Goal: Task Accomplishment & Management: Use online tool/utility

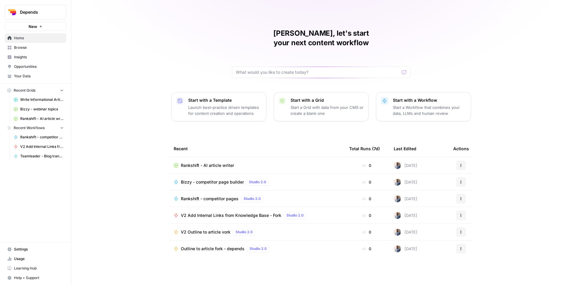
click at [43, 7] on button "Depends" at bounding box center [36, 12] width 62 height 15
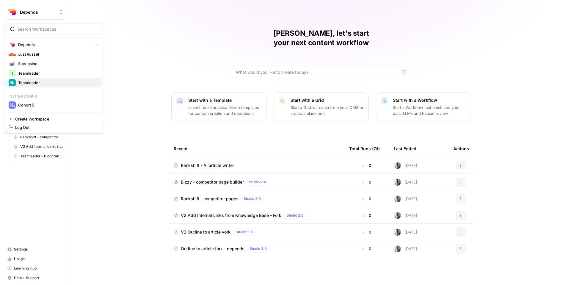
click at [44, 79] on div "Teamleader" at bounding box center [54, 82] width 90 height 7
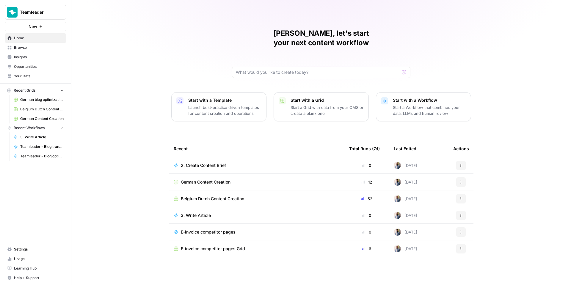
click at [35, 121] on span "German Content Creation" at bounding box center [41, 118] width 43 height 5
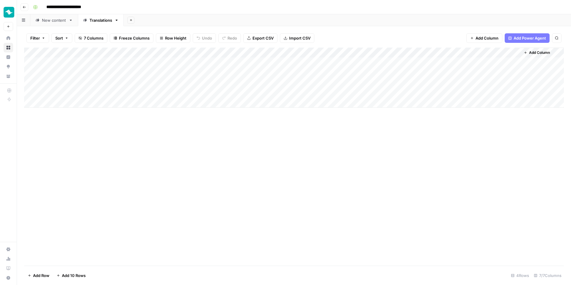
click at [100, 92] on div "Add Column" at bounding box center [294, 78] width 540 height 60
click at [79, 93] on div "Add Column" at bounding box center [294, 78] width 540 height 60
click at [51, 106] on div "Add Column" at bounding box center [294, 78] width 540 height 60
paste textarea "**********"
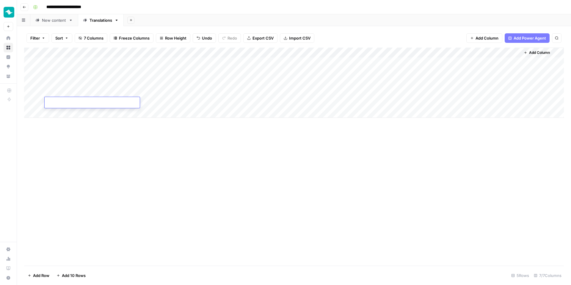
type textarea "**********"
click at [67, 114] on div "Add Column" at bounding box center [294, 83] width 540 height 70
paste textarea "**********"
type textarea "**********"
click at [93, 144] on div "Add Column" at bounding box center [294, 157] width 540 height 218
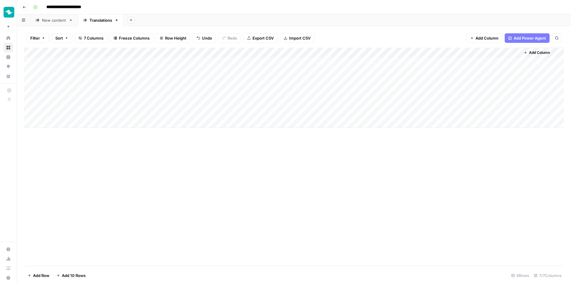
click at [70, 124] on div "Add Column" at bounding box center [294, 88] width 540 height 80
type textarea "**********"
click at [72, 174] on div "Add Column" at bounding box center [294, 157] width 540 height 218
click at [75, 136] on div "Add Column" at bounding box center [294, 93] width 540 height 90
type textarea "**********"
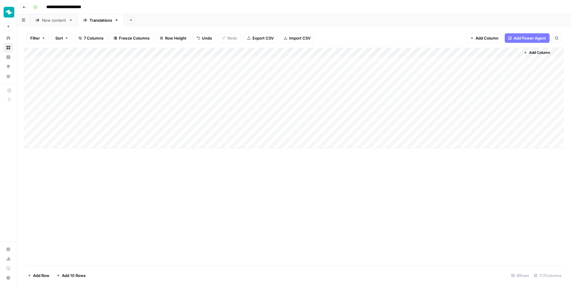
click at [45, 220] on div "Add Column" at bounding box center [294, 157] width 540 height 218
click at [59, 143] on div "Add Column" at bounding box center [294, 98] width 540 height 101
click at [90, 191] on div "Add Column" at bounding box center [294, 157] width 540 height 218
click at [86, 140] on div "Add Column" at bounding box center [294, 103] width 540 height 111
type textarea "**********"
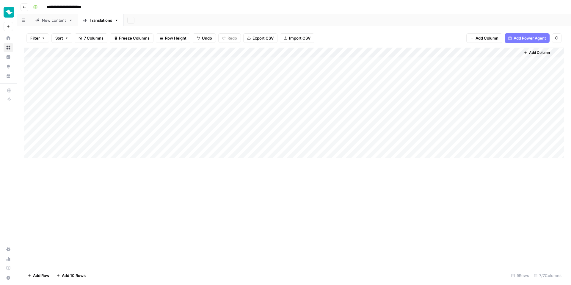
click at [92, 198] on div "Add Column" at bounding box center [294, 157] width 540 height 218
click at [93, 154] on div "Add Column" at bounding box center [294, 103] width 540 height 111
click at [107, 201] on div "Add Column" at bounding box center [294, 157] width 540 height 218
click at [158, 82] on div "Add Column" at bounding box center [294, 108] width 540 height 121
click at [150, 93] on div "Add Column" at bounding box center [294, 108] width 540 height 121
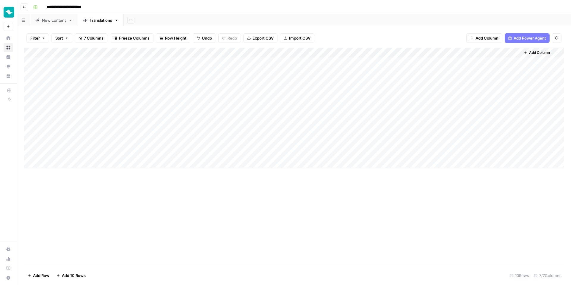
click at [148, 102] on div "Add Column" at bounding box center [294, 108] width 540 height 121
click at [148, 113] on div "Add Column" at bounding box center [294, 108] width 540 height 121
click at [148, 123] on div "Add Column" at bounding box center [294, 108] width 540 height 121
click at [149, 133] on div "Add Column" at bounding box center [294, 108] width 540 height 121
click at [149, 143] on div "Add Column" at bounding box center [294, 108] width 540 height 121
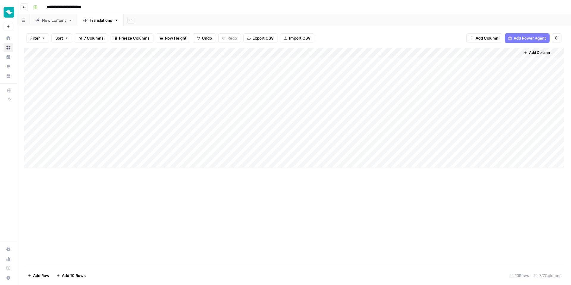
click at [149, 157] on div "Add Column" at bounding box center [294, 108] width 540 height 121
click at [140, 207] on div "Add Column" at bounding box center [294, 157] width 540 height 218
click at [214, 93] on div "Add Column" at bounding box center [294, 108] width 540 height 121
drag, startPoint x: 130, startPoint y: 51, endPoint x: 198, endPoint y: 55, distance: 68.0
click at [198, 55] on div "Add Column" at bounding box center [294, 108] width 540 height 121
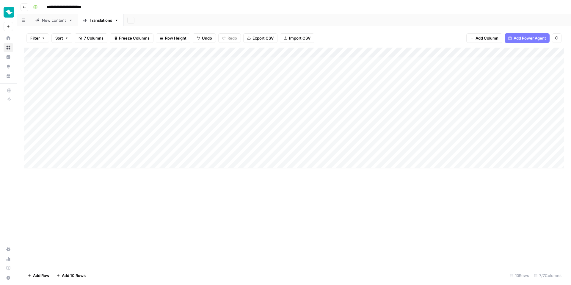
click at [269, 89] on div "Add Column" at bounding box center [294, 108] width 540 height 121
paste textarea "**********"
type textarea "**********"
click at [204, 236] on div "Add Column" at bounding box center [294, 157] width 540 height 218
click at [314, 104] on div "Add Column" at bounding box center [294, 108] width 540 height 121
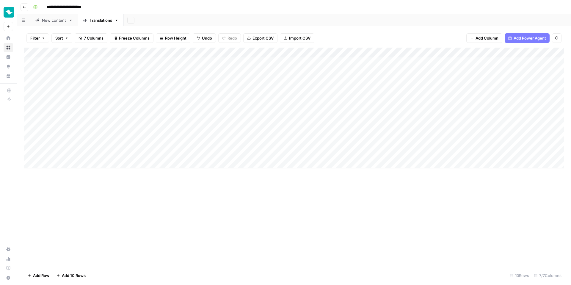
click at [314, 104] on div "Add Column" at bounding box center [294, 108] width 540 height 121
type textarea "**********"
click at [295, 200] on div "Add Column" at bounding box center [294, 157] width 540 height 218
click at [269, 122] on div "Add Column" at bounding box center [294, 108] width 540 height 121
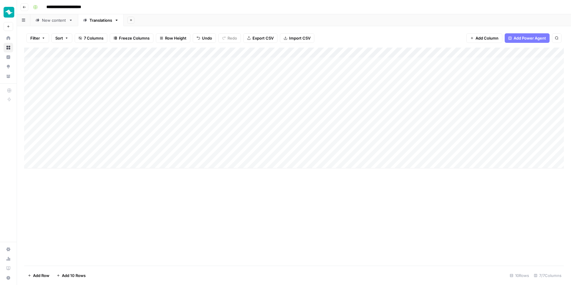
click at [269, 122] on div "Add Column" at bounding box center [294, 108] width 540 height 121
click at [160, 126] on div "Add Column" at bounding box center [294, 108] width 540 height 121
click at [268, 124] on div "Add Column" at bounding box center [294, 108] width 540 height 121
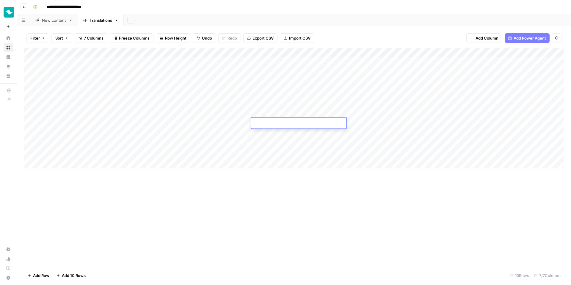
type textarea "**********"
click at [238, 188] on div "Add Column" at bounding box center [294, 157] width 540 height 218
click at [158, 130] on div "Add Column" at bounding box center [294, 108] width 540 height 121
click at [296, 133] on div "Add Column" at bounding box center [294, 108] width 540 height 121
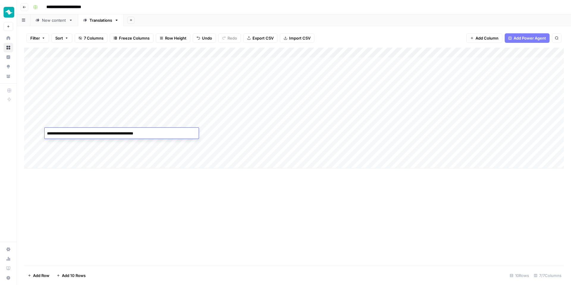
click at [296, 132] on div "Add Column" at bounding box center [294, 108] width 540 height 121
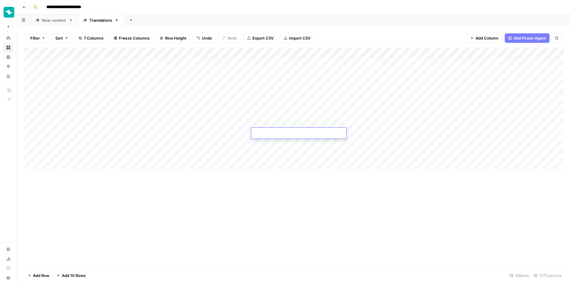
type textarea "**********"
click at [269, 236] on div "Add Column" at bounding box center [294, 157] width 540 height 218
click at [135, 146] on div "Add Column" at bounding box center [294, 108] width 540 height 121
click at [260, 142] on div "Add Column" at bounding box center [294, 108] width 540 height 121
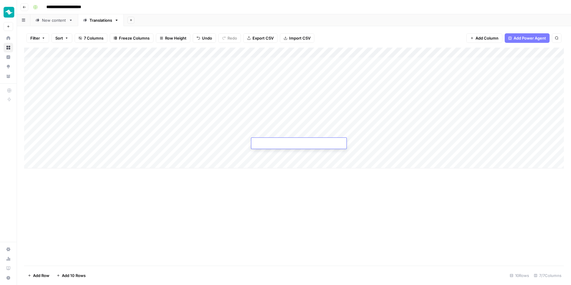
type textarea "**********"
click at [237, 235] on div "Add Column" at bounding box center [294, 157] width 540 height 218
click at [129, 152] on div "Add Column" at bounding box center [294, 108] width 540 height 121
click at [122, 154] on textarea "**********" at bounding box center [122, 154] width 154 height 8
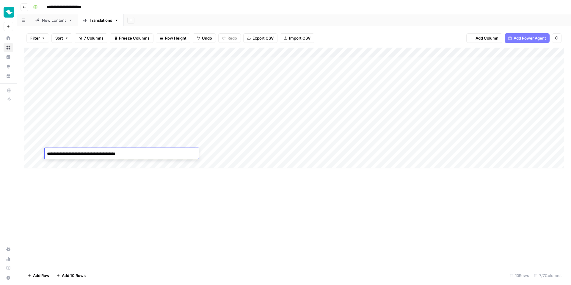
click at [122, 154] on textarea "**********" at bounding box center [122, 154] width 154 height 8
click at [301, 146] on div "Add Column" at bounding box center [294, 108] width 540 height 121
click at [301, 152] on div "Add Column" at bounding box center [294, 108] width 540 height 121
type textarea "**********"
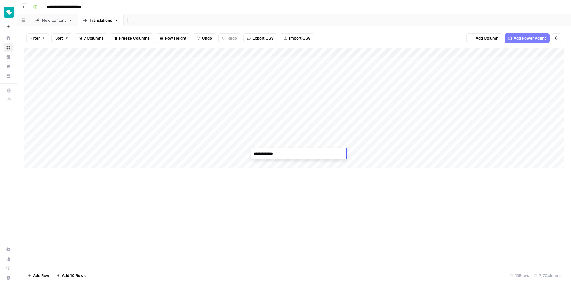
click at [260, 207] on div "Add Column" at bounding box center [294, 157] width 540 height 218
click at [49, 19] on div "New content" at bounding box center [54, 20] width 24 height 6
click at [65, 192] on div "Add Column" at bounding box center [294, 123] width 540 height 151
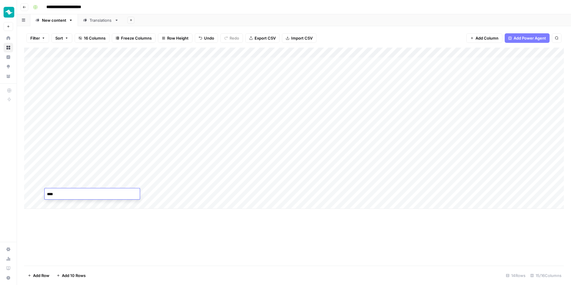
type textarea "****"
type textarea "**********"
click at [103, 18] on div "Translations" at bounding box center [101, 20] width 23 height 6
click at [71, 159] on div "Add Column" at bounding box center [294, 108] width 540 height 121
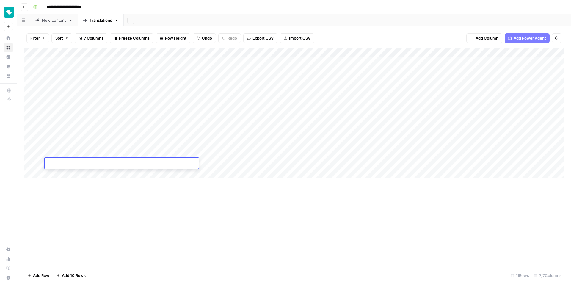
type textarea "**********"
click at [93, 211] on div "Add Column" at bounding box center [294, 157] width 540 height 218
click at [106, 174] on div "Add Column" at bounding box center [294, 113] width 540 height 131
click at [90, 171] on div "Add Column" at bounding box center [294, 118] width 540 height 141
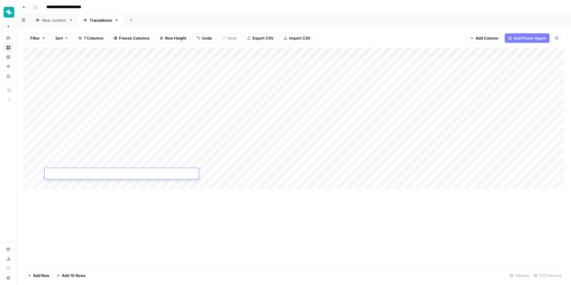
type textarea "**********"
click at [106, 223] on div "Add Column" at bounding box center [294, 157] width 540 height 218
click at [138, 184] on div "Add Column" at bounding box center [294, 118] width 540 height 141
type textarea "**********"
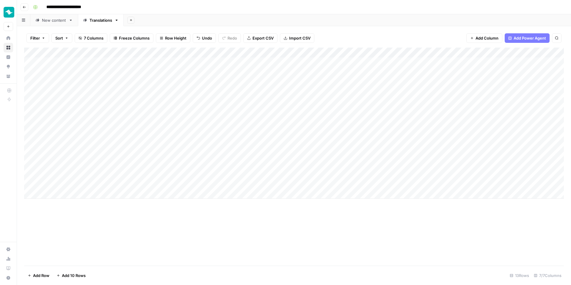
click at [135, 234] on div "Add Column" at bounding box center [294, 157] width 540 height 218
click at [89, 194] on div "Add Column" at bounding box center [294, 123] width 540 height 151
type textarea "**********"
click at [117, 237] on div "Add Column" at bounding box center [294, 157] width 540 height 218
click at [124, 203] on div "Add Column" at bounding box center [294, 128] width 540 height 161
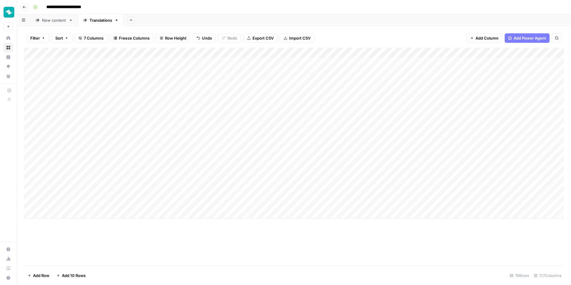
click at [96, 201] on div "Add Column" at bounding box center [294, 133] width 540 height 171
click at [96, 201] on textarea at bounding box center [122, 204] width 154 height 8
type textarea "**********"
click at [107, 240] on div "Add Column" at bounding box center [294, 157] width 540 height 218
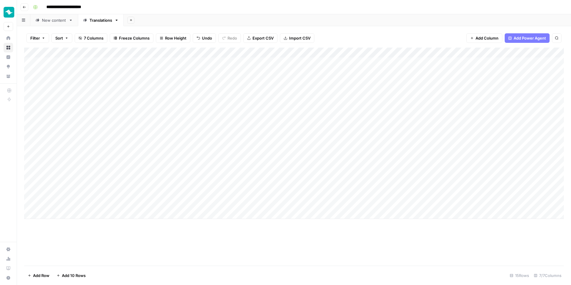
click at [152, 213] on div "Add Column" at bounding box center [294, 133] width 540 height 171
type textarea "**********"
click at [138, 254] on div "Add Column" at bounding box center [294, 157] width 540 height 218
click at [151, 226] on div "Add Column" at bounding box center [294, 139] width 540 height 182
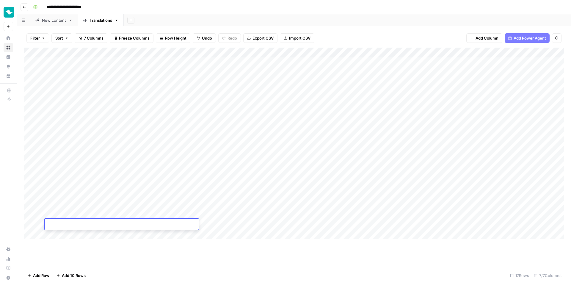
type textarea "**********"
click at [165, 257] on div "Add Column" at bounding box center [294, 157] width 540 height 218
click at [262, 165] on div "Add Column" at bounding box center [294, 144] width 540 height 192
type textarea "*"
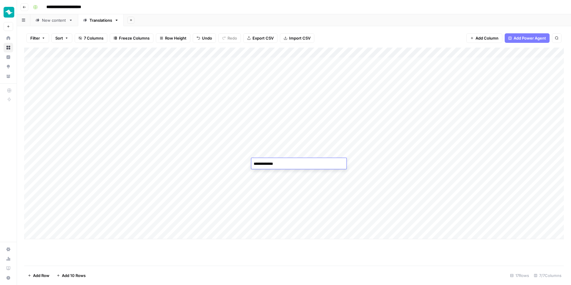
type textarea "**********"
click at [294, 207] on div "Add Column" at bounding box center [294, 144] width 540 height 192
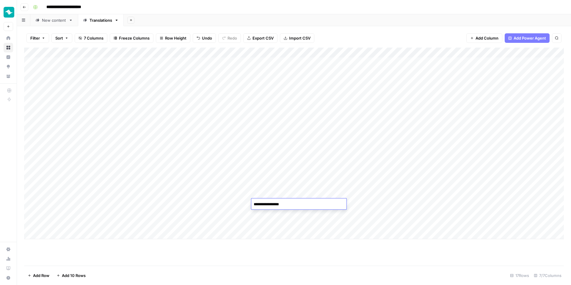
type textarea "**********"
click at [283, 214] on div "Add Column" at bounding box center [294, 144] width 540 height 192
type textarea "**********"
click at [246, 245] on div "Add Column" at bounding box center [294, 157] width 540 height 218
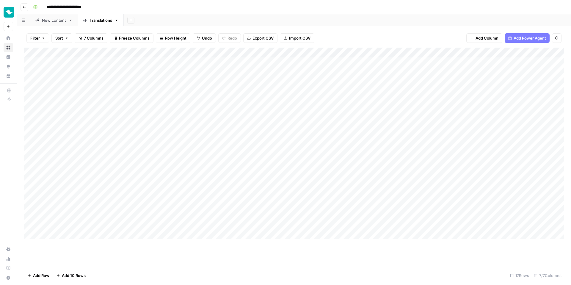
click at [296, 223] on div "Add Column" at bounding box center [294, 144] width 540 height 192
type textarea "********"
click at [210, 169] on div "Add Column" at bounding box center [294, 144] width 540 height 192
click at [225, 152] on div "Add Column" at bounding box center [294, 144] width 540 height 192
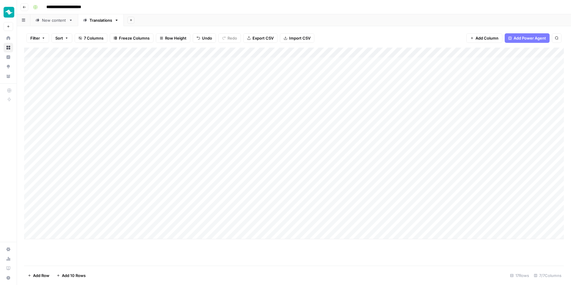
click at [378, 85] on div "Add Column" at bounding box center [294, 144] width 540 height 192
click at [363, 91] on div "Add Column" at bounding box center [294, 144] width 540 height 192
click at [362, 101] on div "Add Column" at bounding box center [294, 144] width 540 height 192
click at [363, 113] on div "Add Column" at bounding box center [294, 144] width 540 height 192
click at [362, 126] on div "Add Column" at bounding box center [294, 144] width 540 height 192
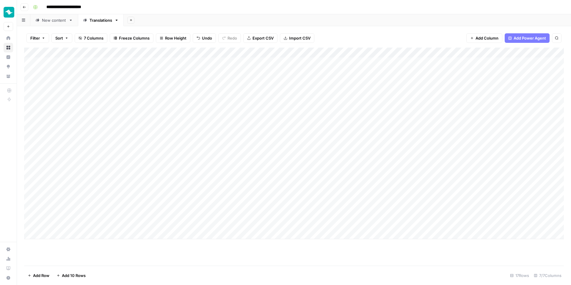
click at [362, 135] on div "Add Column" at bounding box center [294, 144] width 540 height 192
click at [363, 143] on div "Add Column" at bounding box center [294, 144] width 540 height 192
click at [363, 154] on div "Add Column" at bounding box center [294, 144] width 540 height 192
click at [363, 164] on div "Add Column" at bounding box center [294, 144] width 540 height 192
click at [364, 176] on div "Add Column" at bounding box center [294, 144] width 540 height 192
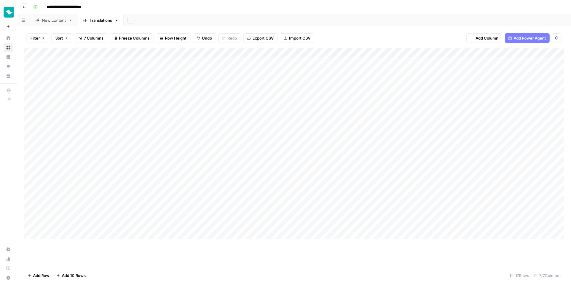
click at [363, 183] on div "Add Column" at bounding box center [294, 144] width 540 height 192
click at [363, 202] on div "Add Column" at bounding box center [294, 144] width 540 height 192
click at [364, 190] on div "Add Column" at bounding box center [294, 144] width 540 height 192
click at [362, 213] on div "Add Column" at bounding box center [294, 144] width 540 height 192
click at [363, 226] on div "Add Column" at bounding box center [294, 144] width 540 height 192
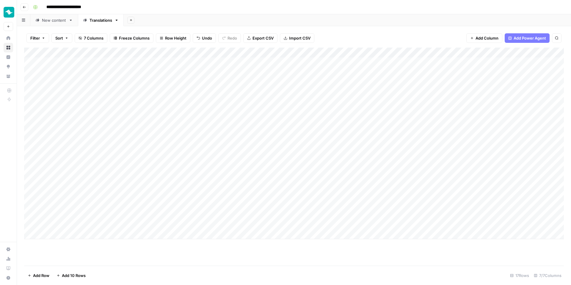
click at [423, 87] on div "Add Column" at bounding box center [294, 144] width 540 height 192
click at [418, 93] on div "Add Column" at bounding box center [294, 144] width 540 height 192
click at [416, 106] on div "Add Column" at bounding box center [294, 144] width 540 height 192
click at [415, 111] on div "Add Column" at bounding box center [294, 144] width 540 height 192
click at [413, 119] on div "Add Column" at bounding box center [294, 144] width 540 height 192
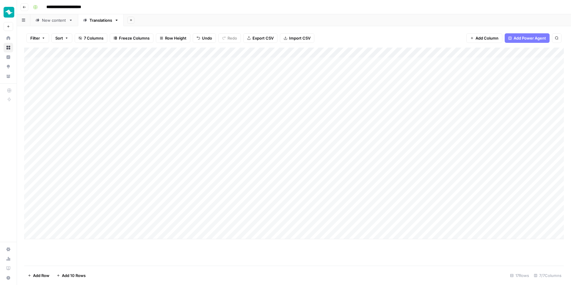
click at [410, 130] on div "Add Column" at bounding box center [294, 144] width 540 height 192
click at [410, 146] on div "Add Column" at bounding box center [294, 144] width 540 height 192
click at [410, 157] on div "Add Column" at bounding box center [294, 144] width 540 height 192
click at [410, 164] on div "Add Column" at bounding box center [294, 144] width 540 height 192
click at [410, 174] on div "Add Column" at bounding box center [294, 144] width 540 height 192
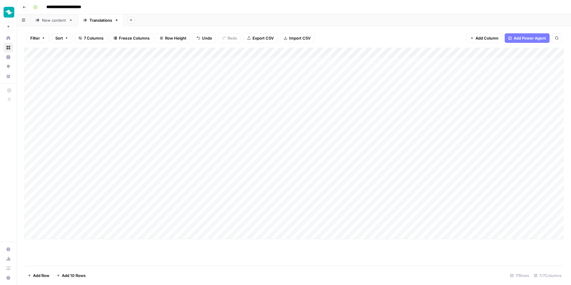
click at [410, 182] on div "Add Column" at bounding box center [294, 144] width 540 height 192
click at [410, 195] on div "Add Column" at bounding box center [294, 144] width 540 height 192
click at [411, 208] on div "Add Column" at bounding box center [294, 144] width 540 height 192
click at [411, 215] on div "Add Column" at bounding box center [294, 144] width 540 height 192
click at [410, 221] on div "Add Column" at bounding box center [294, 144] width 540 height 192
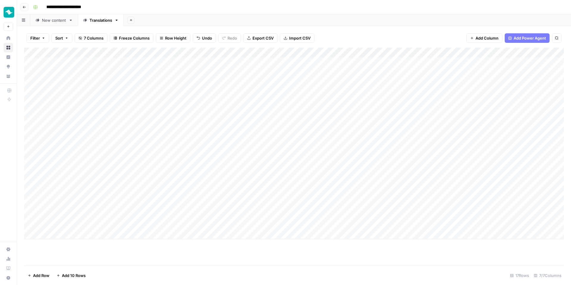
click at [408, 166] on div "Add Column" at bounding box center [294, 144] width 540 height 192
click at [359, 172] on div "Add Column" at bounding box center [294, 144] width 540 height 192
click at [357, 158] on div "Add Column" at bounding box center [294, 144] width 540 height 192
click at [357, 137] on div "Add Column" at bounding box center [294, 144] width 540 height 192
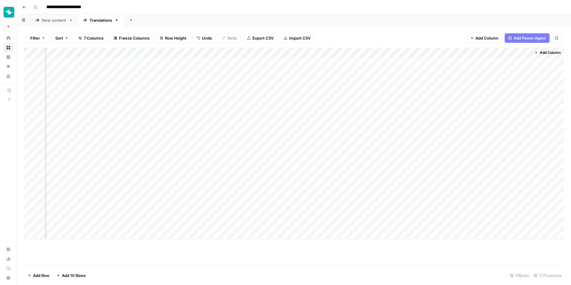
click at [357, 141] on div "Add Column" at bounding box center [294, 144] width 540 height 192
click at [355, 164] on div "Add Column" at bounding box center [294, 144] width 540 height 192
click at [465, 49] on div "Add Column" at bounding box center [294, 144] width 540 height 192
click at [425, 101] on span "Configure Inputs" at bounding box center [425, 103] width 52 height 6
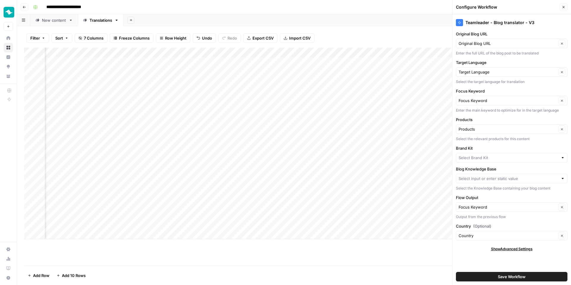
type input "Teamleader - DE ORBIT"
type input "DE-DE Blogs"
click at [564, 7] on icon "button" at bounding box center [564, 7] width 2 height 2
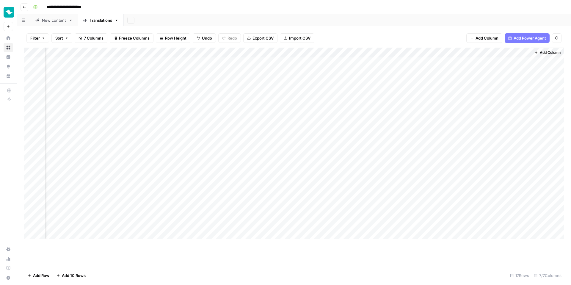
click at [539, 49] on button "Add Column" at bounding box center [547, 53] width 31 height 8
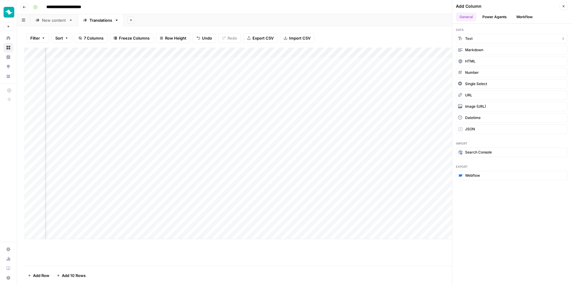
click at [500, 38] on button "Text" at bounding box center [512, 39] width 112 height 10
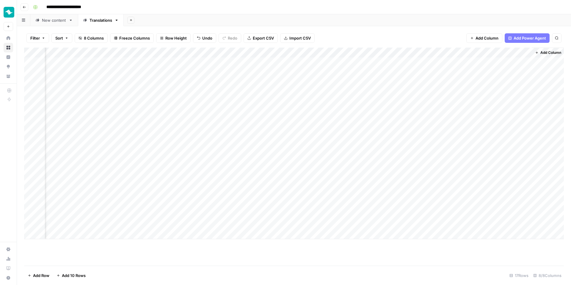
scroll to position [0, 143]
drag, startPoint x: 508, startPoint y: 51, endPoint x: 327, endPoint y: 52, distance: 180.7
click at [327, 52] on div "Add Column" at bounding box center [294, 144] width 540 height 192
click at [329, 54] on div "Add Column" at bounding box center [294, 144] width 540 height 192
click at [326, 64] on input "New Column" at bounding box center [337, 67] width 60 height 6
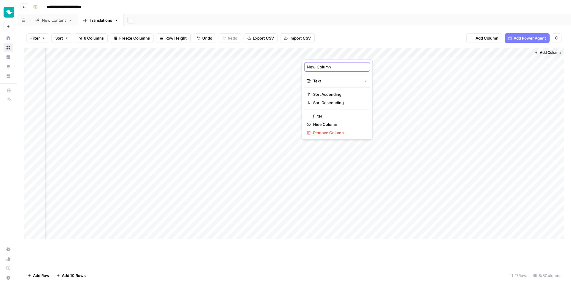
click at [326, 64] on input "New Column" at bounding box center [337, 67] width 60 height 6
type input "Extra information"
click at [465, 52] on div "Add Column" at bounding box center [294, 144] width 540 height 192
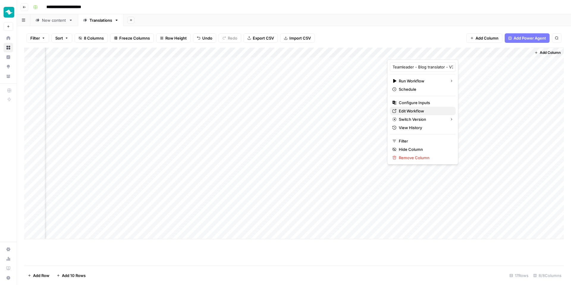
click at [408, 112] on span "Edit Workflow" at bounding box center [425, 111] width 52 height 6
click at [336, 226] on div "Add Column" at bounding box center [294, 144] width 540 height 192
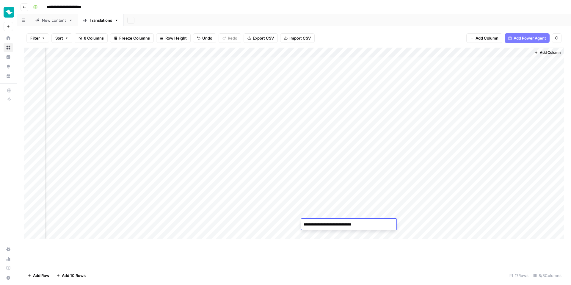
type textarea "**********"
click at [329, 239] on div "Add Column" at bounding box center [294, 144] width 540 height 192
click at [328, 214] on div "Add Column" at bounding box center [294, 149] width 540 height 202
click at [327, 184] on div "Add Column" at bounding box center [294, 149] width 540 height 202
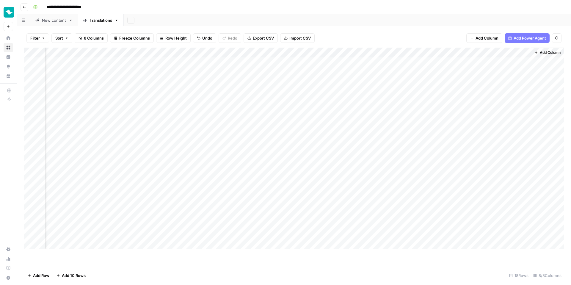
click at [327, 184] on div "Add Column" at bounding box center [294, 149] width 540 height 202
type textarea "**********"
click at [319, 175] on div "Add Column" at bounding box center [294, 149] width 540 height 202
type textarea "**********"
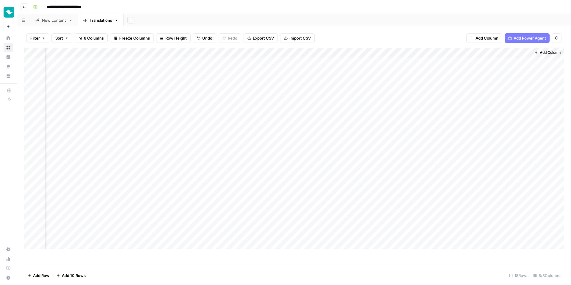
click at [317, 165] on div "Add Column" at bounding box center [294, 149] width 540 height 202
type textarea "*****"
type textarea "**********"
click at [318, 156] on div "Add Column" at bounding box center [294, 149] width 540 height 202
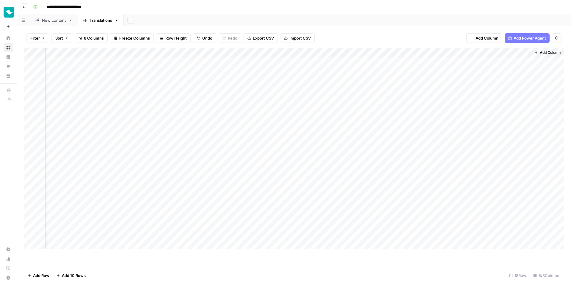
click at [318, 156] on div "Add Column" at bounding box center [294, 149] width 540 height 202
click at [318, 145] on div "Add Column" at bounding box center [294, 149] width 540 height 202
click at [321, 142] on div "Add Column" at bounding box center [294, 149] width 540 height 202
click at [321, 142] on textarea at bounding box center [348, 144] width 95 height 8
type textarea "**********"
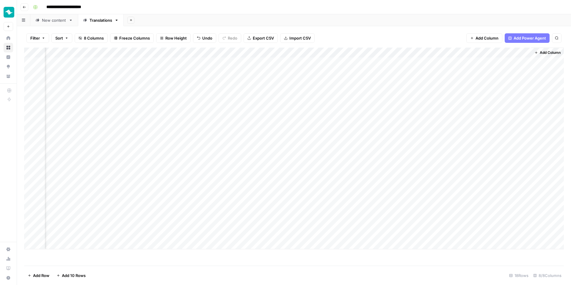
click at [482, 147] on div "Add Column" at bounding box center [294, 149] width 540 height 202
click at [432, 223] on div "Add Column" at bounding box center [294, 149] width 540 height 202
click at [430, 182] on div "Add Column" at bounding box center [294, 149] width 540 height 202
click at [432, 172] on div "Add Column" at bounding box center [294, 149] width 540 height 202
click at [431, 163] on div "Add Column" at bounding box center [294, 149] width 540 height 202
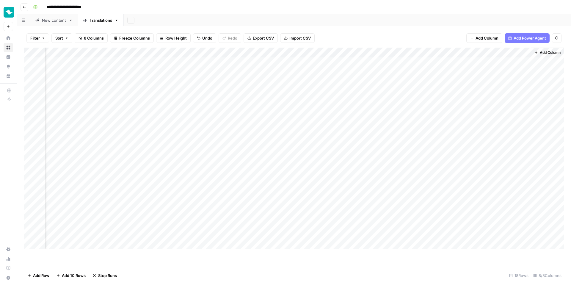
click at [426, 140] on div "Add Column" at bounding box center [294, 149] width 540 height 202
click at [430, 143] on div "Add Column" at bounding box center [294, 149] width 540 height 202
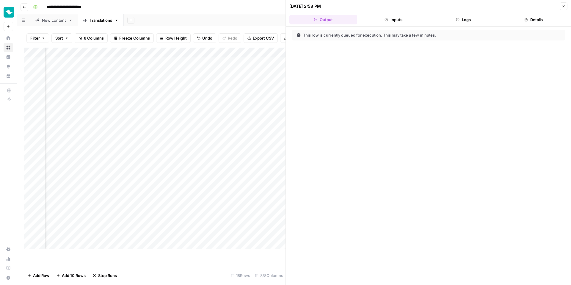
click at [562, 6] on icon "button" at bounding box center [564, 6] width 4 height 4
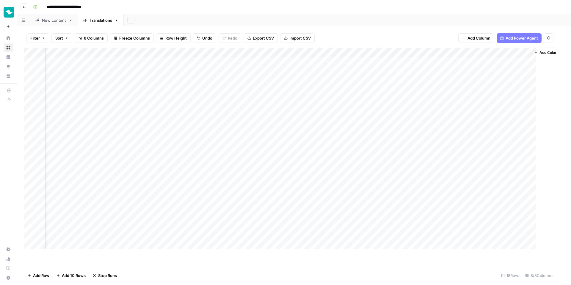
scroll to position [0, 136]
click at [438, 164] on div "Add Column" at bounding box center [294, 149] width 540 height 202
click at [472, 225] on div "Add Column" at bounding box center [294, 149] width 540 height 202
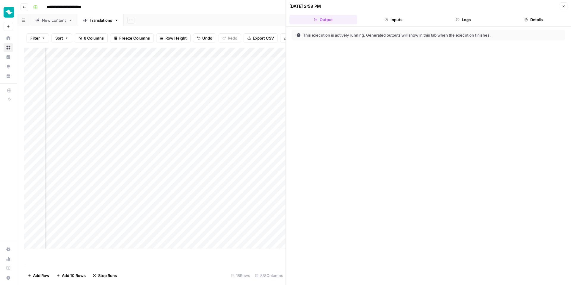
click at [464, 24] on button "Logs" at bounding box center [464, 20] width 68 height 10
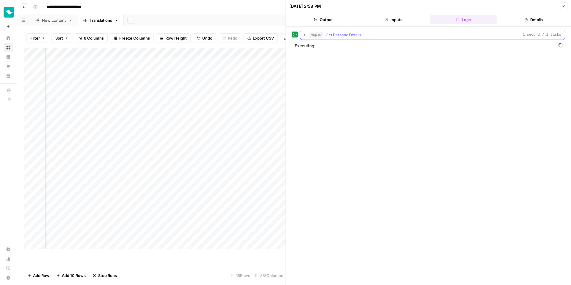
click at [343, 38] on button "step_67 Get Persona Details 1 second / 1 tasks" at bounding box center [433, 35] width 265 height 10
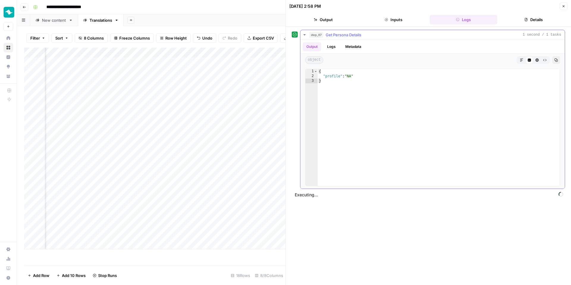
click at [343, 38] on button "step_67 Get Persona Details 1 second / 1 tasks" at bounding box center [433, 35] width 265 height 10
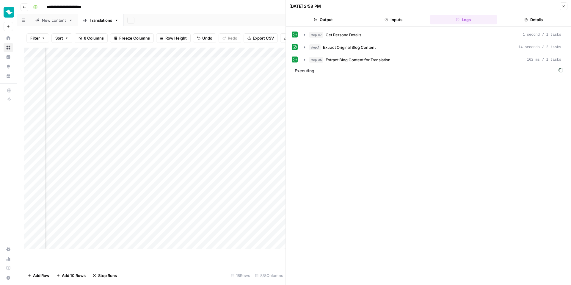
click at [564, 7] on icon "button" at bounding box center [564, 6] width 4 height 4
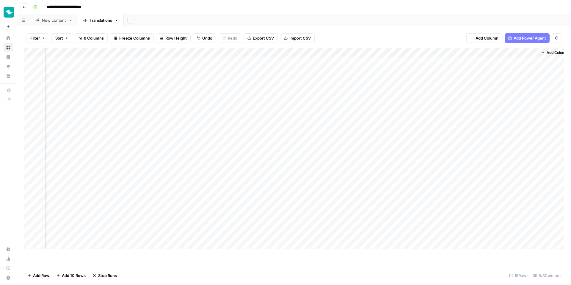
click at [473, 54] on div "Add Column" at bounding box center [294, 149] width 540 height 202
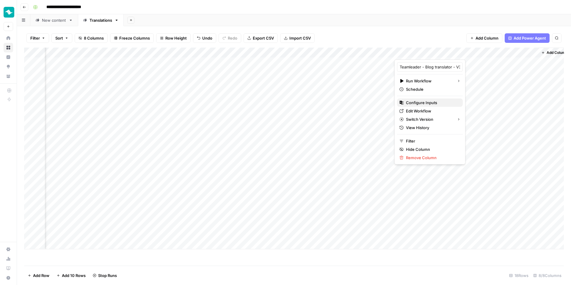
click at [431, 103] on span "Configure Inputs" at bounding box center [432, 103] width 52 height 6
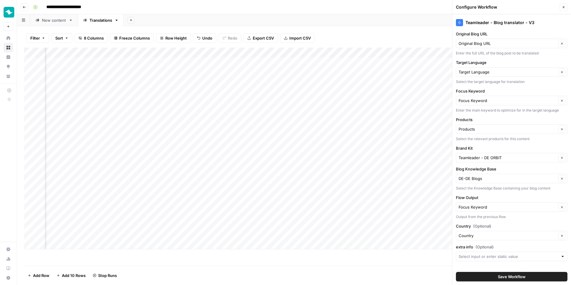
scroll to position [7, 0]
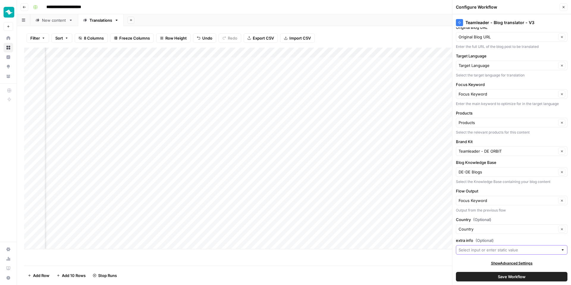
click at [490, 250] on input "extra info (Optional)" at bounding box center [509, 250] width 100 height 6
click at [490, 188] on span "Extra information" at bounding box center [507, 185] width 92 height 6
type input "Extra information"
click at [501, 279] on span "Save Workflow" at bounding box center [512, 277] width 28 height 6
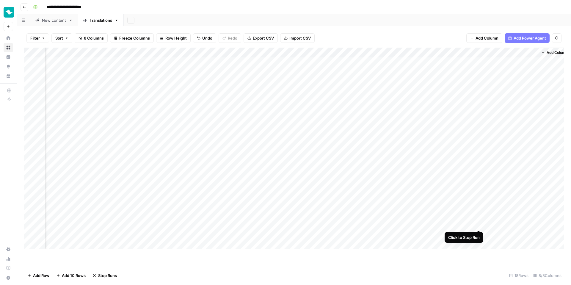
click at [480, 224] on div "Add Column" at bounding box center [294, 149] width 540 height 202
click at [478, 182] on div "Add Column" at bounding box center [294, 149] width 540 height 202
click at [479, 175] on div "Add Column" at bounding box center [294, 149] width 540 height 202
click at [479, 163] on div "Add Column" at bounding box center [294, 149] width 540 height 202
click at [479, 143] on div "Add Column" at bounding box center [294, 149] width 540 height 202
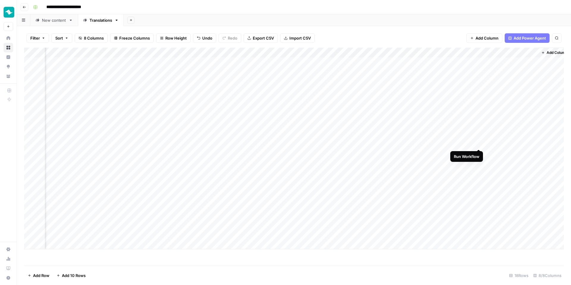
click at [479, 141] on div "Add Column" at bounding box center [294, 149] width 540 height 202
click at [478, 163] on div "Add Column" at bounding box center [294, 149] width 540 height 202
click at [479, 172] on div "Add Column" at bounding box center [294, 149] width 540 height 202
click at [480, 185] on div "Add Column" at bounding box center [294, 149] width 540 height 202
click at [479, 224] on div "Add Column" at bounding box center [294, 149] width 540 height 202
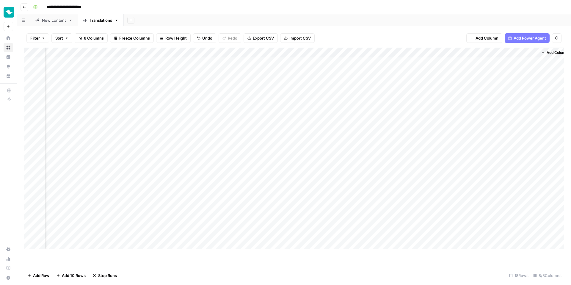
click at [58, 18] on div "New content" at bounding box center [54, 20] width 24 height 6
click at [407, 51] on div "Add Column" at bounding box center [294, 128] width 540 height 161
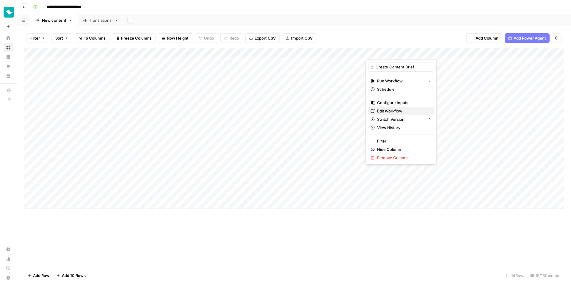
click at [391, 109] on span "Edit Workflow" at bounding box center [403, 111] width 52 height 6
click at [412, 183] on div "Add Column" at bounding box center [294, 128] width 540 height 161
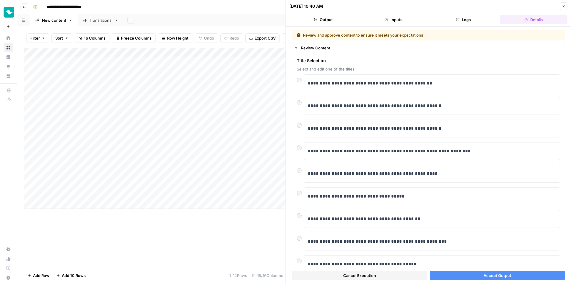
click at [378, 275] on button "Cancel Execution" at bounding box center [360, 276] width 136 height 10
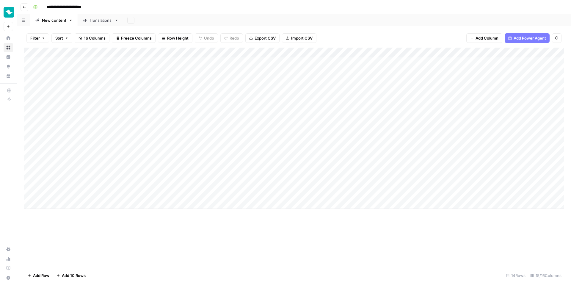
click at [415, 174] on div "Add Column" at bounding box center [294, 128] width 540 height 161
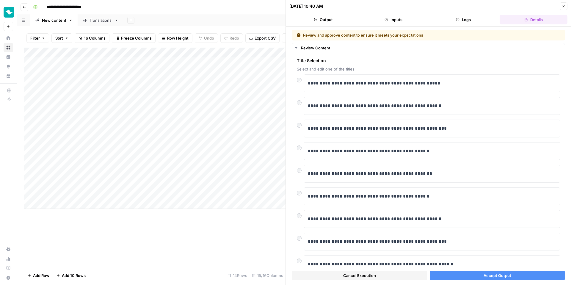
click at [349, 273] on span "Cancel Execution" at bounding box center [359, 276] width 33 height 6
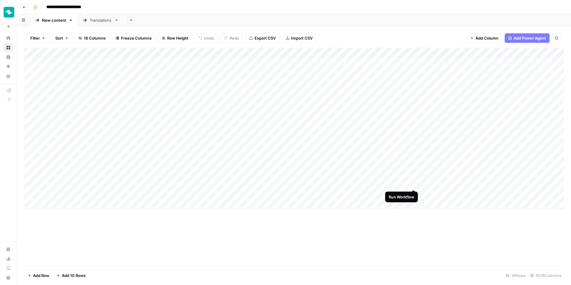
click at [413, 183] on div "Add Column" at bounding box center [294, 128] width 540 height 161
click at [414, 173] on div "Add Column" at bounding box center [294, 128] width 540 height 161
click at [413, 133] on div "Add Column" at bounding box center [294, 128] width 540 height 161
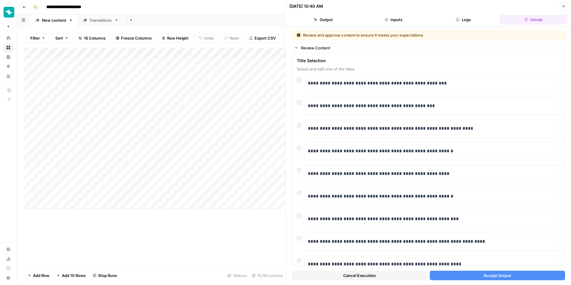
click at [337, 275] on button "Cancel Execution" at bounding box center [360, 276] width 136 height 10
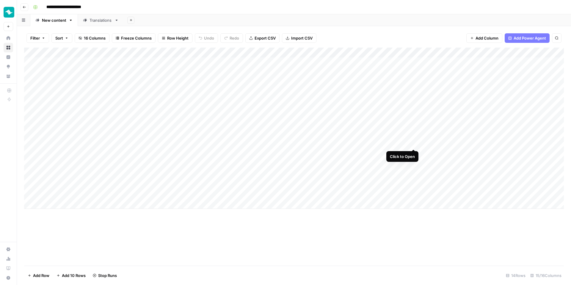
click at [413, 142] on div "Add Column" at bounding box center [294, 128] width 540 height 161
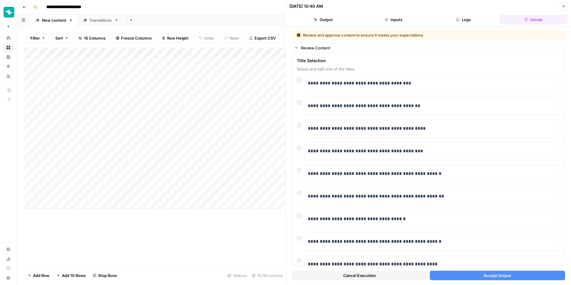
click at [335, 276] on button "Cancel Execution" at bounding box center [360, 276] width 136 height 10
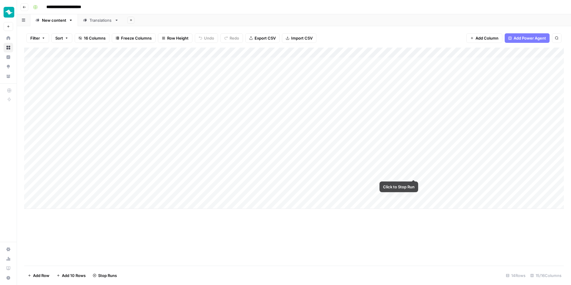
click at [412, 173] on div "Add Column" at bounding box center [294, 128] width 540 height 161
click at [414, 184] on div "Add Column" at bounding box center [294, 128] width 540 height 161
click at [409, 51] on div "Add Column" at bounding box center [294, 128] width 540 height 161
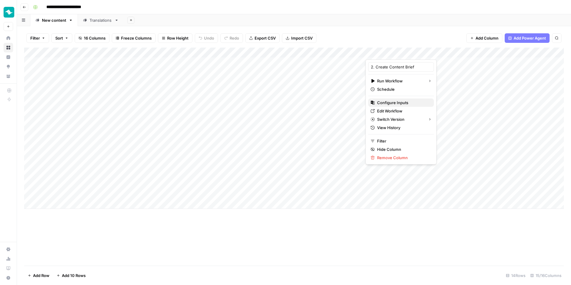
click at [386, 104] on span "Configure Inputs" at bounding box center [403, 103] width 52 height 6
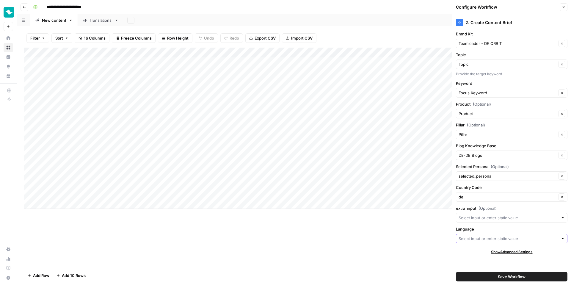
click at [481, 236] on input "Language" at bounding box center [509, 239] width 100 height 6
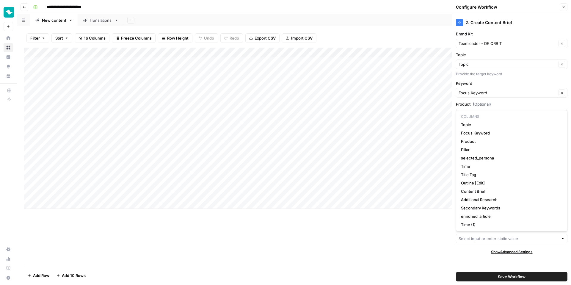
click at [465, 255] on div "2. Create Content Brief Brand Kit Teamleader - DE ORBIT Clear Topic Topic Clear…" at bounding box center [512, 149] width 119 height 271
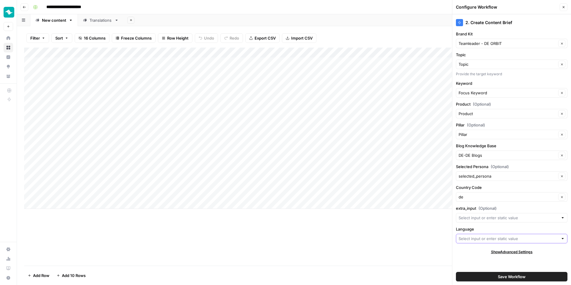
click at [472, 237] on input "Language" at bounding box center [509, 239] width 100 height 6
type input "german"
click at [471, 264] on div "2. Create Content Brief Brand Kit Teamleader - DE ORBIT Clear Topic Topic Clear…" at bounding box center [512, 149] width 119 height 271
click at [490, 218] on input "extra_input (Optional)" at bounding box center [509, 218] width 100 height 6
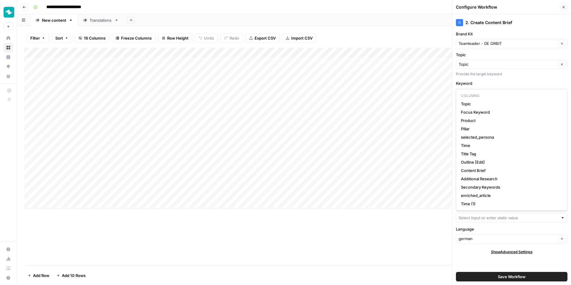
click at [480, 263] on div "2. Create Content Brief Brand Kit Teamleader - DE ORBIT Clear Topic Topic Clear…" at bounding box center [512, 149] width 119 height 271
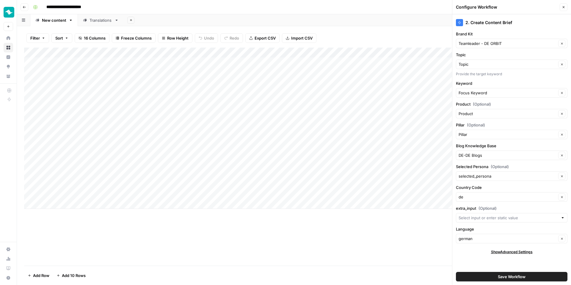
click at [490, 275] on button "Save Workflow" at bounding box center [512, 277] width 112 height 10
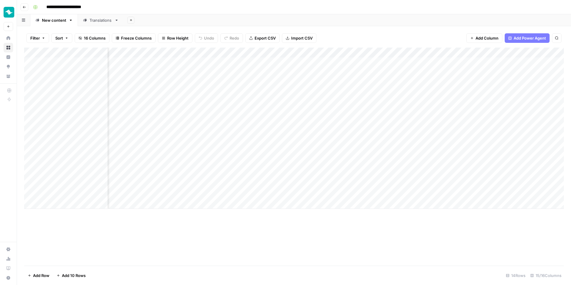
scroll to position [0, 374]
click at [549, 51] on span "Add Column" at bounding box center [550, 52] width 21 height 5
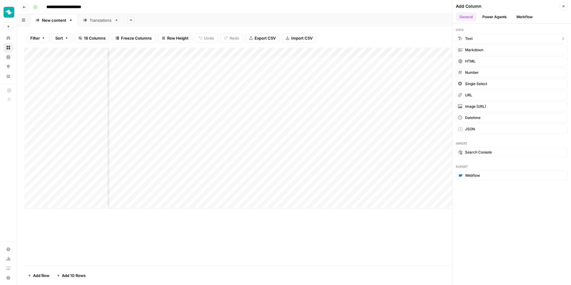
click at [496, 39] on button "Text" at bounding box center [512, 39] width 112 height 10
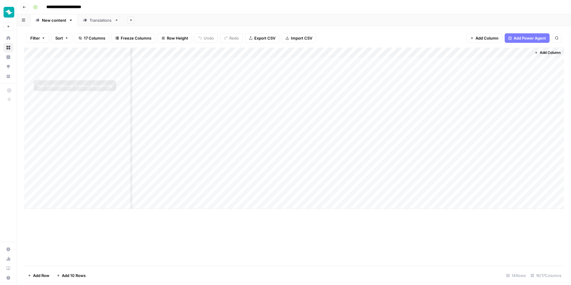
scroll to position [0, 458]
drag, startPoint x: 490, startPoint y: 55, endPoint x: 124, endPoint y: 71, distance: 366.4
click at [125, 71] on div "Add Column" at bounding box center [294, 128] width 540 height 161
drag, startPoint x: 387, startPoint y: 52, endPoint x: 165, endPoint y: 62, distance: 222.9
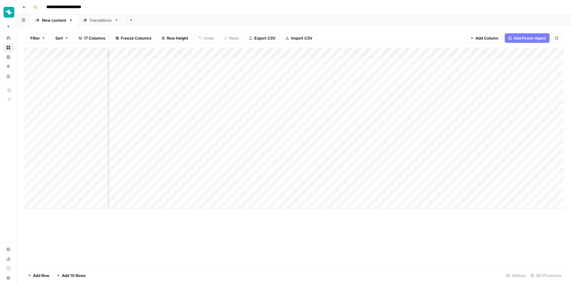
click at [165, 62] on div "Add Column" at bounding box center [294, 128] width 540 height 161
click at [392, 54] on div "Add Column" at bounding box center [294, 128] width 540 height 161
click at [392, 54] on div at bounding box center [409, 54] width 86 height 12
click at [392, 65] on input "New Column" at bounding box center [401, 67] width 60 height 6
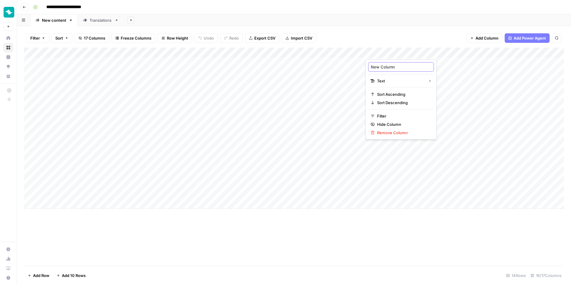
click at [392, 65] on input "New Column" at bounding box center [401, 67] width 60 height 6
type input "Extra input"
click at [362, 217] on div "Add Column" at bounding box center [294, 157] width 540 height 218
drag, startPoint x: 413, startPoint y: 51, endPoint x: 300, endPoint y: 53, distance: 112.8
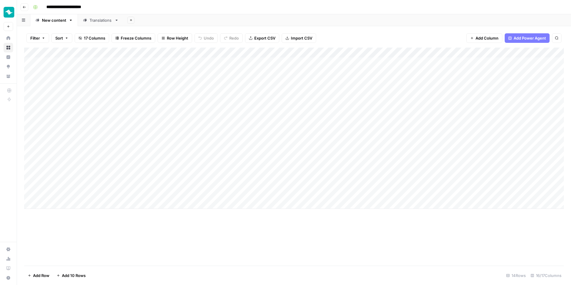
click at [300, 53] on div "Add Column" at bounding box center [294, 128] width 540 height 161
click at [387, 52] on div "Add Column" at bounding box center [294, 128] width 540 height 161
click at [493, 52] on div "Add Column" at bounding box center [294, 128] width 540 height 161
click at [480, 101] on span "Configure Inputs" at bounding box center [489, 103] width 52 height 6
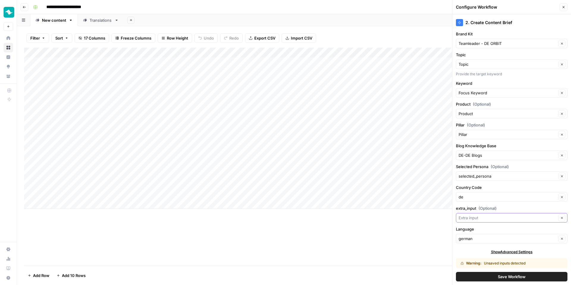
click at [485, 218] on input "extra_input (Optional)" at bounding box center [508, 218] width 98 height 6
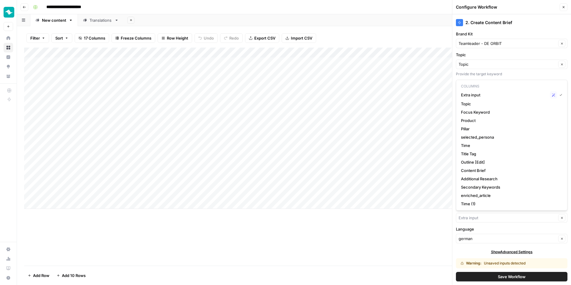
type input "Extra input"
click at [493, 277] on button "Save Workflow" at bounding box center [512, 277] width 112 height 10
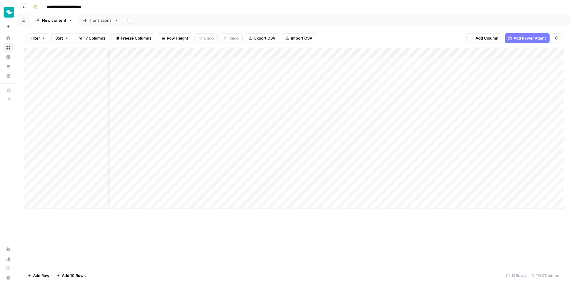
scroll to position [0, 85]
click at [407, 53] on div "Add Column" at bounding box center [294, 128] width 540 height 161
click at [393, 109] on span "Edit Workflow" at bounding box center [404, 111] width 52 height 6
click at [94, 22] on div "Translations" at bounding box center [101, 20] width 23 height 6
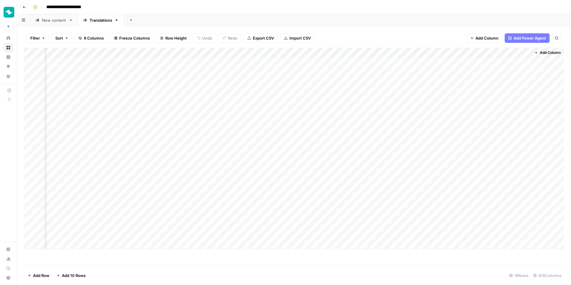
click at [472, 144] on div "Add Column" at bounding box center [294, 149] width 540 height 202
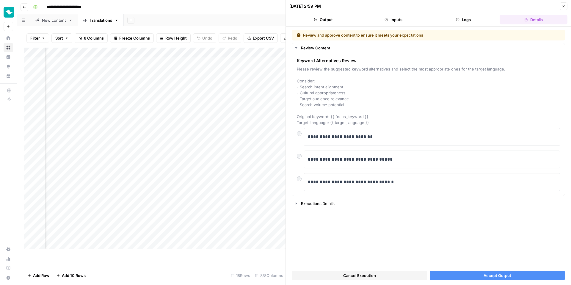
click at [565, 6] on span "Close" at bounding box center [565, 6] width 0 height 0
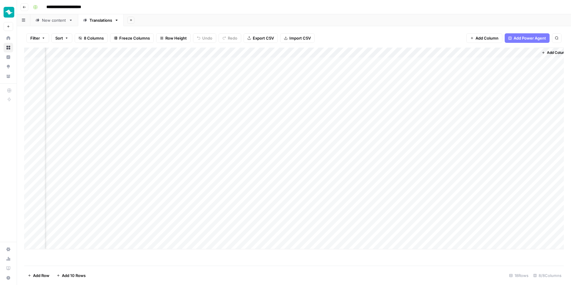
scroll to position [0, 136]
click at [481, 162] on div "Add Column" at bounding box center [294, 149] width 540 height 202
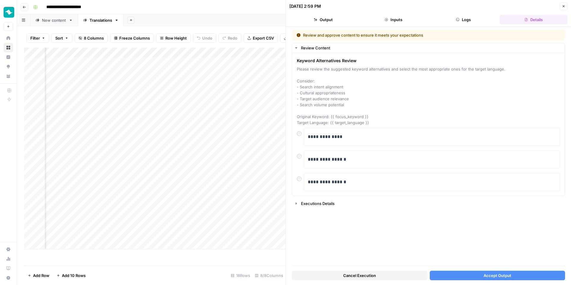
click at [564, 9] on button "Close" at bounding box center [564, 6] width 8 height 8
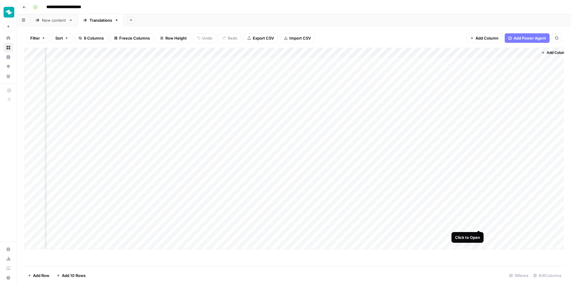
click at [477, 224] on div "Add Column" at bounding box center [294, 149] width 540 height 202
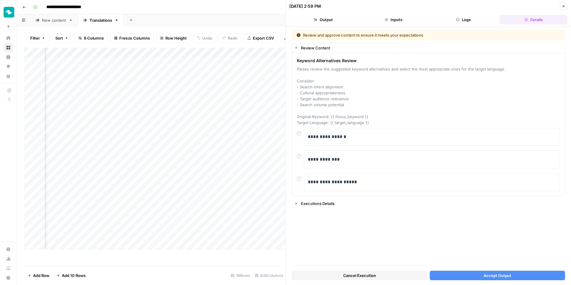
scroll to position [0, 318]
click at [331, 142] on div "**********" at bounding box center [432, 137] width 249 height 12
click at [512, 276] on button "Accept Output" at bounding box center [498, 276] width 136 height 10
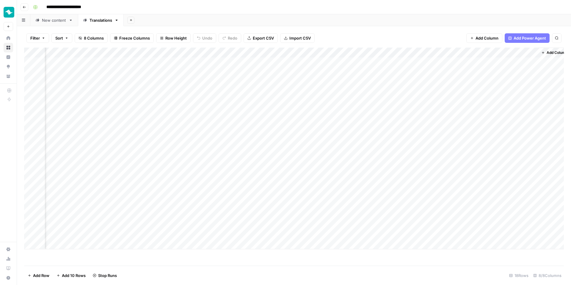
scroll to position [0, 143]
click at [473, 183] on div "Add Column" at bounding box center [294, 149] width 540 height 202
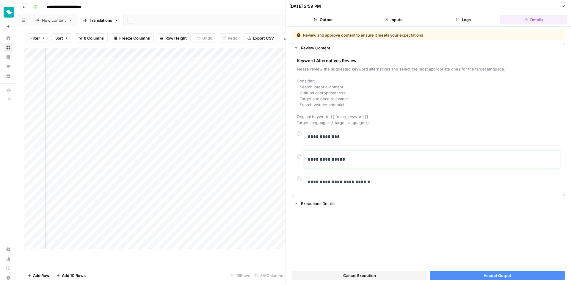
click at [324, 163] on div "**********" at bounding box center [432, 159] width 249 height 12
click at [458, 278] on button "Accept Output" at bounding box center [498, 276] width 136 height 10
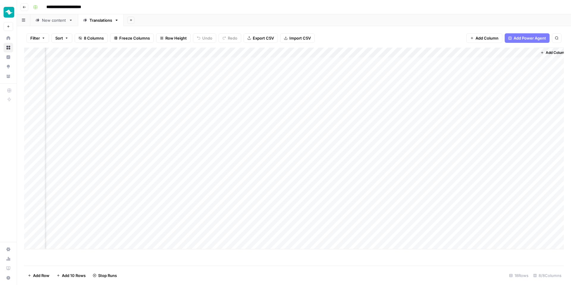
scroll to position [0, 136]
click at [480, 173] on div "Add Column" at bounding box center [294, 149] width 540 height 202
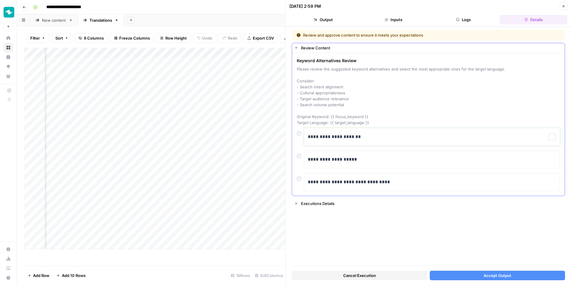
click at [343, 137] on p "**********" at bounding box center [432, 137] width 249 height 8
click at [317, 137] on p "**********" at bounding box center [432, 137] width 249 height 8
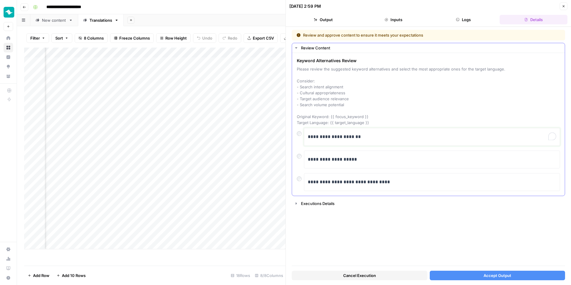
copy p "**********"
click at [463, 277] on button "Accept Output" at bounding box center [498, 276] width 136 height 10
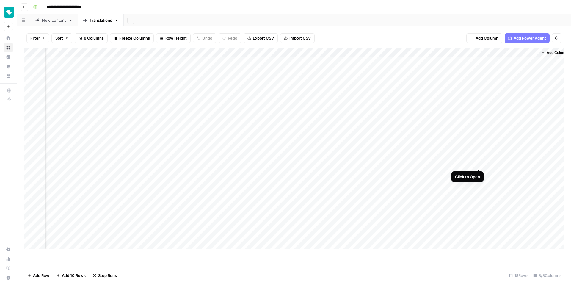
click at [480, 164] on div "Add Column" at bounding box center [294, 149] width 540 height 202
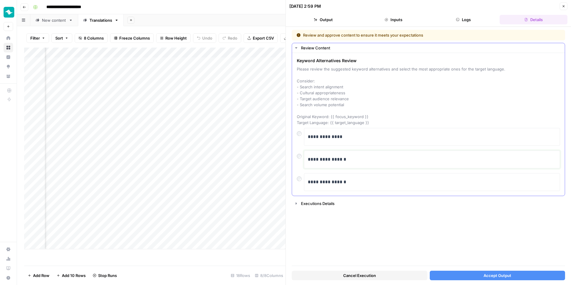
click at [332, 159] on p "**********" at bounding box center [432, 160] width 249 height 8
click at [487, 276] on span "Accept Output" at bounding box center [498, 276] width 28 height 6
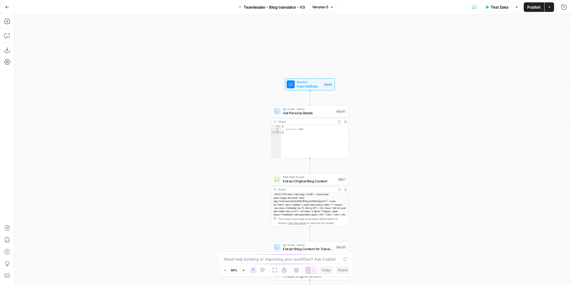
click at [307, 82] on span "Workflow" at bounding box center [309, 82] width 25 height 4
click at [515, 233] on span "Add Field" at bounding box center [516, 233] width 17 height 6
click at [530, 77] on label "Long Text" at bounding box center [524, 83] width 88 height 27
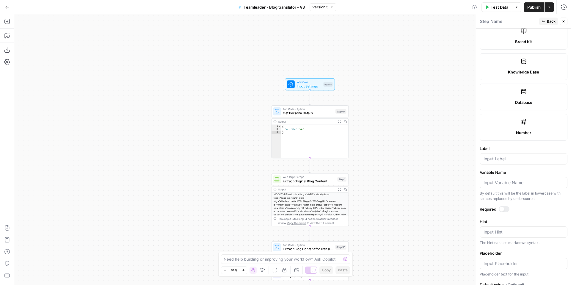
scroll to position [299, 0]
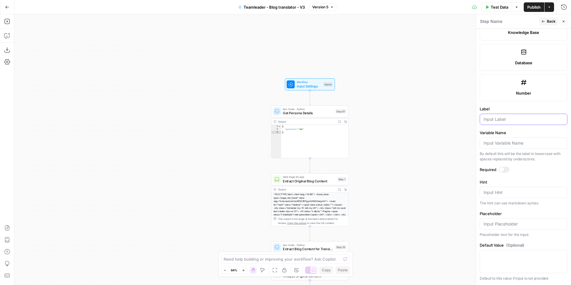
click at [513, 117] on input "Label" at bounding box center [524, 119] width 80 height 6
type input "extra info"
click at [461, 110] on div "Workflow Input Settings Inputs Run Code · Python Get Persona Details Step 67 Ou…" at bounding box center [292, 149] width 557 height 271
click at [501, 118] on input "extra info" at bounding box center [524, 119] width 80 height 6
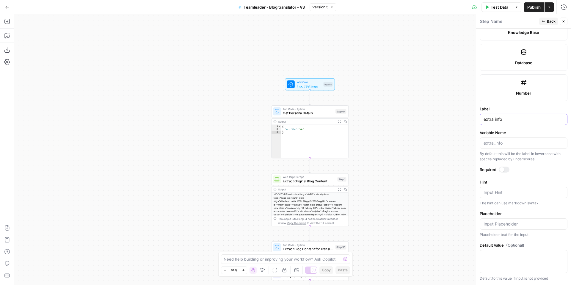
click at [501, 118] on input "extra info" at bounding box center [524, 119] width 80 height 6
click at [505, 145] on input "Variable Name" at bounding box center [524, 143] width 80 height 6
click at [508, 117] on input "extra info" at bounding box center [524, 119] width 80 height 6
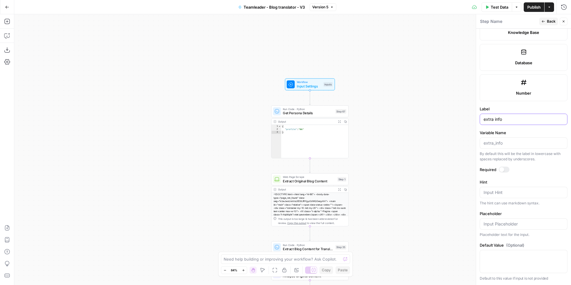
click at [508, 117] on input "extra info" at bounding box center [524, 119] width 80 height 6
click at [59, 57] on div "Workflow Input Settings Inputs Run Code · Python Get Persona Details Step 67 Ou…" at bounding box center [292, 149] width 557 height 271
click at [7, 34] on icon "button" at bounding box center [6, 36] width 5 height 5
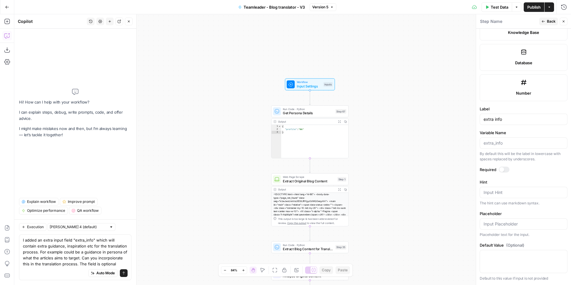
type textarea "I added an extra input field "extra_info" which will contain extra guidance, in…"
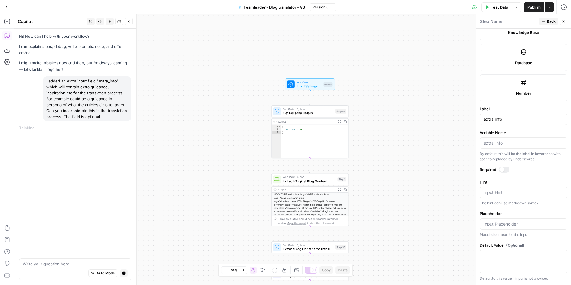
click at [243, 170] on div "Workflow Input Settings Inputs Run Code · Python Get Persona Details Step 67 Ou…" at bounding box center [292, 149] width 557 height 271
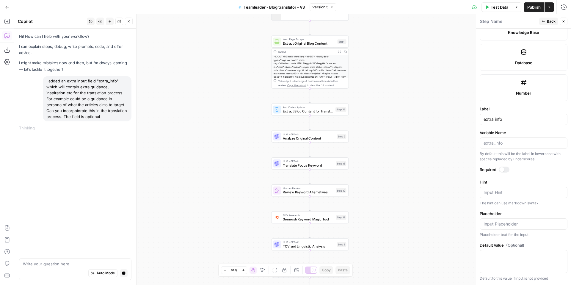
drag, startPoint x: 243, startPoint y: 170, endPoint x: 237, endPoint y: -6, distance: 176.3
click at [237, 0] on html "Teamleader New Home Browse Insights Opportunities Your Data Recent Grids German…" at bounding box center [285, 142] width 571 height 285
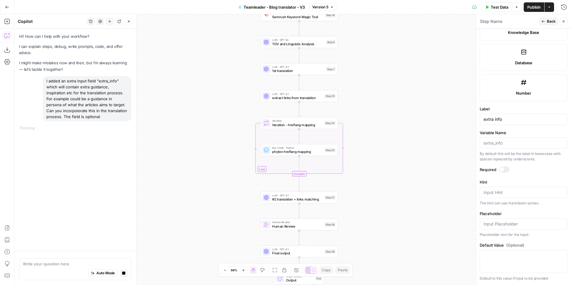
drag, startPoint x: 237, startPoint y: 128, endPoint x: 232, endPoint y: -36, distance: 164.4
click at [232, 0] on html "Teamleader New Home Browse Insights Opportunities Your Data Recent Grids German…" at bounding box center [285, 142] width 571 height 285
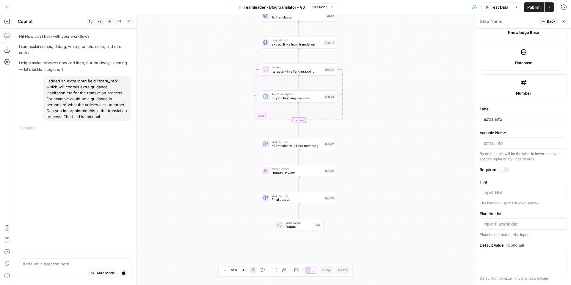
drag, startPoint x: 224, startPoint y: 114, endPoint x: 224, endPoint y: -22, distance: 135.7
click at [224, 0] on html "Teamleader New Home Browse Insights Opportunities Your Data Recent Grids German…" at bounding box center [285, 142] width 571 height 285
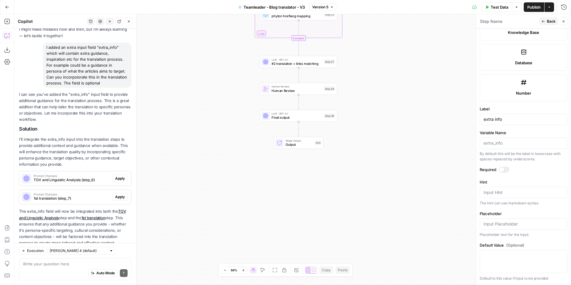
scroll to position [51, 0]
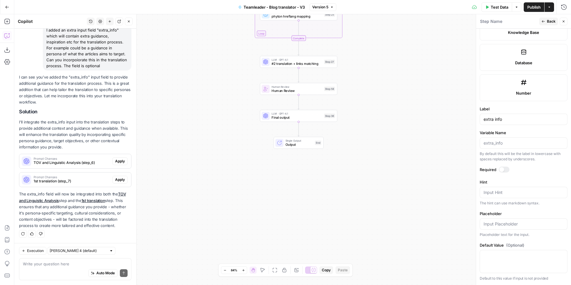
click at [118, 161] on span "Apply" at bounding box center [120, 161] width 10 height 5
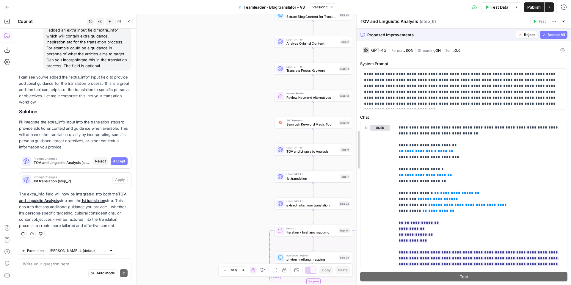
drag, startPoint x: 478, startPoint y: 138, endPoint x: 357, endPoint y: 140, distance: 121.7
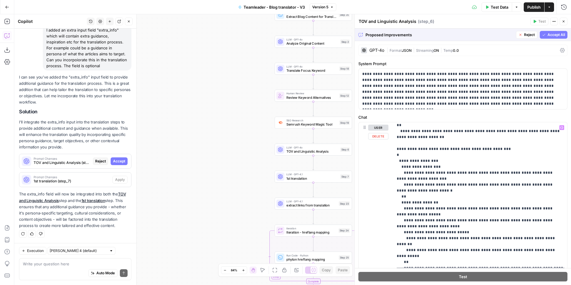
scroll to position [512, 0]
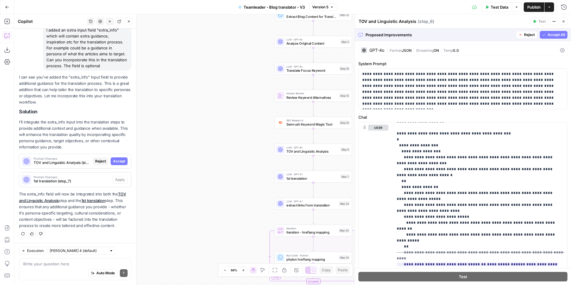
click at [555, 35] on span "Accept All" at bounding box center [557, 34] width 18 height 5
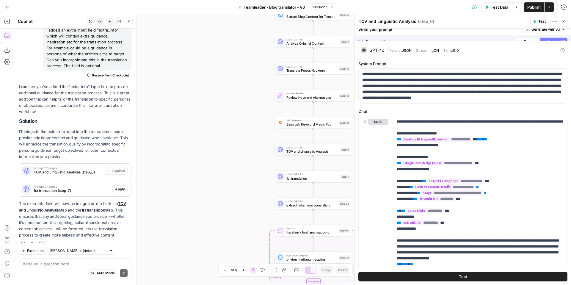
scroll to position [60, 0]
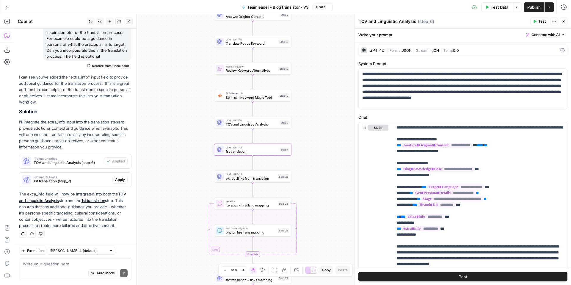
click at [123, 179] on span "Apply" at bounding box center [120, 179] width 10 height 5
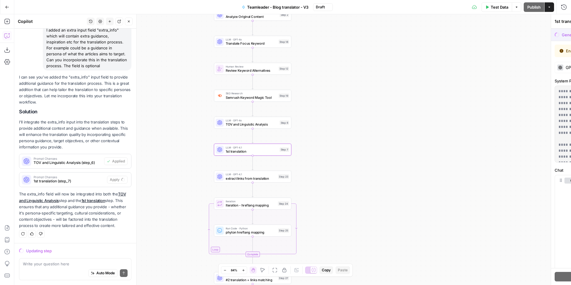
scroll to position [51, 0]
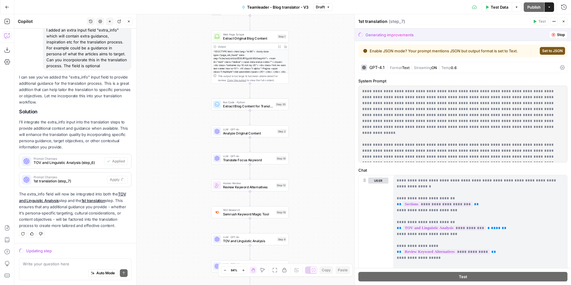
drag, startPoint x: 303, startPoint y: 104, endPoint x: 297, endPoint y: 259, distance: 154.6
click at [298, 256] on div "Workflow Input Settings Inputs Run Code · Python Get Persona Details Step 67 Ou…" at bounding box center [292, 149] width 557 height 271
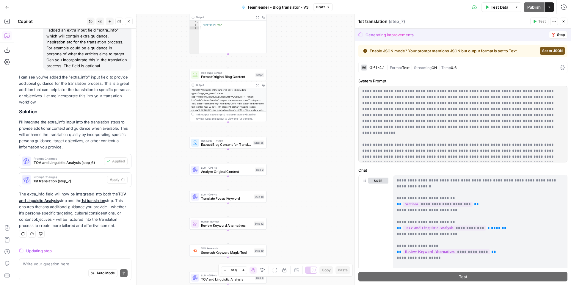
drag, startPoint x: 318, startPoint y: 44, endPoint x: 298, endPoint y: 43, distance: 20.3
click at [298, 43] on div "Workflow Input Settings Inputs Run Code · Python Get Persona Details Step 67 Ou…" at bounding box center [292, 149] width 557 height 271
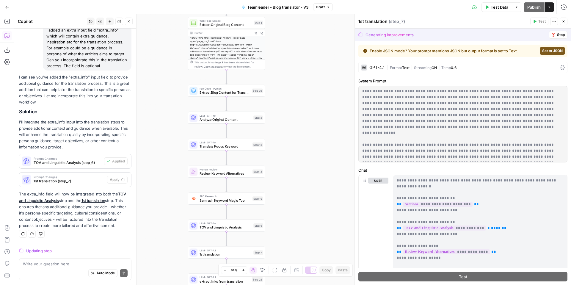
drag, startPoint x: 290, startPoint y: 144, endPoint x: 288, endPoint y: 96, distance: 48.3
click at [289, 96] on div "Workflow Input Settings Inputs Run Code · Python Get Persona Details Step 67 Ou…" at bounding box center [292, 149] width 557 height 271
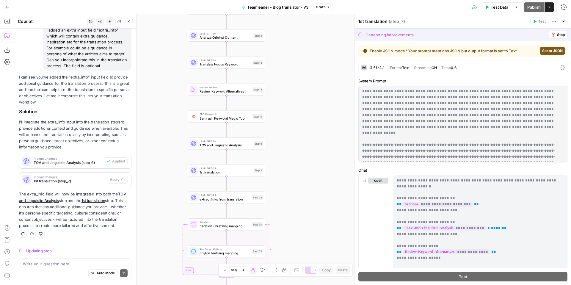
drag, startPoint x: 291, startPoint y: 140, endPoint x: 292, endPoint y: 58, distance: 82.1
click at [292, 58] on div "Workflow Input Settings Inputs Run Code · Python Get Persona Details Step 67 Ou…" at bounding box center [292, 149] width 557 height 271
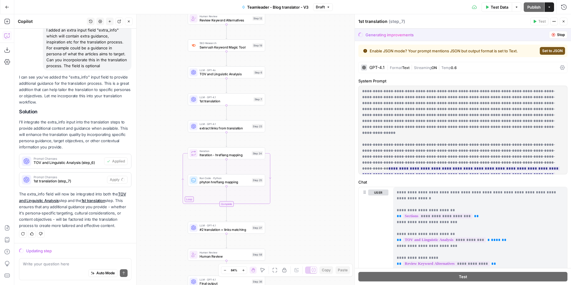
drag, startPoint x: 293, startPoint y: 144, endPoint x: 292, endPoint y: 50, distance: 94.1
click at [293, 50] on div "Workflow Input Settings Inputs Run Code · Python Get Persona Details Step 67 Ou…" at bounding box center [292, 149] width 557 height 271
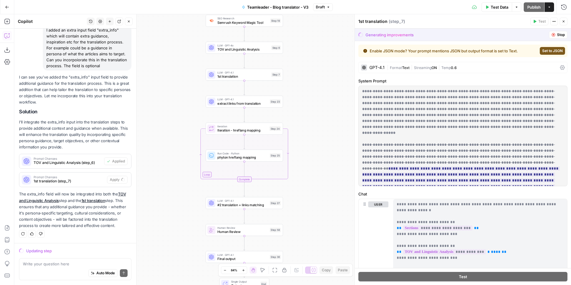
drag, startPoint x: 310, startPoint y: 154, endPoint x: 327, endPoint y: 154, distance: 17.9
click at [329, 156] on div "Workflow Input Settings Inputs Run Code · Python Get Persona Details Step 67 Ou…" at bounding box center [292, 149] width 557 height 271
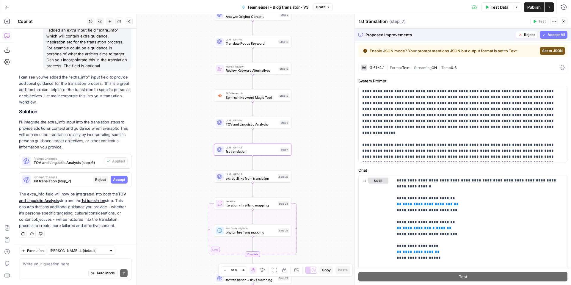
click at [120, 180] on span "Accept" at bounding box center [119, 179] width 12 height 5
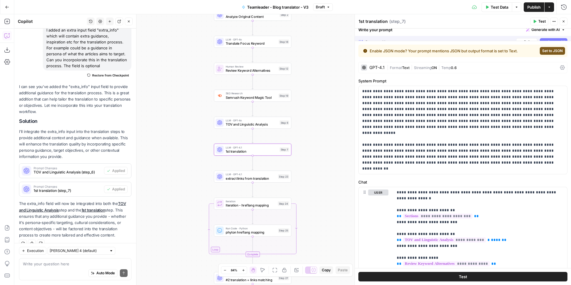
scroll to position [60, 0]
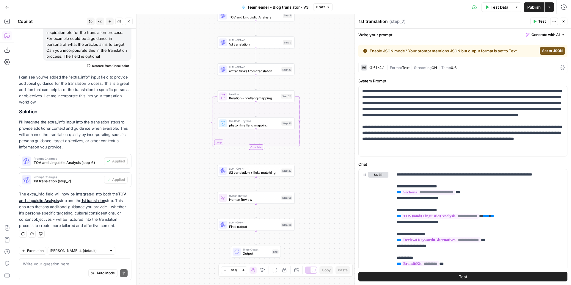
drag, startPoint x: 331, startPoint y: 164, endPoint x: 336, endPoint y: 16, distance: 147.7
click at [336, 16] on div "Workflow Input Settings Inputs Run Code · Python Get Persona Details Step 67 Ou…" at bounding box center [292, 149] width 557 height 271
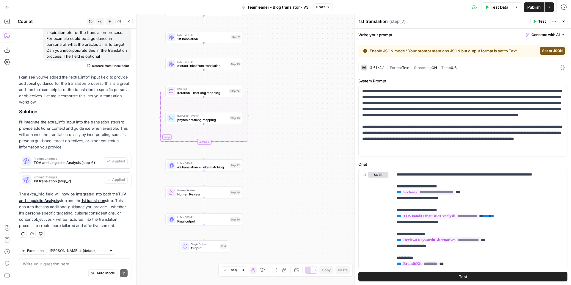
drag, startPoint x: 326, startPoint y: 175, endPoint x: 272, endPoint y: 184, distance: 54.7
click at [272, 185] on div "Workflow Input Settings Inputs Run Code · Python Get Persona Details Step 67 Ou…" at bounding box center [292, 149] width 557 height 271
click at [270, 96] on div "Workflow Input Settings Inputs Run Code · Python Get Persona Details Step 67 Ou…" at bounding box center [292, 149] width 557 height 271
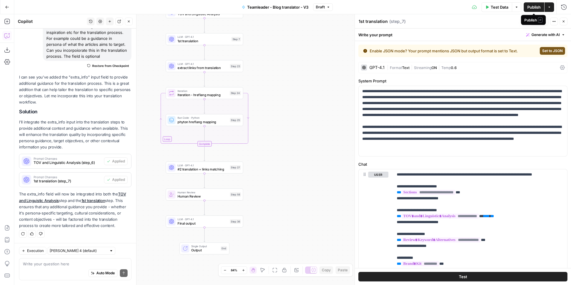
click at [529, 9] on span "Publish" at bounding box center [534, 7] width 13 height 6
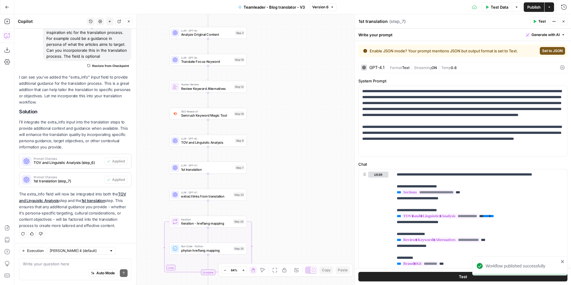
drag, startPoint x: 307, startPoint y: 67, endPoint x: 310, endPoint y: 195, distance: 128.0
click at [310, 195] on div "Workflow Input Settings Inputs Run Code · Python Get Persona Details Step 67 Ou…" at bounding box center [292, 149] width 557 height 271
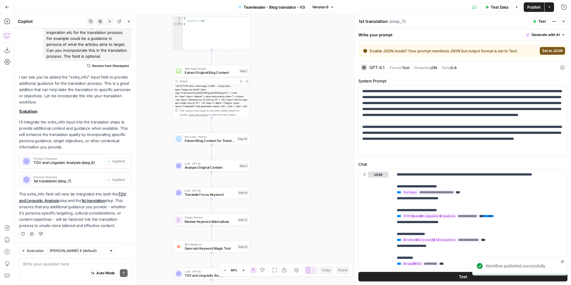
drag, startPoint x: 284, startPoint y: 54, endPoint x: 287, endPoint y: 199, distance: 144.1
click at [288, 196] on div "Workflow Input Settings Inputs Run Code · Python Get Persona Details Step 67 Ou…" at bounding box center [292, 149] width 557 height 271
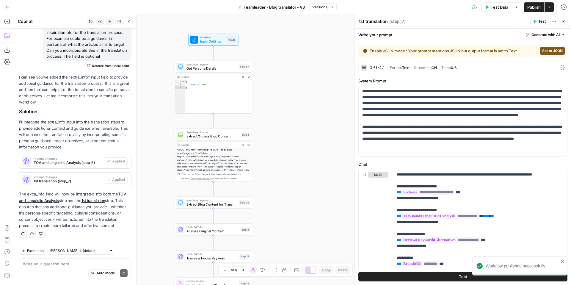
drag, startPoint x: 299, startPoint y: 119, endPoint x: 299, endPoint y: 172, distance: 53.3
click at [299, 173] on div "Workflow Input Settings Inputs Run Code · Python Get Persona Details Step 67 Ou…" at bounding box center [292, 149] width 557 height 271
click at [67, 262] on textarea at bounding box center [75, 264] width 105 height 6
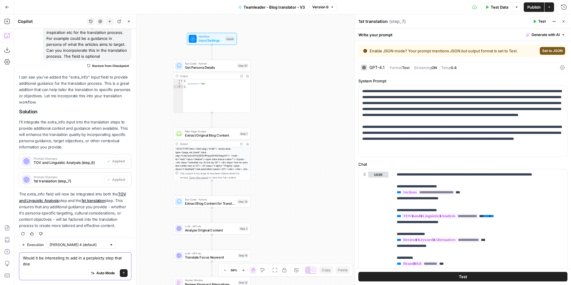
scroll to position [66, 0]
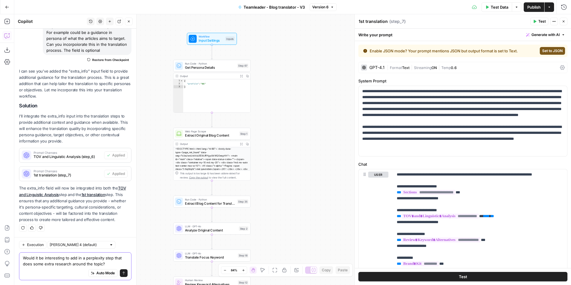
type textarea "Would it be interesting to add in a perplexity step that does some extra resear…"
click at [58, 260] on textarea "Would it be interesting to add in a perplexity step that does some extra resear…" at bounding box center [75, 261] width 105 height 12
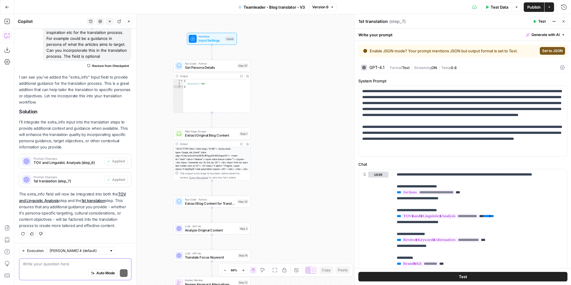
scroll to position [60, 0]
click at [323, 120] on div "Workflow Input Settings Inputs Run Code · Python Get Persona Details Step 67 Ou…" at bounding box center [292, 149] width 557 height 271
click at [528, 8] on span "Publish" at bounding box center [534, 7] width 13 height 6
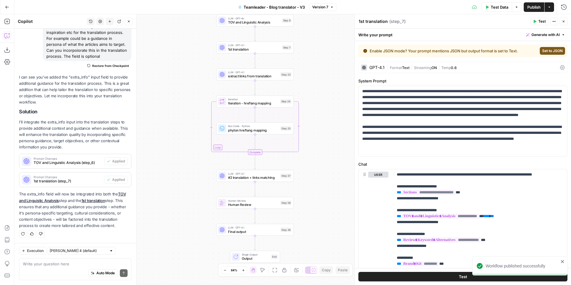
drag, startPoint x: 162, startPoint y: 210, endPoint x: 164, endPoint y: 80, distance: 129.5
click at [164, 80] on div "Workflow Input Settings Inputs Run Code · Python Get Persona Details Step 67 Ou…" at bounding box center [292, 149] width 557 height 271
click at [245, 171] on span "LLM · GPT-4.1" at bounding box center [253, 173] width 51 height 4
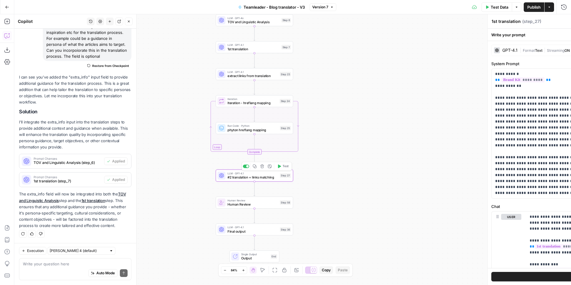
type textarea "#2 translation + links matching"
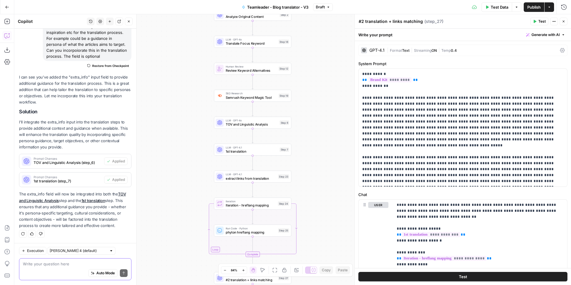
click at [68, 265] on textarea at bounding box center [75, 264] width 105 height 6
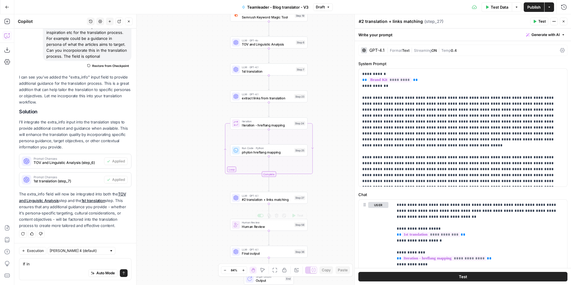
click at [261, 200] on span "#2 translation + links matching" at bounding box center [267, 199] width 51 height 5
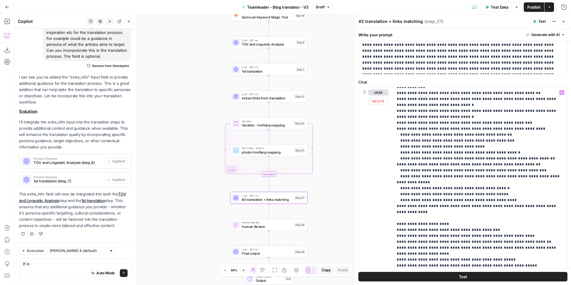
scroll to position [123, 0]
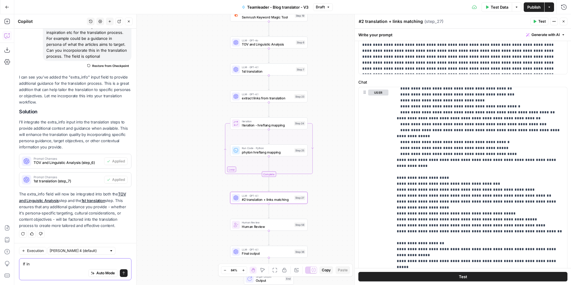
click at [40, 266] on textarea "If in" at bounding box center [75, 264] width 105 height 6
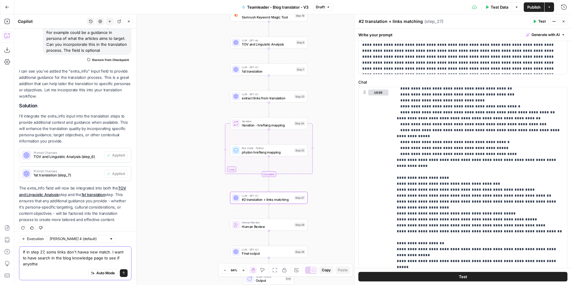
scroll to position [72, 0]
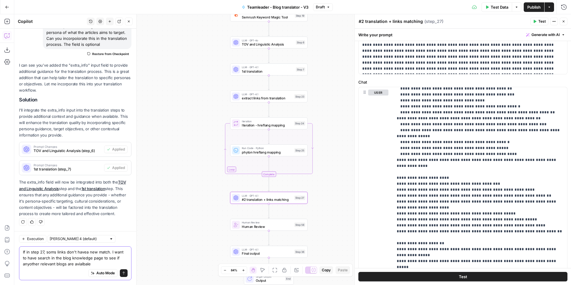
type textarea "If in step 27, soms links don't havea new match. I want to have search in the b…"
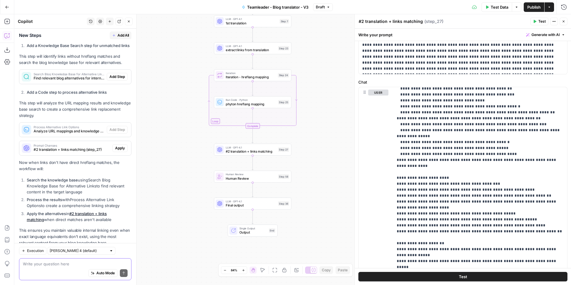
scroll to position [368, 0]
click at [117, 79] on span "Add Step" at bounding box center [117, 77] width 15 height 5
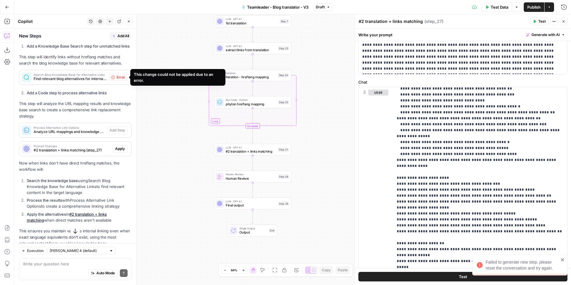
click at [94, 74] on span "Search Blog Knowledge Base for Alternative Links" at bounding box center [70, 74] width 73 height 3
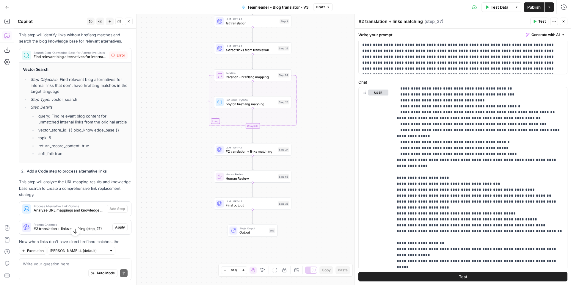
scroll to position [388, 0]
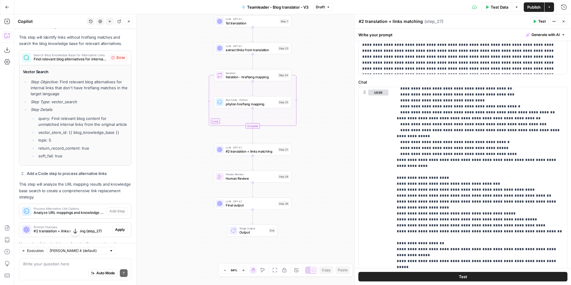
click at [120, 60] on span "Error" at bounding box center [121, 57] width 9 height 5
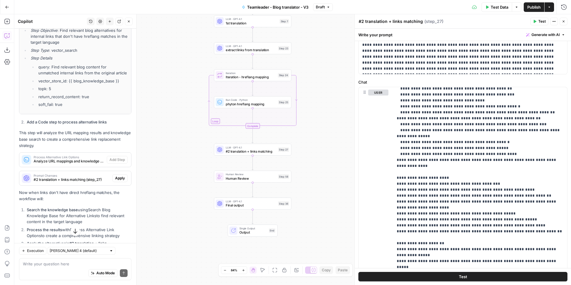
scroll to position [487, 0]
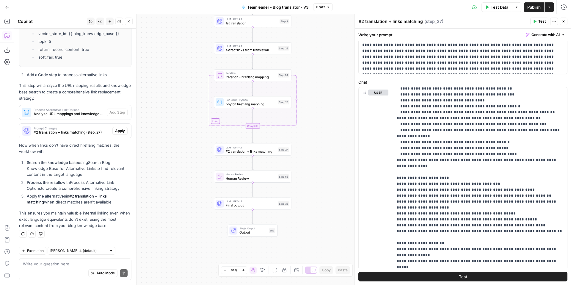
click at [26, 235] on button "Regenerate" at bounding box center [23, 234] width 8 height 8
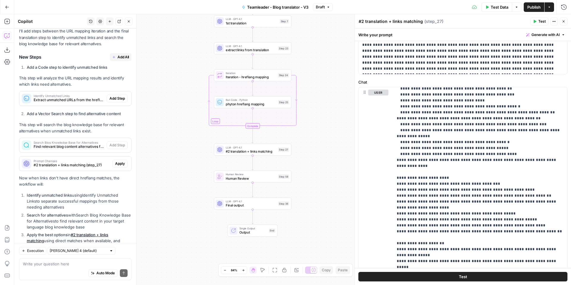
scroll to position [339, 0]
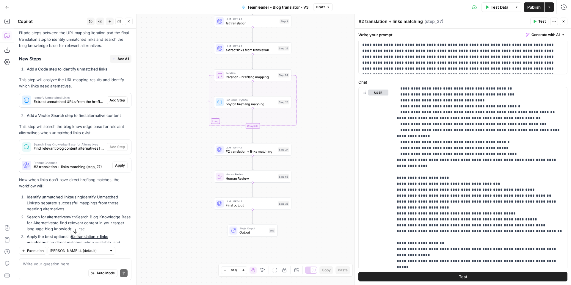
click at [123, 62] on button "Add All" at bounding box center [121, 59] width 22 height 8
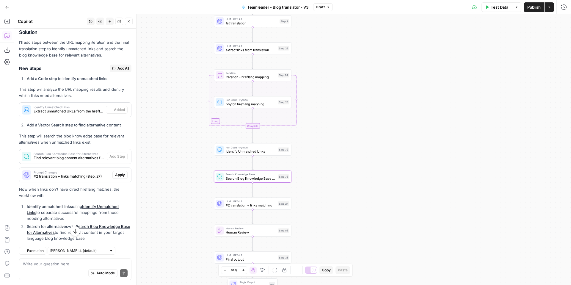
type textarea "Search Blog Knowledge Base for Alternatives"
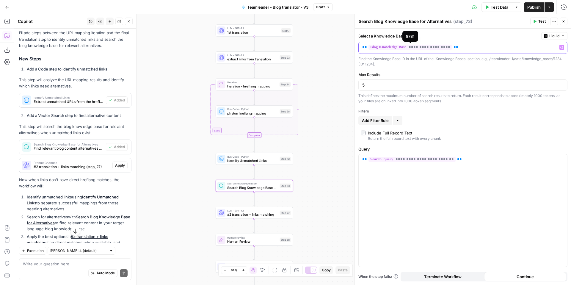
click at [435, 46] on span "**********" at bounding box center [411, 47] width 84 height 5
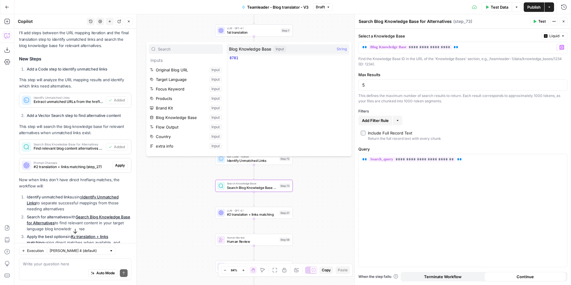
click at [343, 214] on div "Workflow Input Settings Inputs Run Code · Python Get Persona Details Step 67 Ou…" at bounding box center [292, 149] width 557 height 271
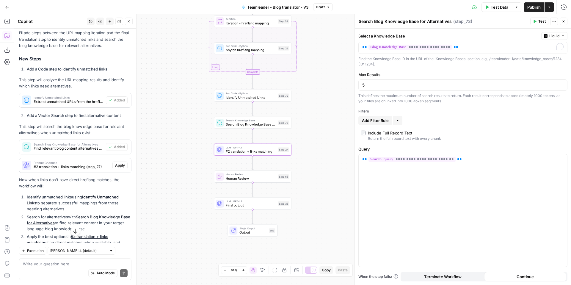
click at [118, 166] on span "Apply" at bounding box center [120, 165] width 10 height 5
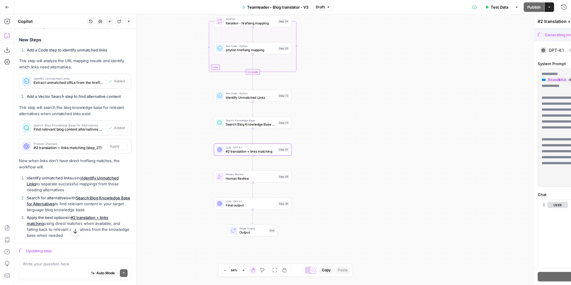
scroll to position [329, 0]
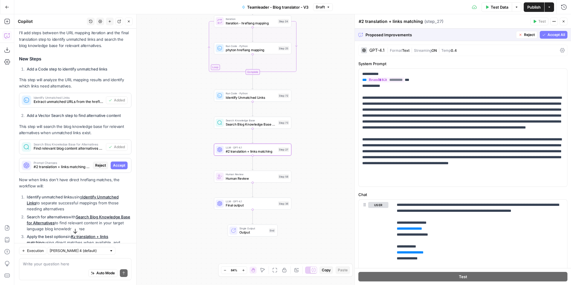
click at [118, 166] on span "Accept" at bounding box center [119, 165] width 12 height 5
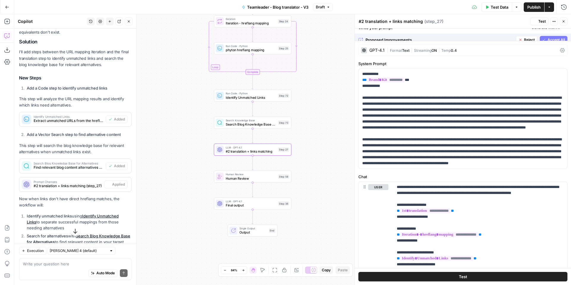
scroll to position [349, 0]
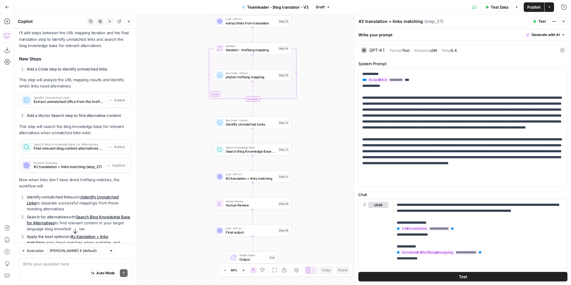
click at [533, 7] on span "Publish" at bounding box center [534, 7] width 13 height 6
click at [169, 91] on div "Workflow Input Settings Inputs Run Code · Python Get Persona Details Step 67 Ou…" at bounding box center [292, 149] width 557 height 271
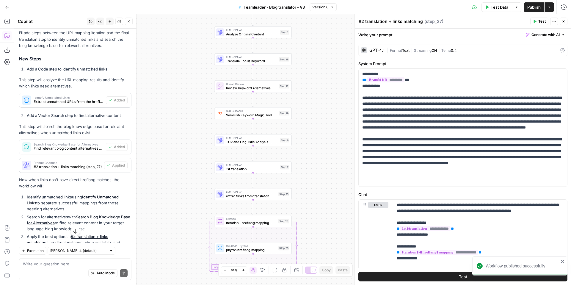
drag, startPoint x: 169, startPoint y: 86, endPoint x: 169, endPoint y: 260, distance: 173.5
click at [170, 259] on div "Workflow Input Settings Inputs Run Code · Python Get Persona Details Step 67 Ou…" at bounding box center [292, 149] width 557 height 271
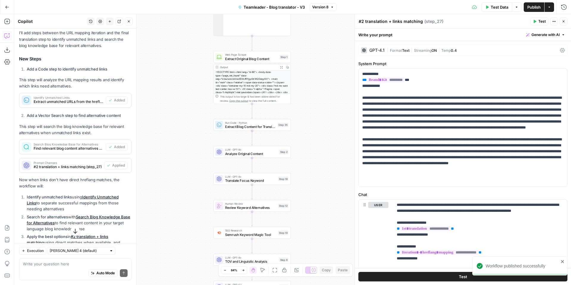
drag, startPoint x: 176, startPoint y: 111, endPoint x: 175, endPoint y: 230, distance: 119.1
click at [175, 230] on div "Workflow Input Settings Inputs Run Code · Python Get Persona Details Step 67 Ou…" at bounding box center [292, 149] width 557 height 271
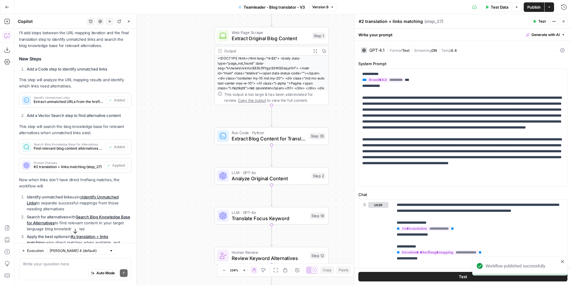
drag, startPoint x: 186, startPoint y: 114, endPoint x: 170, endPoint y: 176, distance: 63.8
click at [170, 176] on div "Workflow Input Settings Inputs Run Code · Python Get Persona Details Step 67 Ou…" at bounding box center [292, 149] width 557 height 271
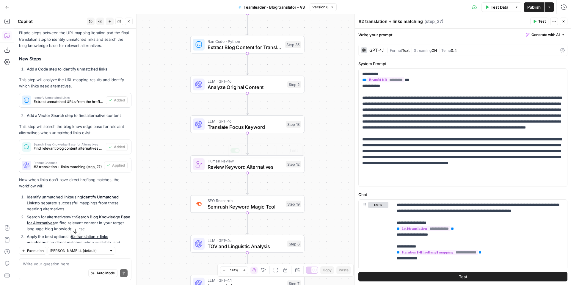
click at [332, 137] on div "Workflow Input Settings Inputs Run Code · Python Get Persona Details Step 67 Ou…" at bounding box center [292, 149] width 557 height 271
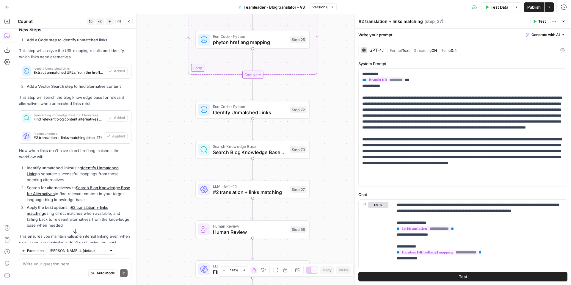
scroll to position [401, 0]
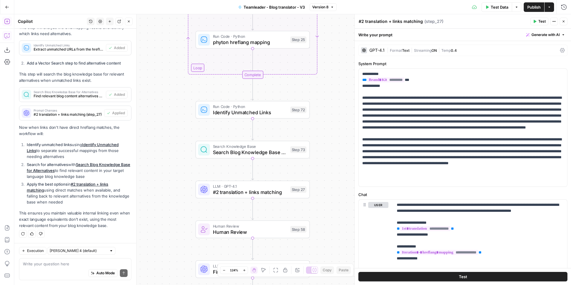
click at [95, 260] on div "Write your question here Auto Mode Send" at bounding box center [75, 269] width 112 height 22
paste textarea "Writing Rules"
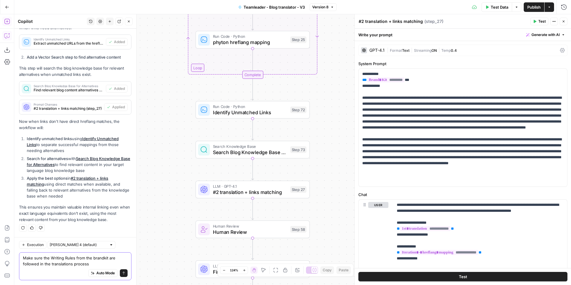
type textarea "Make sure the Writing Rules from the brandkit are followed in the translations …"
click at [125, 275] on button "Send" at bounding box center [124, 273] width 8 height 8
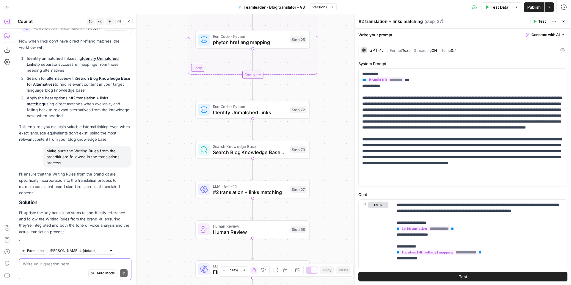
scroll to position [512, 0]
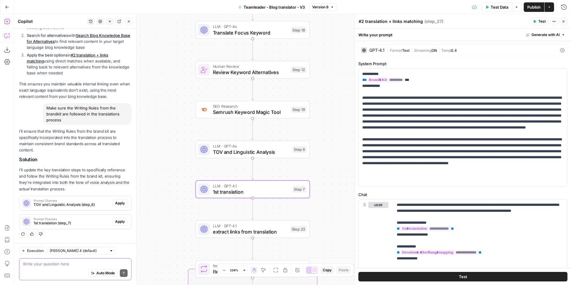
click at [120, 223] on span "Apply" at bounding box center [120, 221] width 10 height 5
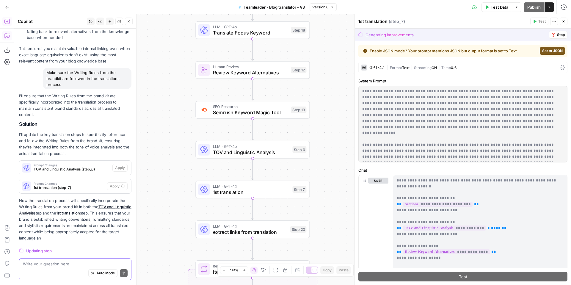
scroll to position [559, 0]
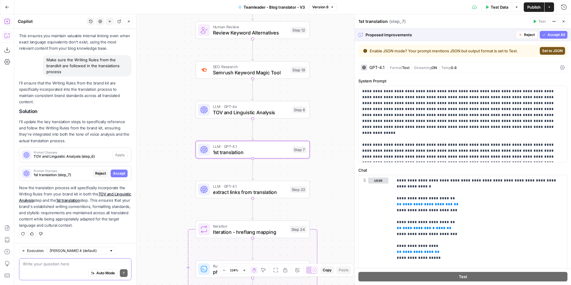
click at [122, 173] on span "Accept" at bounding box center [119, 173] width 12 height 5
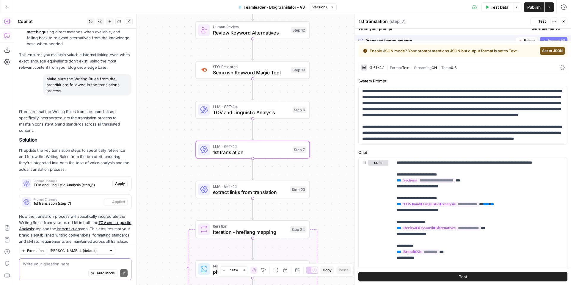
scroll to position [588, 0]
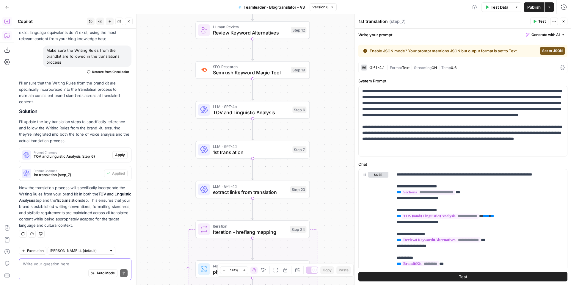
click at [74, 264] on textarea at bounding box center [75, 264] width 105 height 6
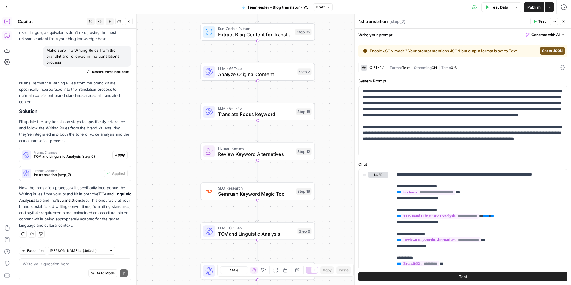
drag, startPoint x: 174, startPoint y: 148, endPoint x: 179, endPoint y: 229, distance: 82.0
click at [179, 229] on div "Workflow Input Settings Inputs Run Code · Python Get Persona Details Step 67 Ou…" at bounding box center [292, 149] width 557 height 271
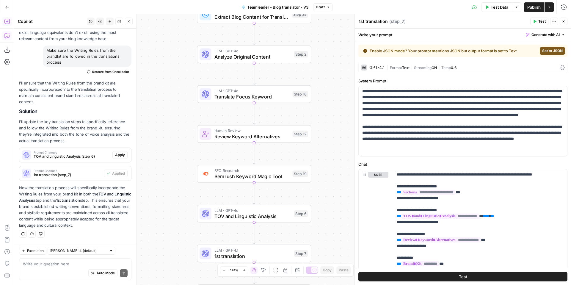
drag, startPoint x: 183, startPoint y: 107, endPoint x: 179, endPoint y: 52, distance: 55.2
click at [179, 53] on div "Workflow Input Settings Inputs Run Code · Python Get Persona Details Step 67 Ou…" at bounding box center [292, 149] width 557 height 271
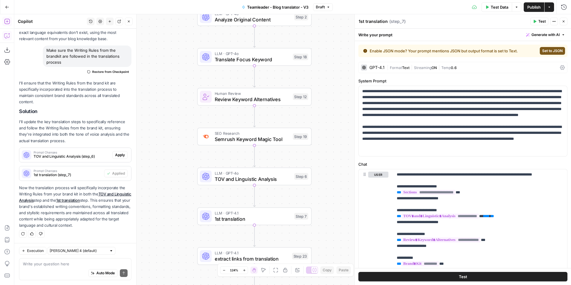
click at [238, 134] on span "SEO Research" at bounding box center [252, 133] width 75 height 6
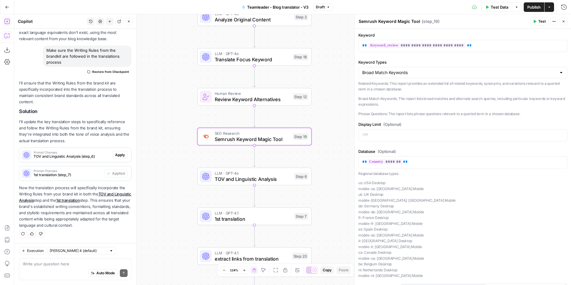
click at [240, 176] on span "TOV and Linguistic Analysis" at bounding box center [253, 178] width 77 height 7
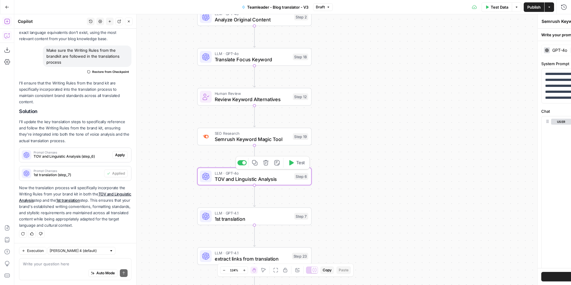
type textarea "TOV and Linguistic Analysis"
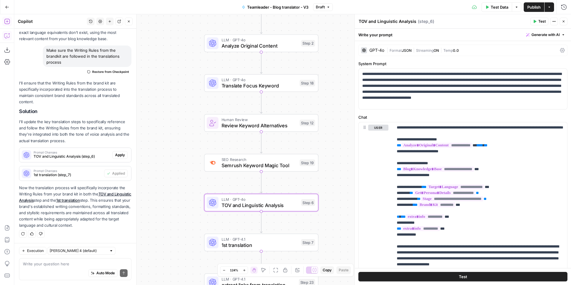
drag, startPoint x: 163, startPoint y: 209, endPoint x: 170, endPoint y: 236, distance: 27.4
click at [170, 236] on div "Workflow Input Settings Inputs Run Code · Python Get Persona Details Step 67 Ou…" at bounding box center [292, 149] width 557 height 271
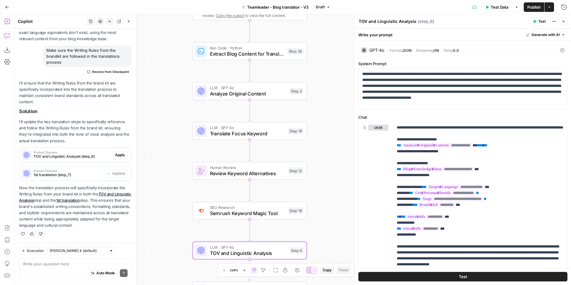
drag, startPoint x: 179, startPoint y: 102, endPoint x: 167, endPoint y: 150, distance: 49.3
click at [167, 150] on div "Workflow Input Settings Inputs Run Code · Python Get Persona Details Step 67 Ou…" at bounding box center [292, 149] width 557 height 271
click at [215, 208] on span "SEO Research" at bounding box center [247, 207] width 75 height 6
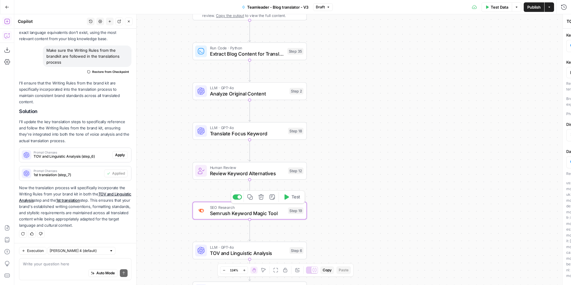
type textarea "Semrush Keyword Magic Tool"
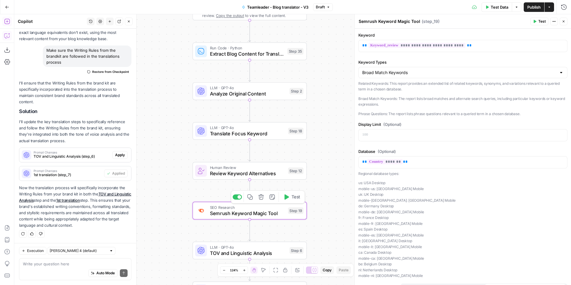
click at [221, 179] on div "Human Review Review Keyword Alternatives Step 12" at bounding box center [250, 171] width 114 height 18
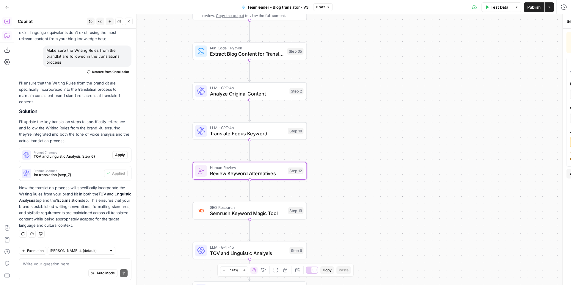
type textarea "Review Keyword Alternatives"
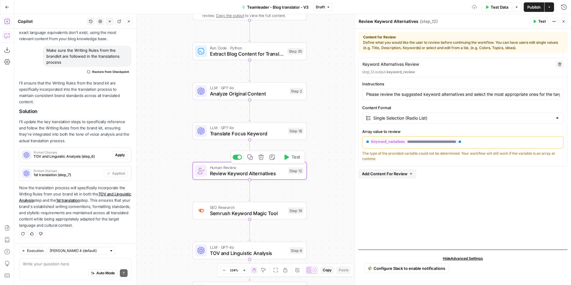
type input "Please review the suggested keyword alternatives and select the most appropriat…"
click at [222, 212] on span "Semrush Keyword Magic Tool" at bounding box center [247, 213] width 75 height 7
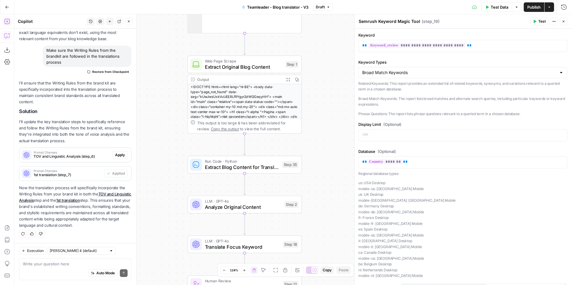
drag, startPoint x: 184, startPoint y: 122, endPoint x: 179, endPoint y: 235, distance: 113.5
click at [179, 235] on div "Workflow Input Settings Inputs Run Code · Python Get Persona Details Step 67 Ou…" at bounding box center [292, 149] width 557 height 271
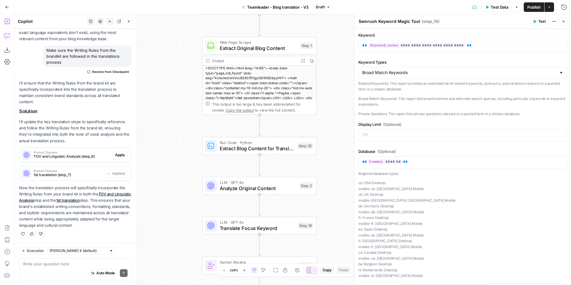
drag, startPoint x: 186, startPoint y: 121, endPoint x: 200, endPoint y: 102, distance: 23.8
click at [200, 102] on div "Workflow Input Settings Inputs Run Code · Python Get Persona Details Step 67 Ou…" at bounding box center [292, 149] width 557 height 271
click at [529, 7] on span "Publish" at bounding box center [534, 7] width 13 height 6
click at [571, 8] on div "Test Data Options Publish Actions Run History" at bounding box center [454, 7] width 235 height 14
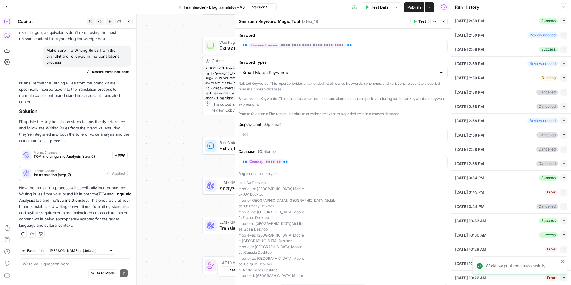
scroll to position [0, 0]
click at [566, 22] on icon "button" at bounding box center [564, 21] width 3 height 3
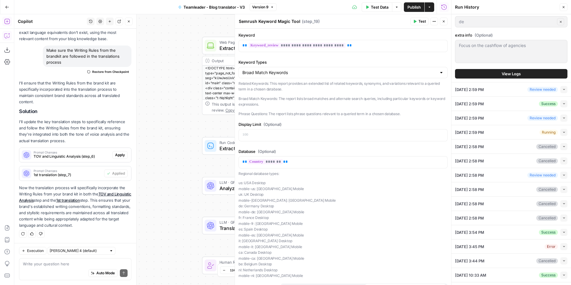
scroll to position [244, 0]
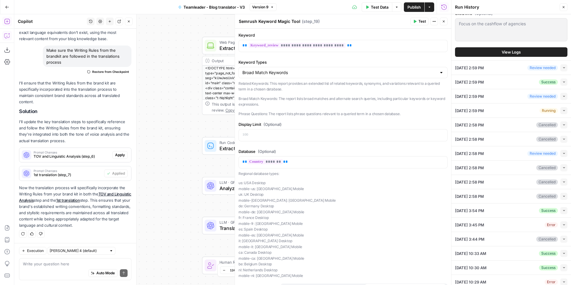
click at [504, 48] on button "View Logs" at bounding box center [511, 52] width 112 height 10
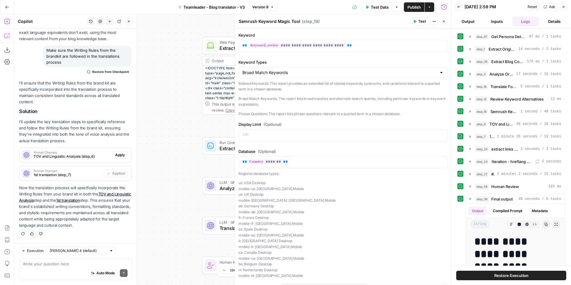
click at [503, 277] on span "Restore Execution" at bounding box center [512, 276] width 34 height 6
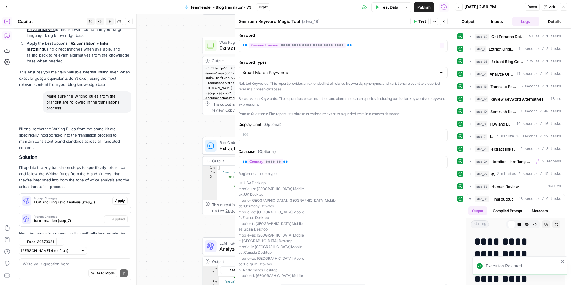
scroll to position [588, 0]
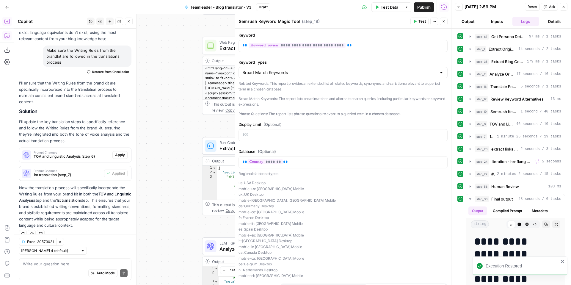
click at [444, 20] on icon "button" at bounding box center [444, 22] width 4 height 4
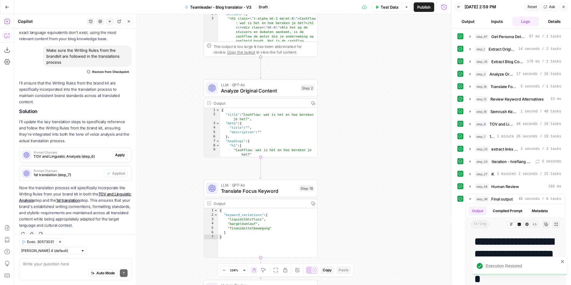
drag, startPoint x: 349, startPoint y: 168, endPoint x: 351, endPoint y: 1, distance: 167.0
click at [351, 1] on div "Go Back Teamleader - Blog translator - V3 Draft Test Data Options Publish Run H…" at bounding box center [225, 142] width 451 height 285
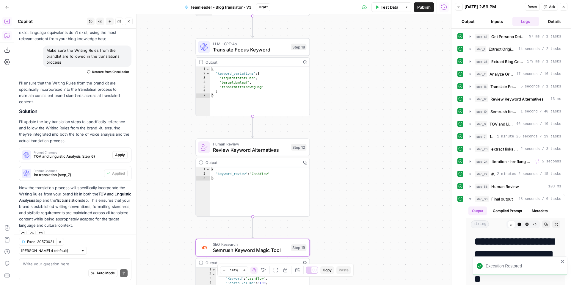
drag, startPoint x: 353, startPoint y: 207, endPoint x: 344, endPoint y: 22, distance: 185.3
click at [344, 24] on div "Workflow Input Settings Inputs Run Code · Python Get Persona Details Step 67 Ou…" at bounding box center [232, 149] width 437 height 271
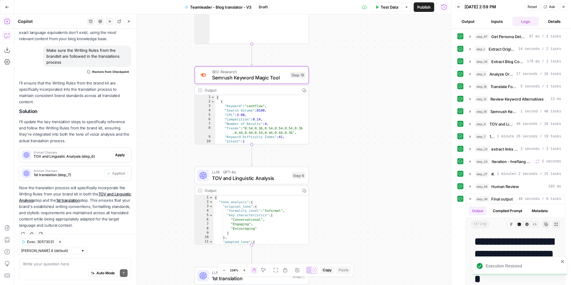
drag, startPoint x: 357, startPoint y: 191, endPoint x: 356, endPoint y: 64, distance: 127.1
click at [356, 63] on div "Workflow Input Settings Inputs Run Code · Python Get Persona Details Step 67 Ou…" at bounding box center [232, 149] width 437 height 271
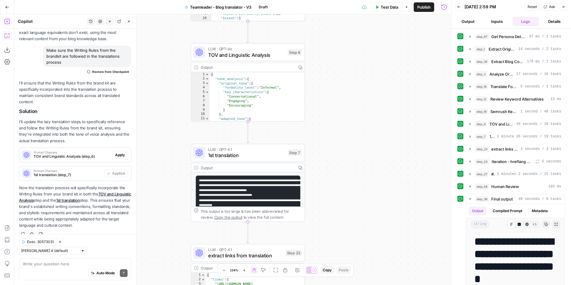
drag, startPoint x: 355, startPoint y: 181, endPoint x: 351, endPoint y: 64, distance: 117.0
click at [351, 64] on div "Workflow Input Settings Inputs Run Code · Python Get Persona Details Step 67 Ou…" at bounding box center [232, 149] width 437 height 271
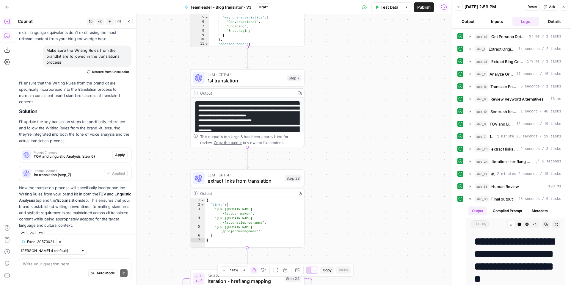
drag, startPoint x: 331, startPoint y: 140, endPoint x: 333, endPoint y: 38, distance: 101.8
click at [333, 38] on div "Workflow Input Settings Inputs Run Code · Python Get Persona Details Step 67 Ou…" at bounding box center [232, 149] width 437 height 271
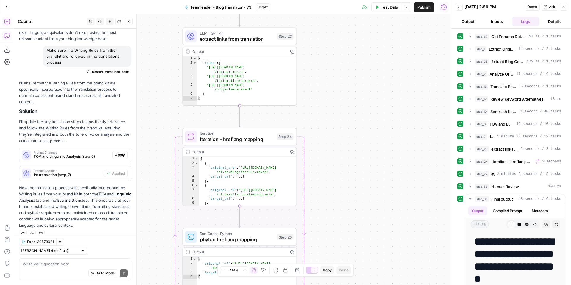
drag, startPoint x: 328, startPoint y: 155, endPoint x: 318, endPoint y: 31, distance: 124.2
click at [318, 34] on div "Workflow Input Settings Inputs Run Code · Python Get Persona Details Step 67 Ou…" at bounding box center [232, 149] width 437 height 271
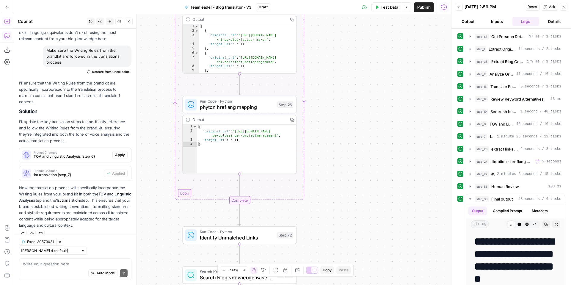
drag, startPoint x: 341, startPoint y: 143, endPoint x: 341, endPoint y: -9, distance: 152.7
click at [341, 0] on html "Teamleader New Home Browse Insights Opportunities Your Data Recent Grids German…" at bounding box center [285, 142] width 571 height 285
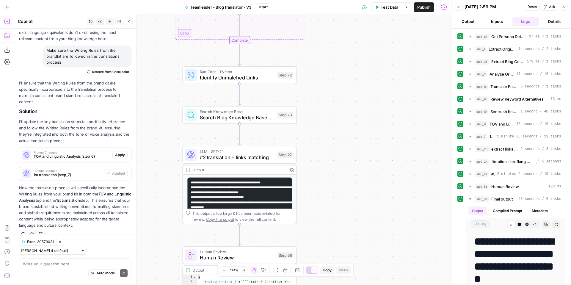
drag, startPoint x: 347, startPoint y: 210, endPoint x: 346, endPoint y: 76, distance: 133.9
click at [346, 76] on div "Workflow Input Settings Inputs Run Code · Python Get Persona Details Step 67 Ou…" at bounding box center [232, 149] width 437 height 271
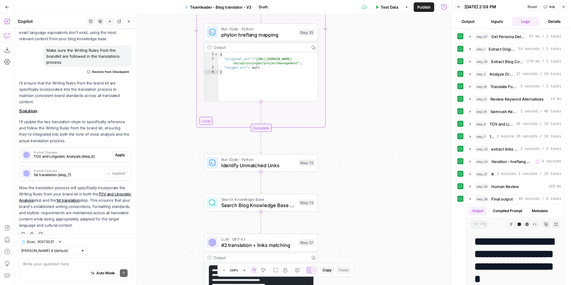
drag, startPoint x: 343, startPoint y: 84, endPoint x: 364, endPoint y: 172, distance: 90.5
click at [365, 172] on div "Workflow Input Settings Inputs Run Code · Python Get Persona Details Step 67 Ou…" at bounding box center [232, 149] width 437 height 271
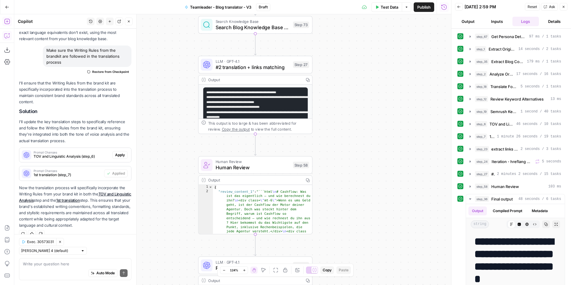
drag, startPoint x: 348, startPoint y: 199, endPoint x: 342, endPoint y: 21, distance: 178.4
click at [342, 21] on div "Workflow Input Settings Inputs Run Code · Python Get Persona Details Step 67 Ou…" at bounding box center [232, 149] width 437 height 271
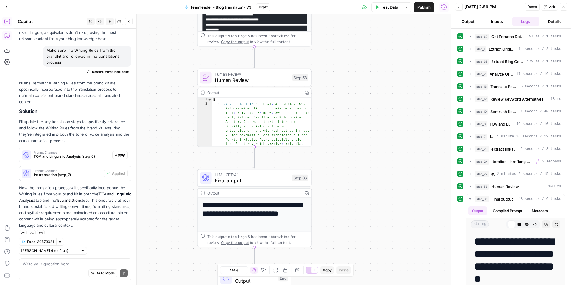
drag, startPoint x: 349, startPoint y: 148, endPoint x: 348, endPoint y: 61, distance: 87.5
click at [348, 61] on div "Workflow Input Settings Inputs Run Code · Python Get Persona Details Step 67 Ou…" at bounding box center [232, 149] width 437 height 271
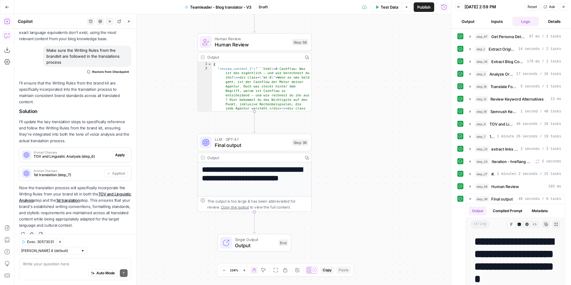
drag, startPoint x: 340, startPoint y: 147, endPoint x: 339, endPoint y: 112, distance: 34.8
click at [339, 112] on div "Workflow Input Settings Inputs Run Code · Python Get Persona Details Step 67 Ou…" at bounding box center [232, 149] width 437 height 271
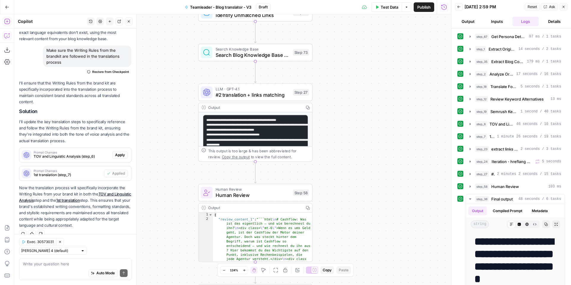
drag, startPoint x: 339, startPoint y: 97, endPoint x: 340, endPoint y: 247, distance: 150.0
click at [340, 247] on div "Workflow Input Settings Inputs Run Code · Python Get Persona Details Step 67 Ou…" at bounding box center [232, 149] width 437 height 271
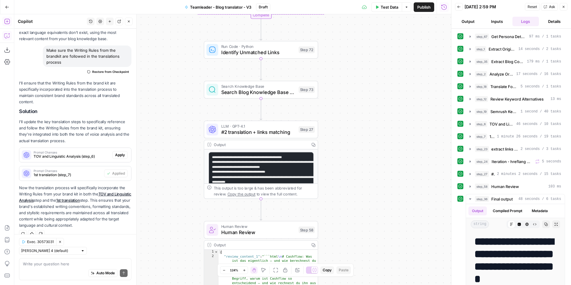
drag, startPoint x: 335, startPoint y: 187, endPoint x: 343, endPoint y: 235, distance: 48.4
click at [343, 233] on div "Workflow Input Settings Inputs Run Code · Python Get Persona Details Step 67 Ou…" at bounding box center [232, 149] width 437 height 271
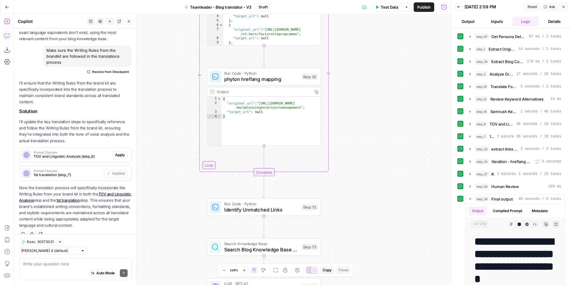
drag, startPoint x: 346, startPoint y: 97, endPoint x: 347, endPoint y: 246, distance: 148.8
click at [347, 246] on div "Workflow Input Settings Inputs Run Code · Python Get Persona Details Step 67 Ou…" at bounding box center [232, 149] width 437 height 271
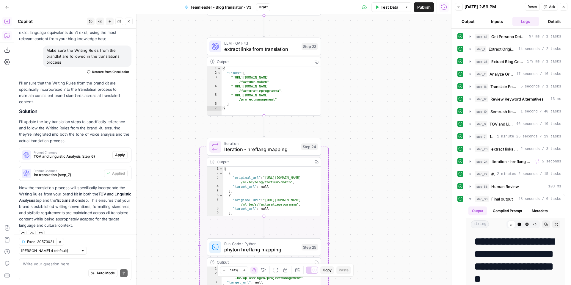
drag, startPoint x: 365, startPoint y: 61, endPoint x: 364, endPoint y: 240, distance: 179.2
click at [365, 237] on div "Workflow Input Settings Inputs Run Code · Python Get Persona Details Step 67 Ou…" at bounding box center [232, 149] width 437 height 271
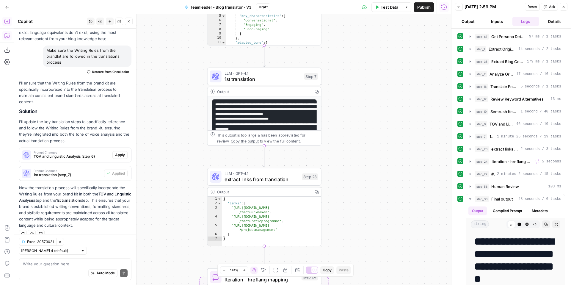
drag, startPoint x: 363, startPoint y: 103, endPoint x: 362, endPoint y: 231, distance: 127.7
click at [363, 230] on div "Workflow Input Settings Inputs Run Code · Python Get Persona Details Step 67 Ou…" at bounding box center [232, 149] width 437 height 271
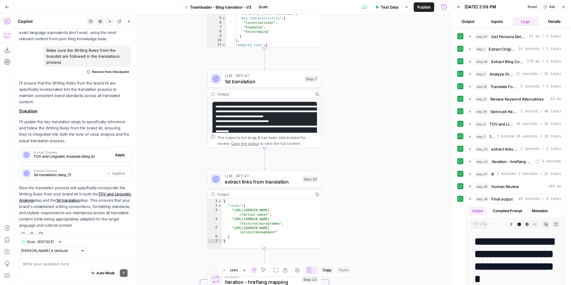
click at [283, 82] on span "1st translation" at bounding box center [263, 81] width 77 height 7
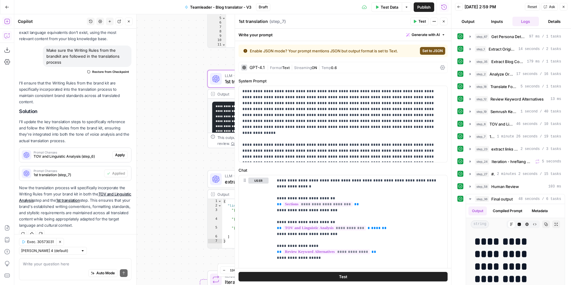
click at [442, 21] on icon "button" at bounding box center [444, 22] width 4 height 4
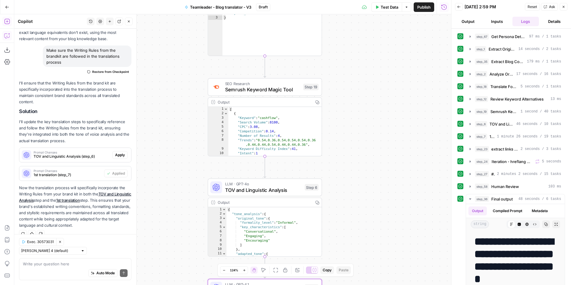
drag, startPoint x: 354, startPoint y: 74, endPoint x: 354, endPoint y: 284, distance: 209.8
click at [354, 284] on div "Workflow Input Settings Inputs Run Code · Python Get Persona Details Step 67 Ou…" at bounding box center [232, 149] width 437 height 271
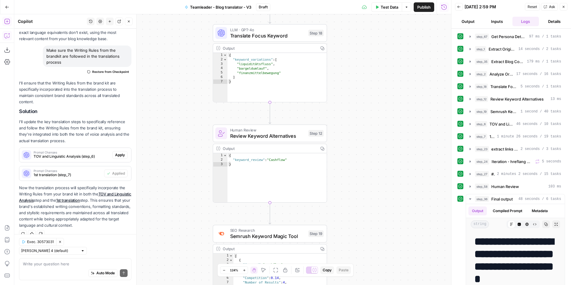
drag, startPoint x: 329, startPoint y: 76, endPoint x: 334, endPoint y: 223, distance: 146.2
click at [334, 223] on div "Workflow Input Settings Inputs Run Code · Python Get Persona Details Step 67 Ou…" at bounding box center [232, 149] width 437 height 271
click at [389, 8] on span "Test Data" at bounding box center [390, 7] width 18 height 6
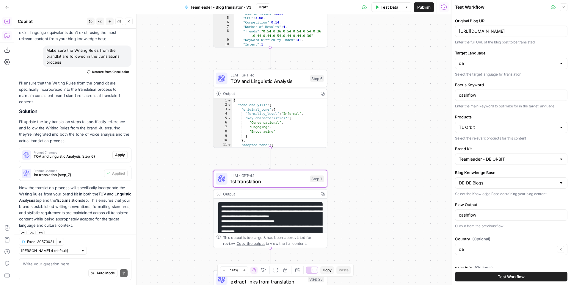
drag, startPoint x: 404, startPoint y: 226, endPoint x: 404, endPoint y: -36, distance: 261.9
click at [404, 0] on html "Teamleader New Home Browse Insights Opportunities Your Data Recent Grids German…" at bounding box center [285, 142] width 571 height 285
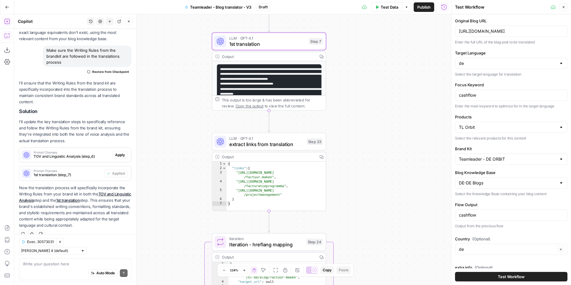
drag, startPoint x: 383, startPoint y: 224, endPoint x: 379, endPoint y: 75, distance: 148.9
click at [379, 76] on div "Workflow Input Settings Inputs Run Code · Python Get Persona Details Step 67 Ou…" at bounding box center [232, 149] width 437 height 271
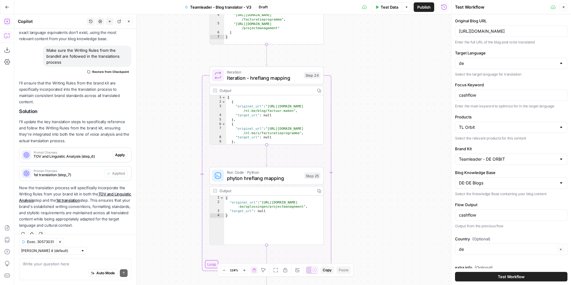
drag, startPoint x: 385, startPoint y: 228, endPoint x: 385, endPoint y: 67, distance: 161.0
click at [385, 67] on div "Workflow Input Settings Inputs Run Code · Python Get Persona Details Step 67 Ou…" at bounding box center [232, 149] width 437 height 271
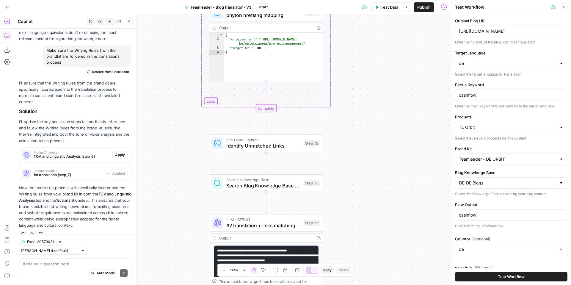
drag, startPoint x: 387, startPoint y: 199, endPoint x: 387, endPoint y: 48, distance: 150.9
click at [387, 48] on div "Workflow Input Settings Inputs Run Code · Python Get Persona Details Step 67 Ou…" at bounding box center [232, 149] width 437 height 271
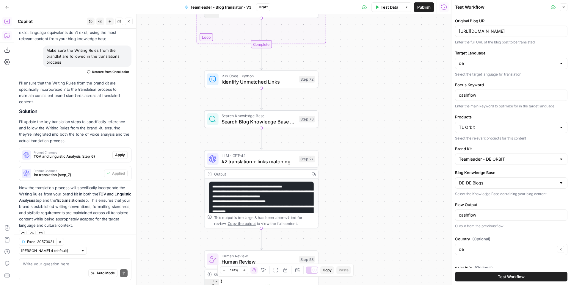
drag, startPoint x: 388, startPoint y: 153, endPoint x: 382, endPoint y: 89, distance: 64.2
click at [383, 89] on div "Workflow Input Settings Inputs Run Code · Python Get Persona Details Step 67 Ou…" at bounding box center [232, 149] width 437 height 271
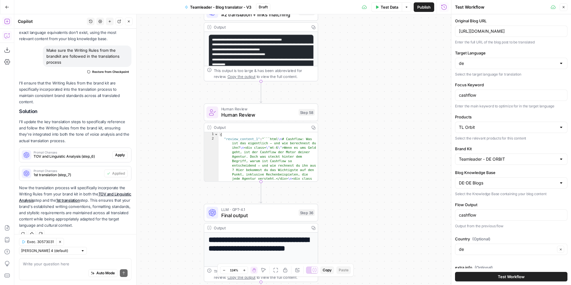
drag, startPoint x: 364, startPoint y: 164, endPoint x: 363, endPoint y: 21, distance: 142.6
click at [363, 21] on div "Workflow Input Settings Inputs Run Code · Python Get Persona Details Step 67 Ou…" at bounding box center [232, 149] width 437 height 271
click at [251, 99] on div at bounding box center [251, 99] width 4 height 4
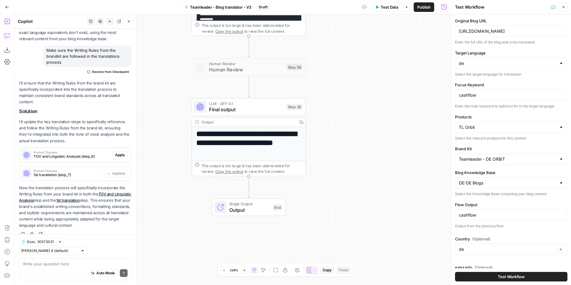
drag, startPoint x: 364, startPoint y: 143, endPoint x: 352, endPoint y: 97, distance: 46.8
click at [352, 97] on div "Workflow Input Settings Inputs Run Code · Python Get Persona Details Step 67 Ou…" at bounding box center [232, 149] width 437 height 271
click at [269, 106] on span "Final output" at bounding box center [246, 109] width 74 height 7
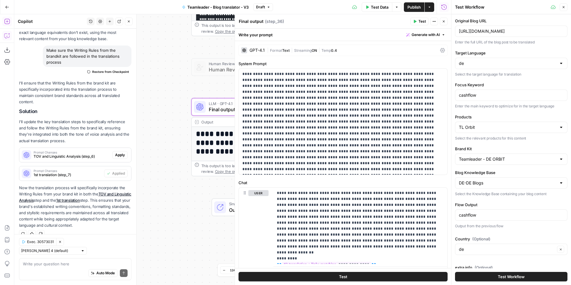
click at [380, 7] on span "Test Data" at bounding box center [380, 7] width 18 height 6
click at [506, 274] on span "Test Workflow" at bounding box center [511, 277] width 27 height 6
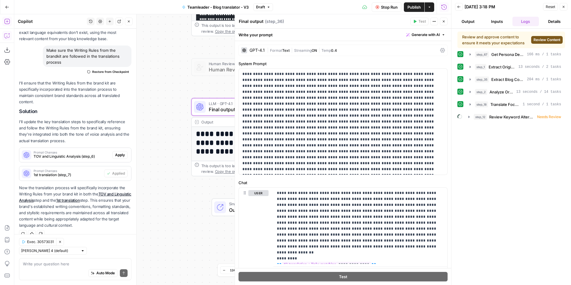
click at [549, 40] on span "Review Content" at bounding box center [547, 39] width 27 height 5
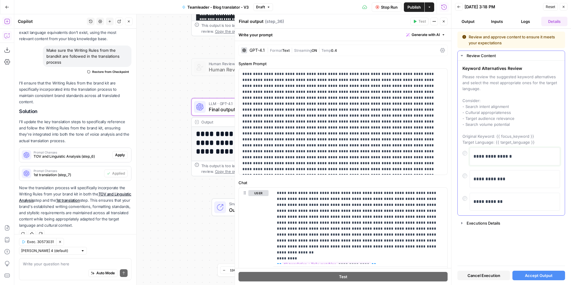
click at [488, 160] on p "**********" at bounding box center [515, 157] width 83 height 8
click at [529, 275] on span "Accept Output" at bounding box center [539, 276] width 28 height 6
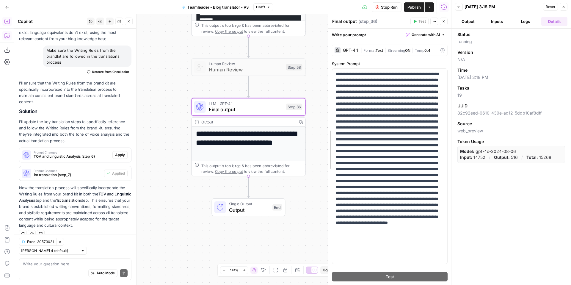
drag, startPoint x: 237, startPoint y: 128, endPoint x: 331, endPoint y: 128, distance: 93.5
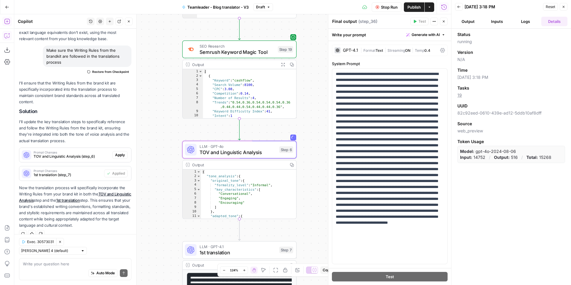
click at [117, 154] on span "Apply" at bounding box center [120, 154] width 10 height 5
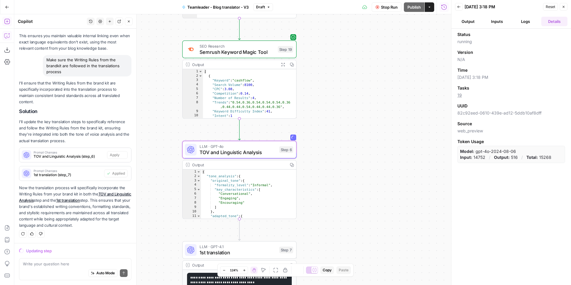
scroll to position [559, 0]
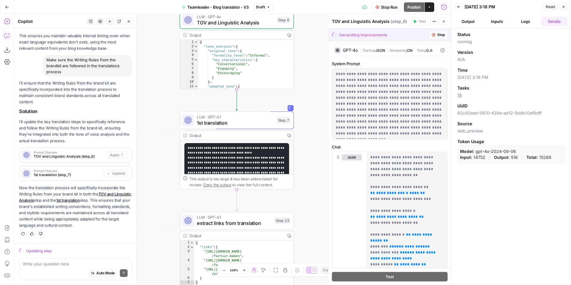
drag, startPoint x: 302, startPoint y: 176, endPoint x: 299, endPoint y: 46, distance: 129.8
click at [299, 46] on div "Workflow Input Settings Inputs Run Code · Python Get Persona Details Step 67 Ou…" at bounding box center [232, 149] width 437 height 271
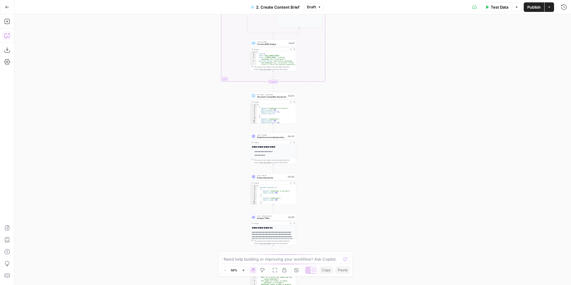
click at [7, 37] on icon "button" at bounding box center [7, 36] width 6 height 6
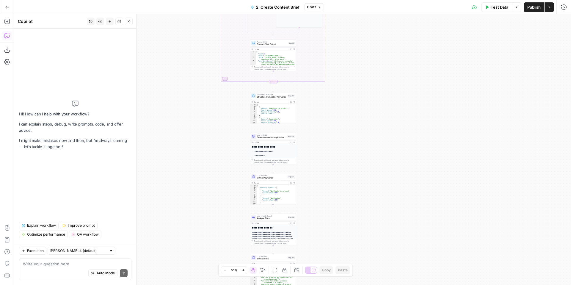
click at [175, 119] on div "**********" at bounding box center [292, 149] width 557 height 271
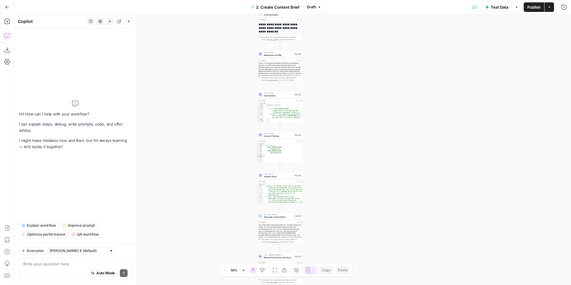
click at [531, 8] on span "Publish" at bounding box center [534, 7] width 13 height 6
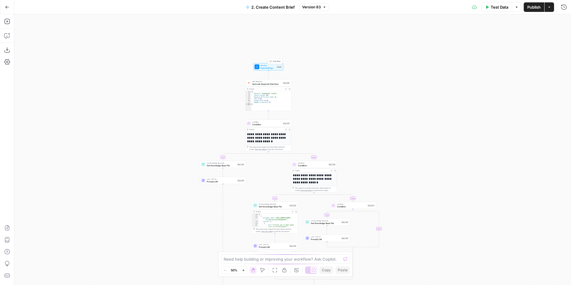
click at [265, 64] on div "Workflow Input Settings Inputs Test Step" at bounding box center [269, 66] width 30 height 7
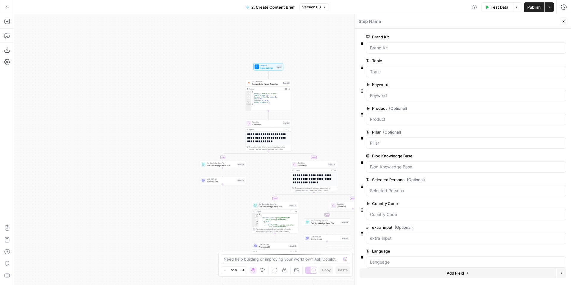
scroll to position [8, 0]
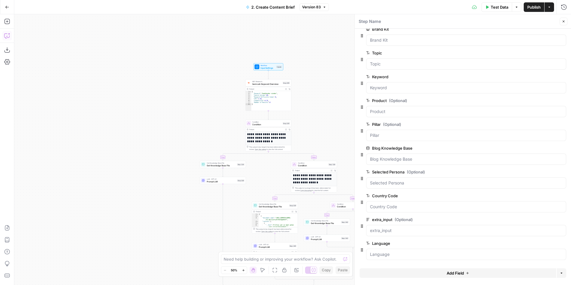
click at [10, 37] on button "Copilot" at bounding box center [7, 36] width 10 height 10
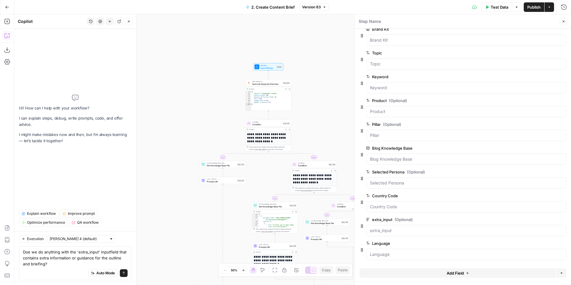
type textarea "Doe we do anything with the 'extra_input' inputfield that contains extra inform…"
click at [111, 273] on span "Auto Mode" at bounding box center [105, 273] width 18 height 5
click at [124, 273] on icon "submit" at bounding box center [124, 273] width 4 height 4
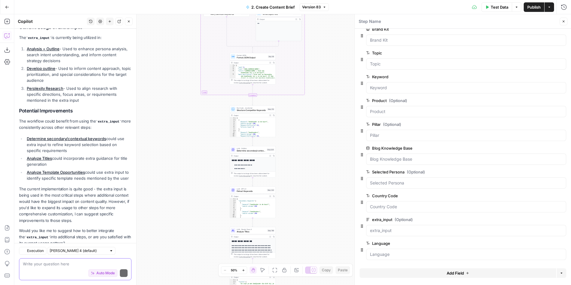
scroll to position [123, 0]
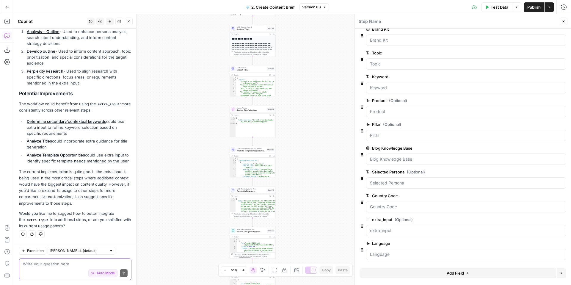
click at [56, 263] on textarea at bounding box center [75, 264] width 105 height 6
type textarea "Yes"
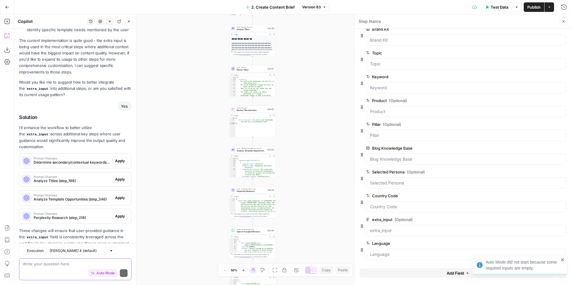
scroll to position [271, 0]
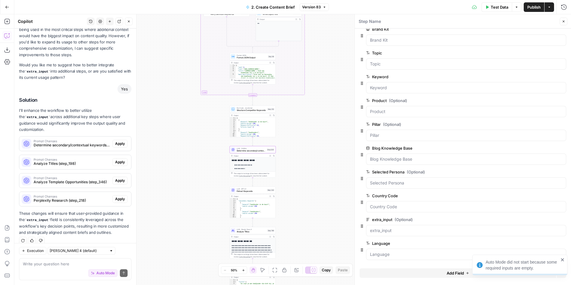
click at [124, 141] on span "Apply" at bounding box center [120, 143] width 10 height 5
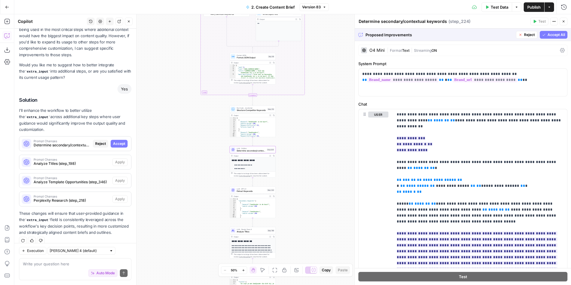
click at [124, 141] on span "Accept" at bounding box center [119, 143] width 12 height 5
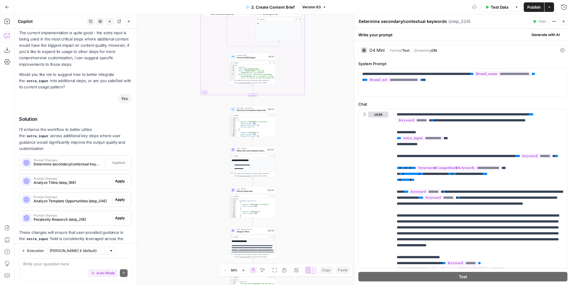
scroll to position [290, 0]
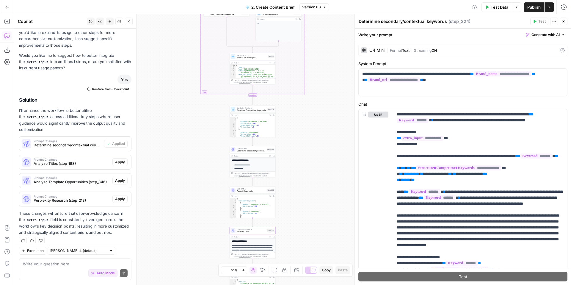
click at [118, 160] on span "Apply" at bounding box center [120, 162] width 10 height 5
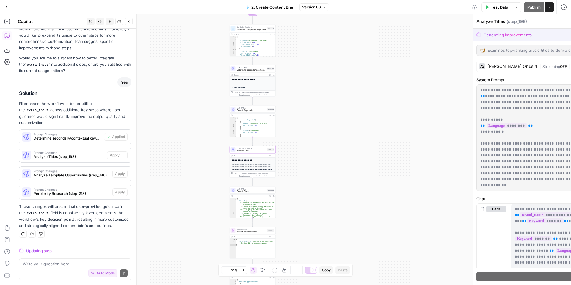
scroll to position [271, 0]
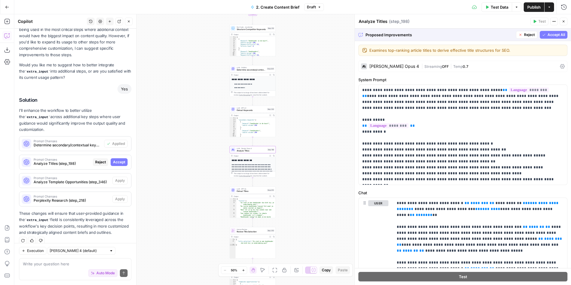
click at [121, 160] on span "Accept" at bounding box center [119, 162] width 12 height 5
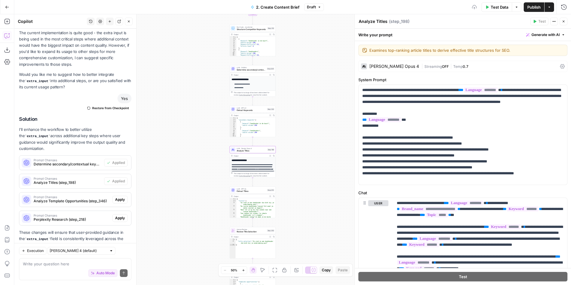
scroll to position [290, 0]
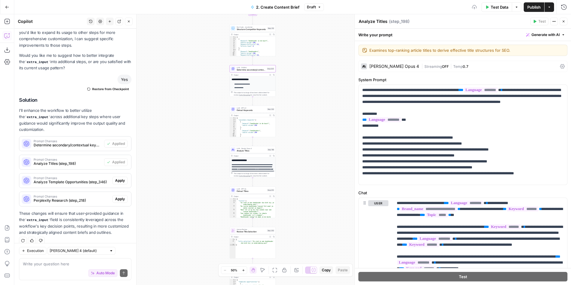
click at [87, 143] on span "Determine secondary/contextual keywords (step_224)" at bounding box center [68, 145] width 68 height 5
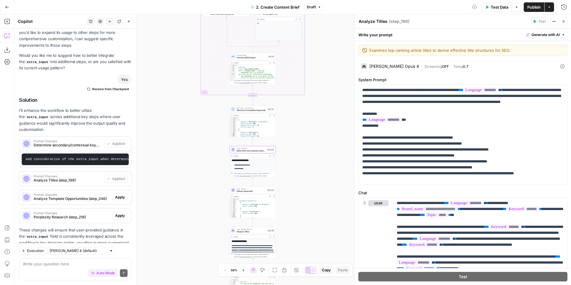
scroll to position [307, 0]
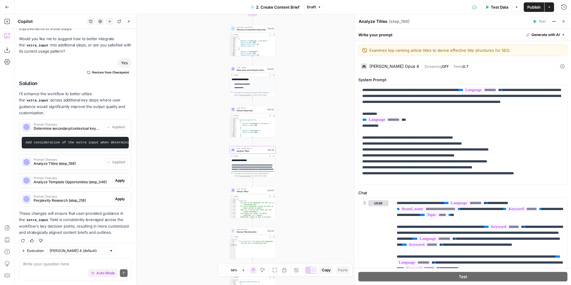
click at [85, 158] on span "Prompt Changes" at bounding box center [68, 159] width 68 height 3
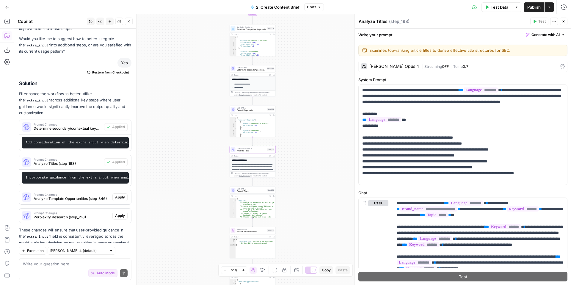
scroll to position [324, 0]
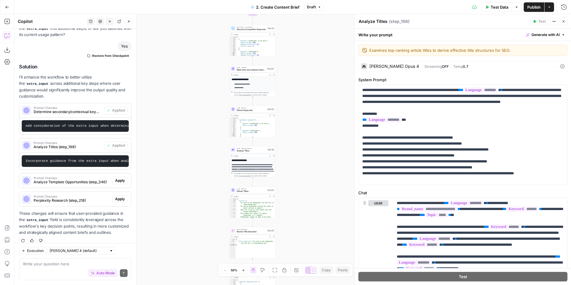
click at [125, 177] on button "Apply" at bounding box center [119, 181] width 15 height 8
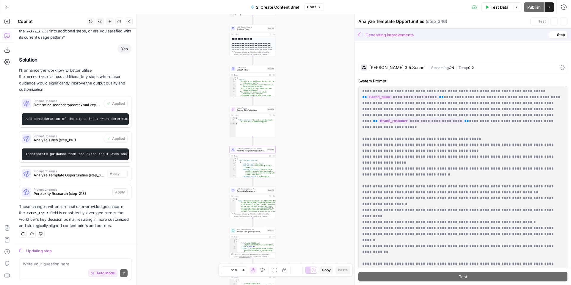
scroll to position [304, 0]
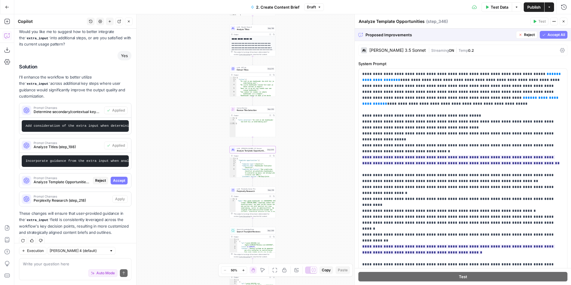
click at [125, 178] on span "Accept" at bounding box center [119, 180] width 12 height 5
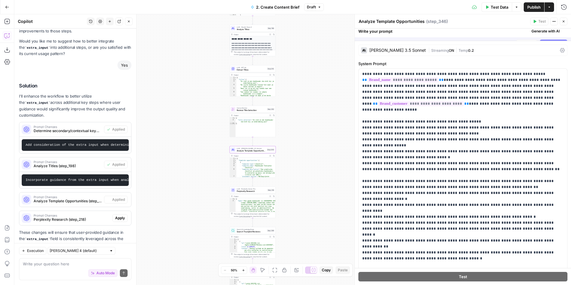
scroll to position [324, 0]
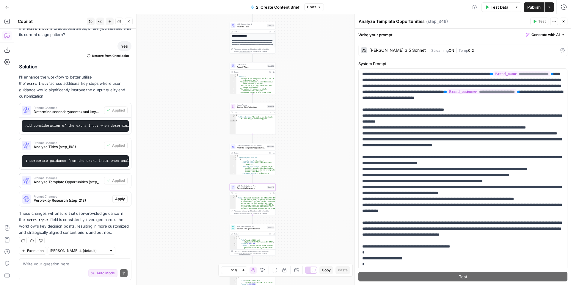
click at [123, 196] on span "Apply" at bounding box center [120, 198] width 10 height 5
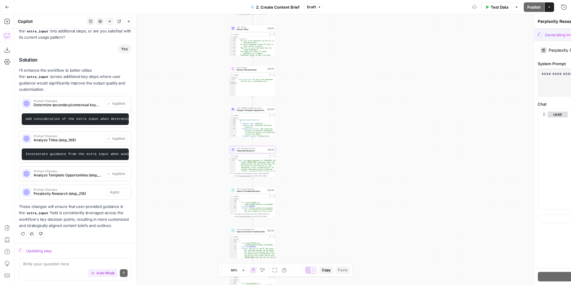
scroll to position [304, 0]
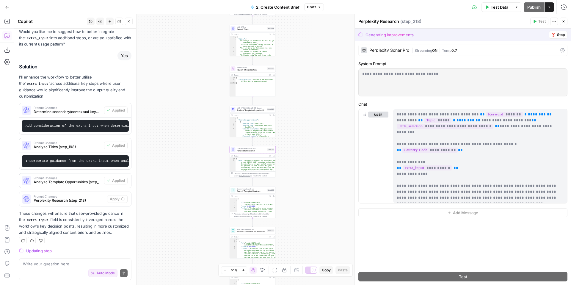
click at [104, 210] on p "These changes will ensure that user-provided guidance in the extra_input field …" at bounding box center [75, 222] width 112 height 25
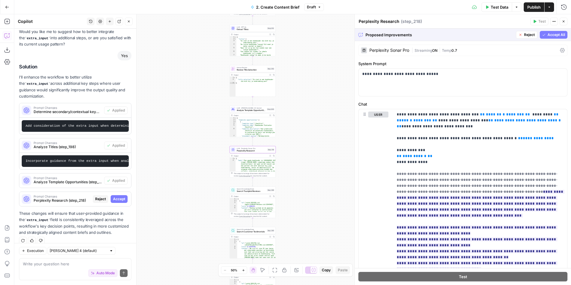
click at [73, 198] on span "Perplexity Research (step_218)" at bounding box center [62, 200] width 57 height 5
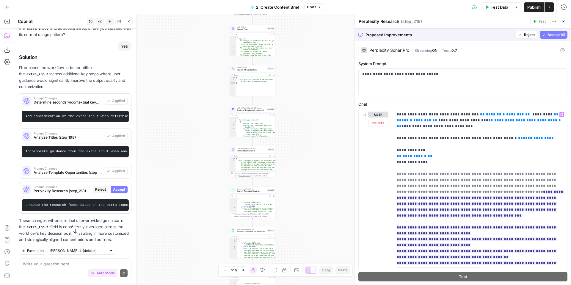
scroll to position [78, 0]
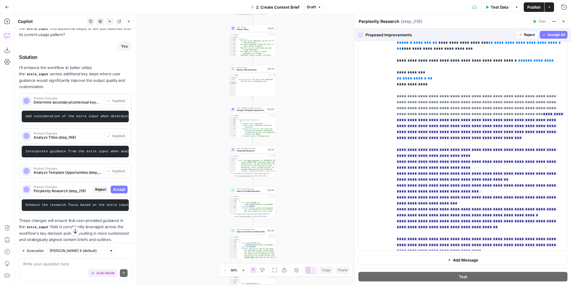
click at [547, 36] on button "Accept All" at bounding box center [554, 35] width 28 height 8
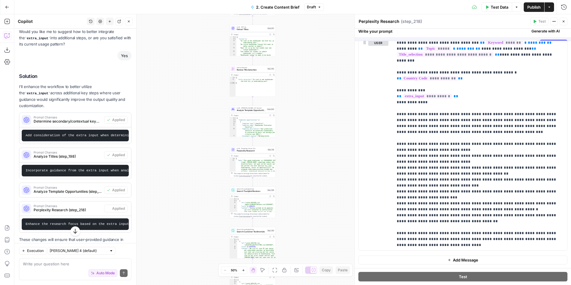
scroll to position [0, 0]
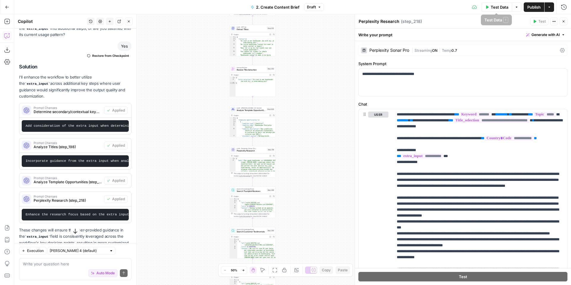
click at [528, 7] on span "Publish" at bounding box center [534, 7] width 13 height 6
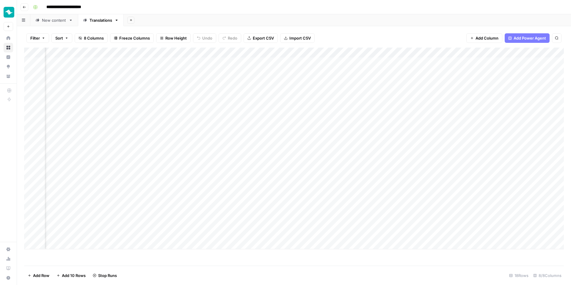
scroll to position [0, 136]
click at [480, 144] on div "Add Column" at bounding box center [294, 149] width 540 height 202
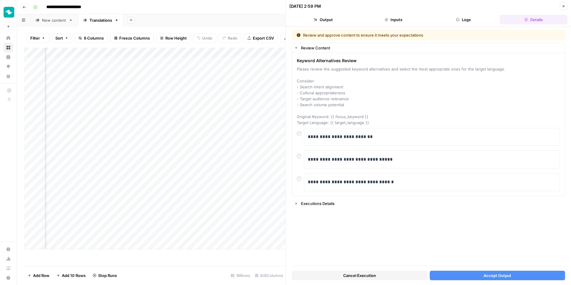
click at [123, 154] on div "Add Column" at bounding box center [155, 149] width 262 height 202
click at [150, 143] on div "Add Column" at bounding box center [155, 149] width 262 height 202
click at [361, 137] on p "**********" at bounding box center [432, 137] width 249 height 8
click at [360, 137] on p "**********" at bounding box center [432, 137] width 249 height 8
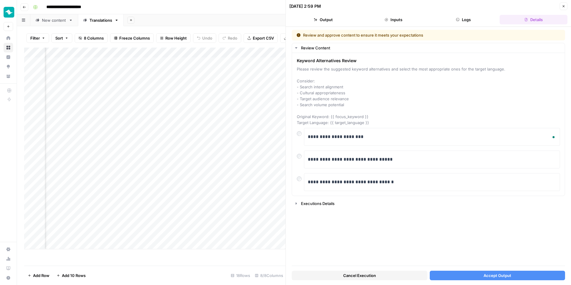
click at [503, 274] on span "Accept Output" at bounding box center [498, 276] width 28 height 6
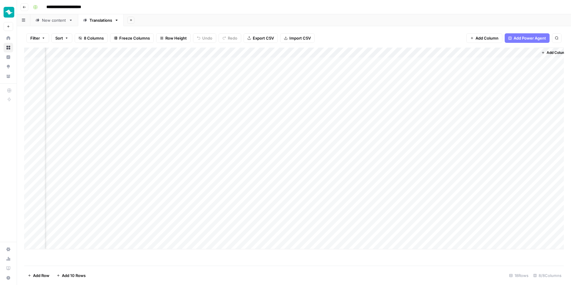
scroll to position [0, 143]
click at [463, 223] on div "Add Column" at bounding box center [294, 149] width 540 height 202
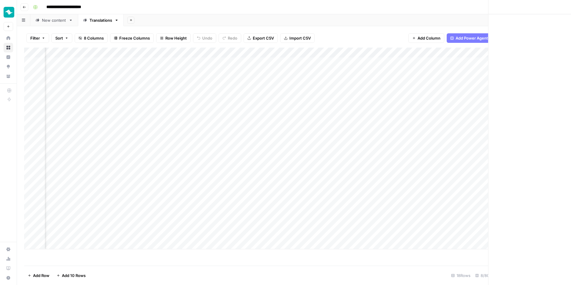
scroll to position [0, 142]
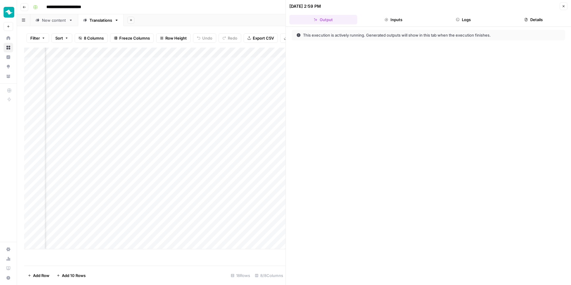
click at [465, 21] on button "Logs" at bounding box center [464, 20] width 68 height 10
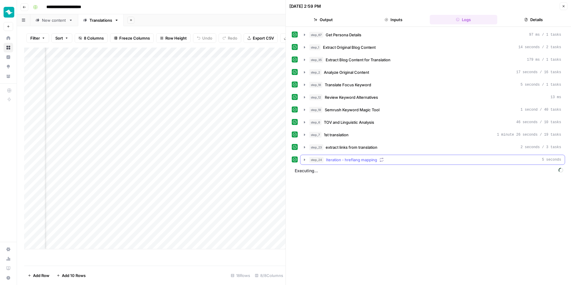
click at [357, 161] on span "Iteration - hreflang mapping" at bounding box center [351, 160] width 51 height 6
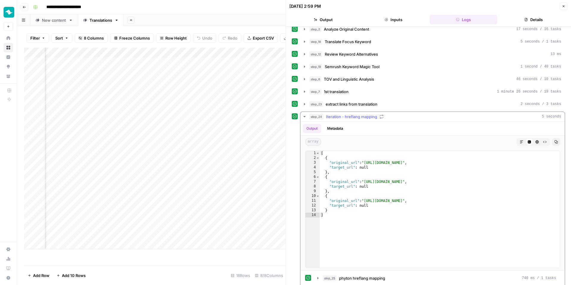
scroll to position [83, 0]
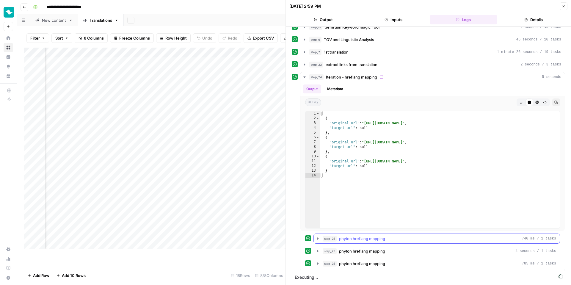
click at [351, 238] on span "phyton hreflang mapping" at bounding box center [362, 239] width 46 height 6
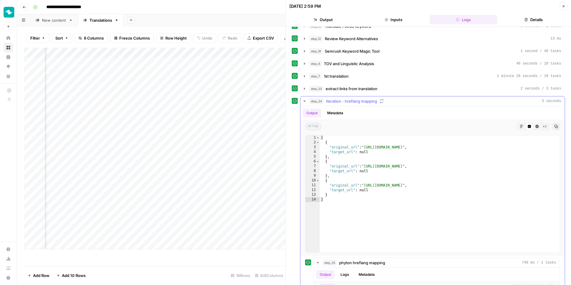
scroll to position [0, 0]
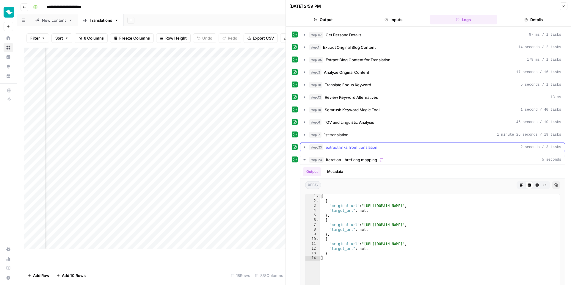
click at [349, 144] on span "extract links from translation" at bounding box center [352, 147] width 52 height 6
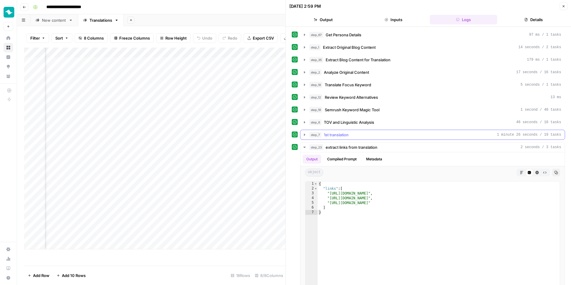
click at [349, 136] on span "1st translation" at bounding box center [336, 135] width 25 height 6
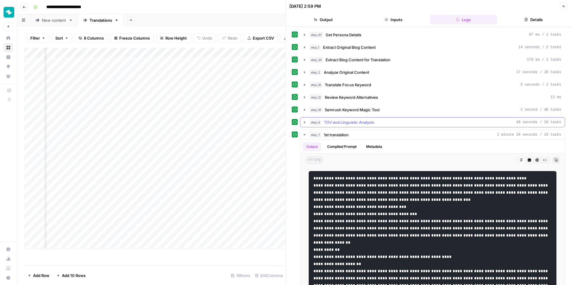
click at [351, 119] on span "TOV and Linguistic Analysis" at bounding box center [349, 122] width 50 height 6
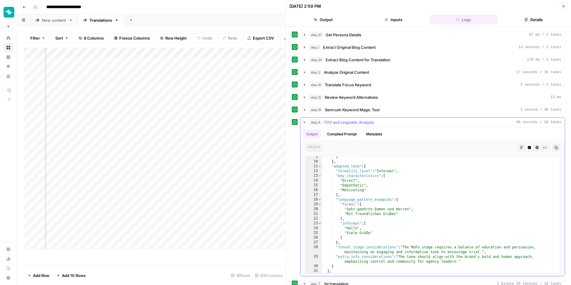
scroll to position [40, 0]
click at [360, 110] on span "Semrush Keyword Magic Tool" at bounding box center [352, 110] width 55 height 6
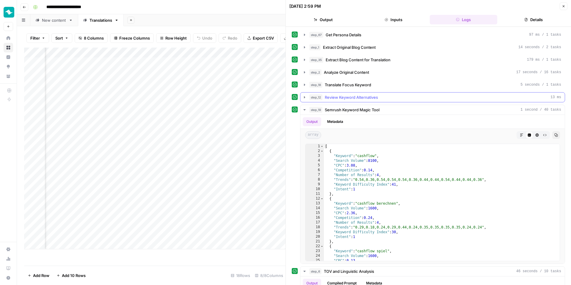
click at [360, 100] on button "step_12 Review Keyword Alternatives 13 ms" at bounding box center [433, 98] width 265 height 10
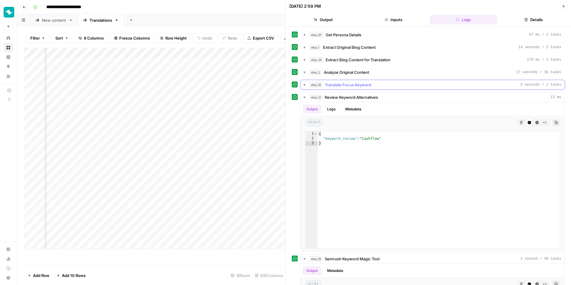
click at [359, 89] on button "step_18 Translate Focus Keyword 5 seconds / 1 tasks" at bounding box center [433, 85] width 265 height 10
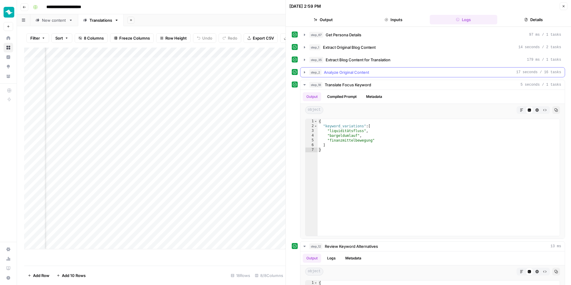
click at [362, 73] on span "Analyze Original Content" at bounding box center [346, 72] width 45 height 6
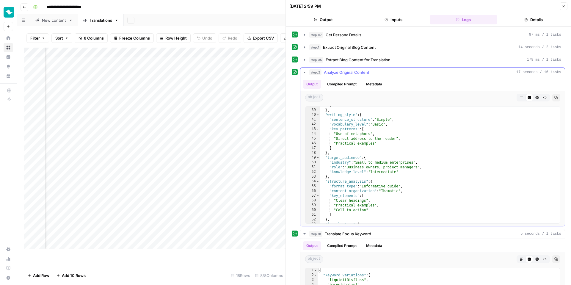
scroll to position [207, 0]
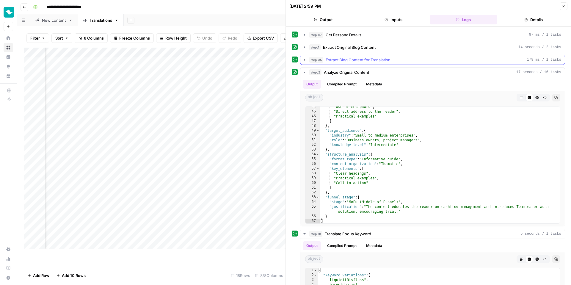
click at [358, 60] on span "Extract Blog Content for Translation" at bounding box center [358, 60] width 65 height 6
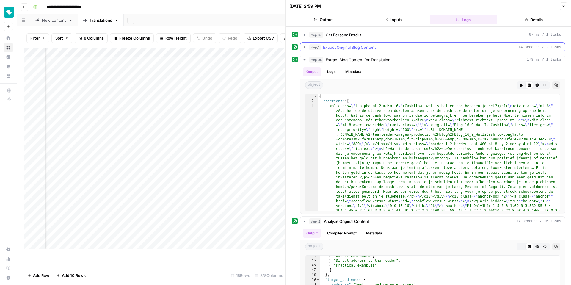
click at [350, 44] on button "step_1 Extract Original Blog Content 14 seconds / 2 tasks" at bounding box center [433, 48] width 265 height 10
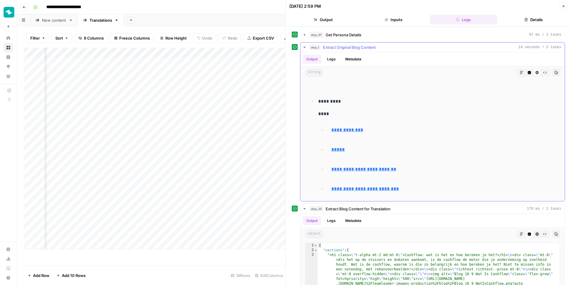
click at [350, 44] on span "Extract Original Blog Content" at bounding box center [349, 47] width 53 height 6
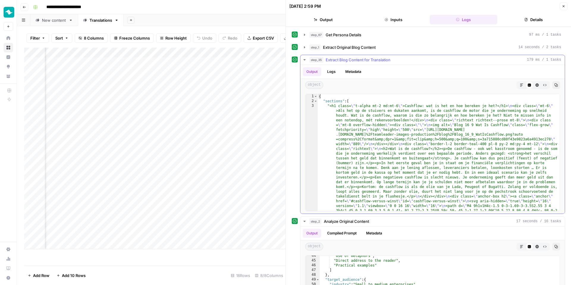
click at [344, 57] on span "Extract Blog Content for Translation" at bounding box center [358, 60] width 65 height 6
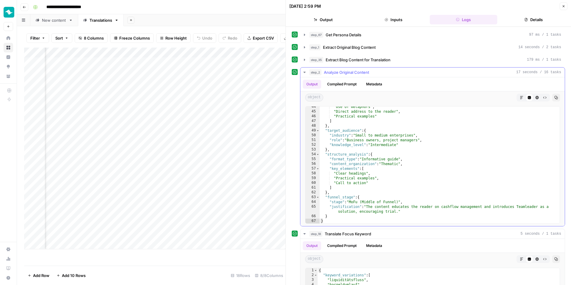
click at [335, 76] on button "step_2 Analyze Original Content 17 seconds / 16 tasks" at bounding box center [433, 73] width 265 height 10
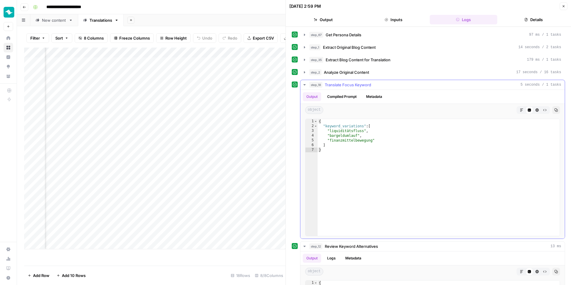
click at [330, 82] on span "Translate Focus Keyword" at bounding box center [348, 85] width 46 height 6
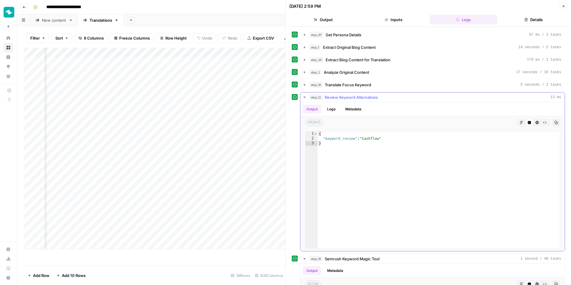
click at [336, 96] on span "Review Keyword Alternatives" at bounding box center [351, 97] width 53 height 6
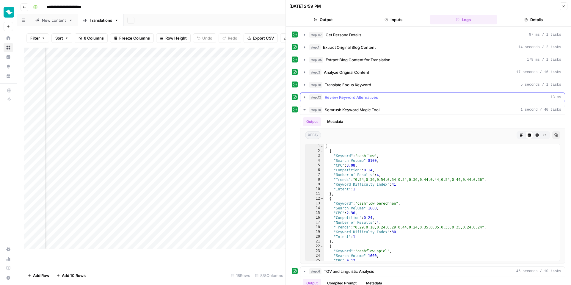
click at [336, 96] on span "Review Keyword Alternatives" at bounding box center [351, 97] width 53 height 6
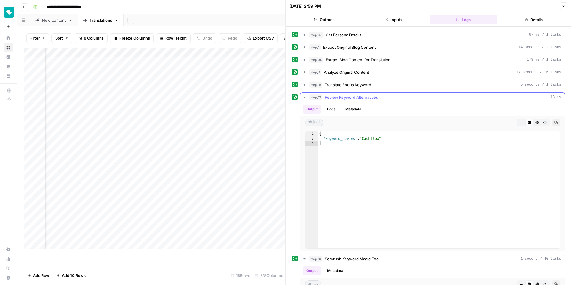
click at [336, 96] on span "Review Keyword Alternatives" at bounding box center [351, 97] width 53 height 6
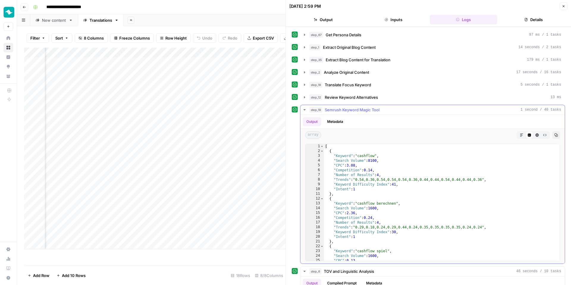
click at [333, 109] on span "Semrush Keyword Magic Tool" at bounding box center [352, 110] width 55 height 6
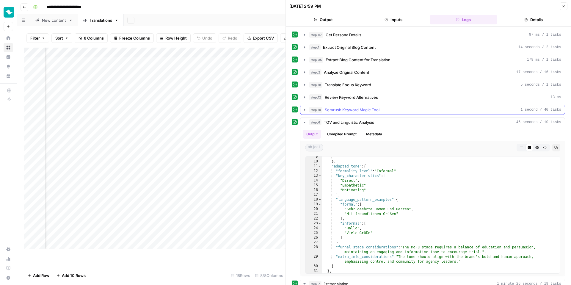
click at [333, 109] on span "Semrush Keyword Magic Tool" at bounding box center [352, 110] width 55 height 6
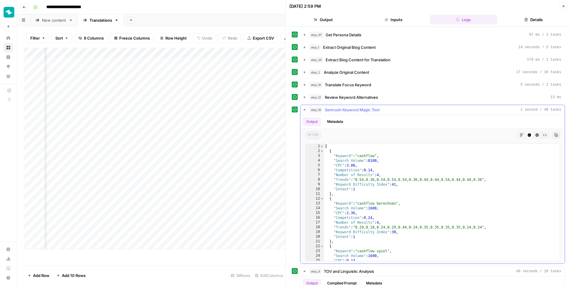
click at [333, 109] on span "Semrush Keyword Magic Tool" at bounding box center [352, 110] width 55 height 6
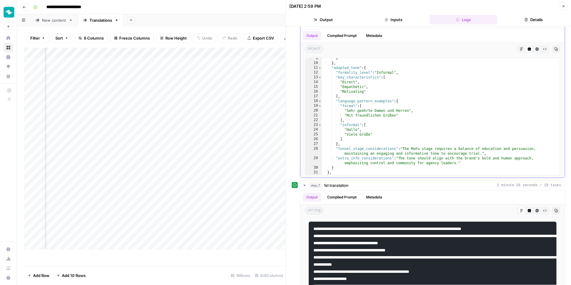
scroll to position [44, 0]
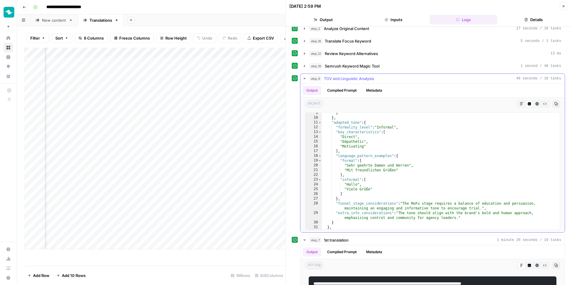
click at [343, 80] on span "TOV and Linguistic Analysis" at bounding box center [349, 79] width 50 height 6
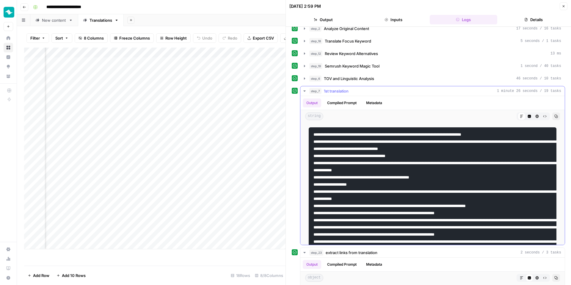
click at [341, 91] on span "1st translation" at bounding box center [336, 91] width 25 height 6
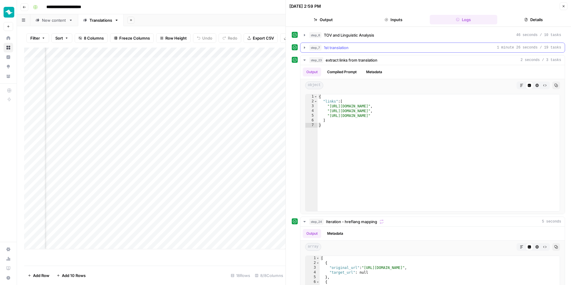
scroll to position [110, 0]
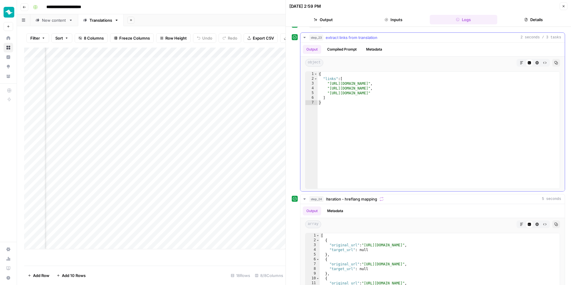
click at [344, 40] on span "extract links from translation" at bounding box center [352, 38] width 52 height 6
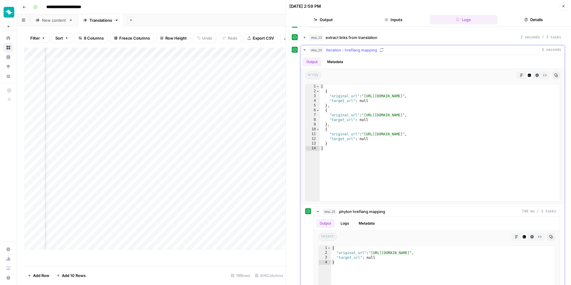
click at [342, 50] on span "Iteration - hreflang mapping" at bounding box center [351, 50] width 51 height 6
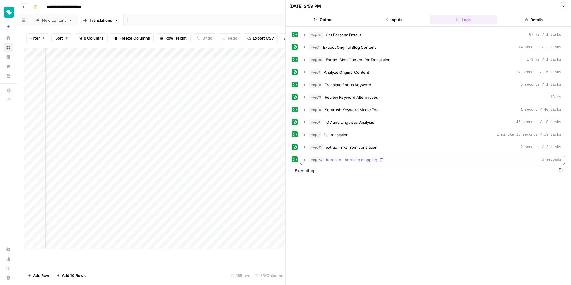
click at [349, 164] on button "step_24 Iteration - hreflang mapping 5 seconds" at bounding box center [433, 160] width 265 height 10
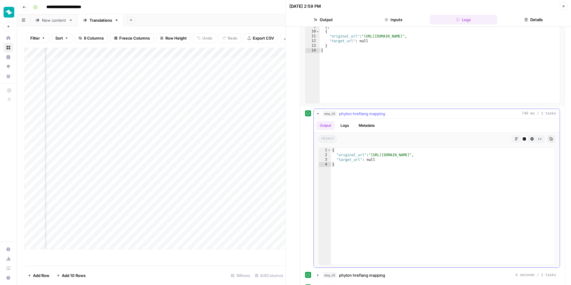
scroll to position [232, 0]
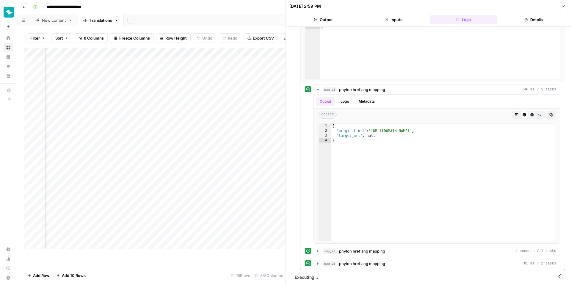
click at [346, 258] on div "step_25 phyton hreflang mapping 740 ms / 1 tasks Output Logs Metadata object Ma…" at bounding box center [432, 177] width 255 height 184
click at [346, 261] on span "phyton hreflang mapping" at bounding box center [362, 264] width 46 height 6
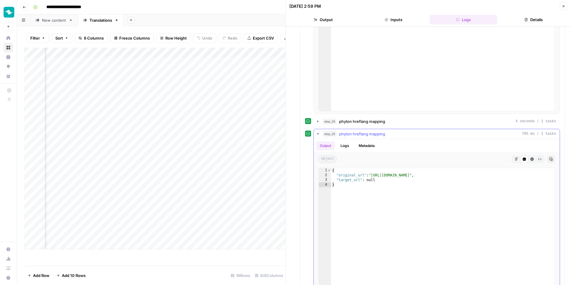
scroll to position [367, 0]
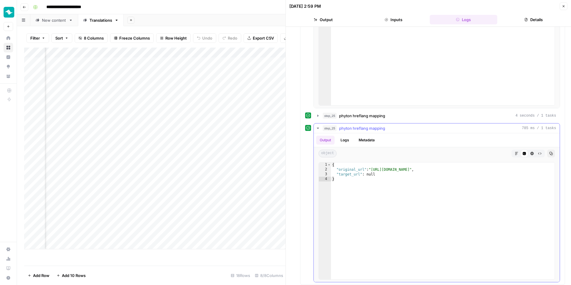
click at [367, 127] on span "phyton hreflang mapping" at bounding box center [362, 128] width 46 height 6
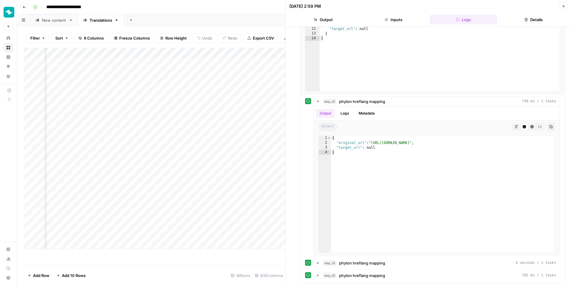
scroll to position [258, 0]
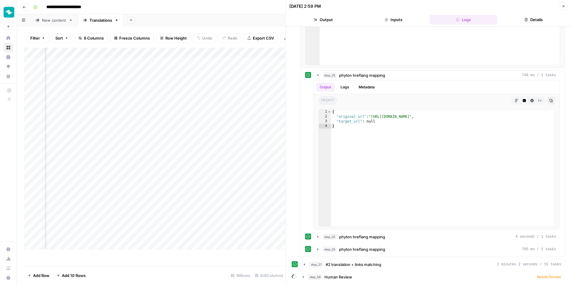
click at [562, 7] on icon "button" at bounding box center [564, 6] width 4 height 4
click at [565, 4] on button "Close" at bounding box center [564, 6] width 8 height 8
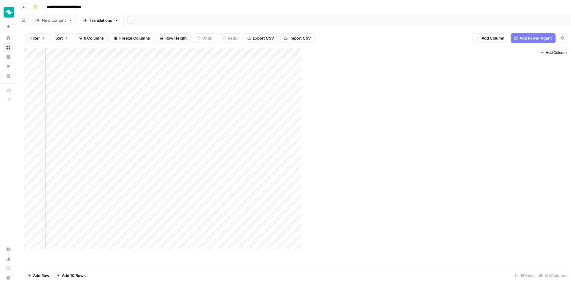
scroll to position [0, 136]
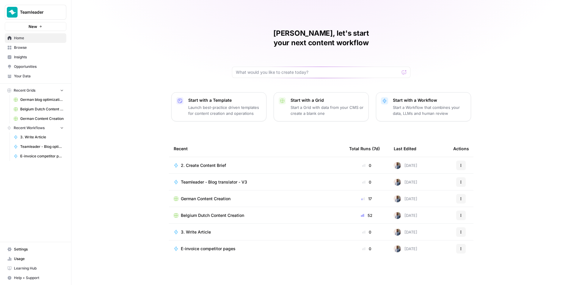
click at [219, 196] on span "German Content Creation" at bounding box center [206, 199] width 50 height 6
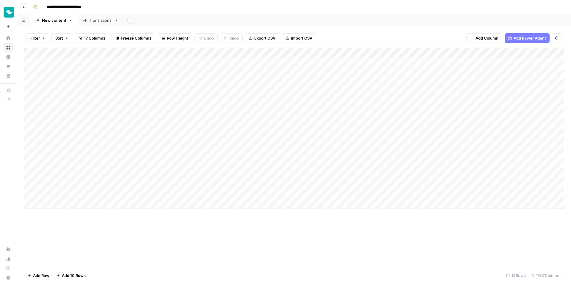
click at [101, 24] on link "Translations" at bounding box center [101, 20] width 46 height 12
click at [473, 225] on div "Add Column" at bounding box center [294, 149] width 540 height 202
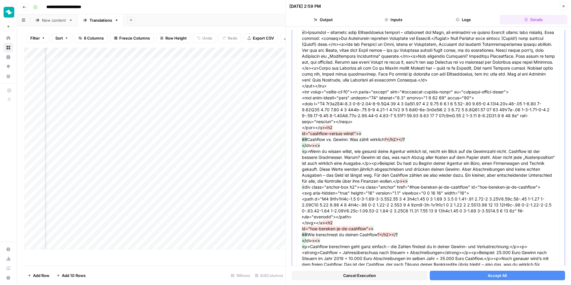
scroll to position [175, 0]
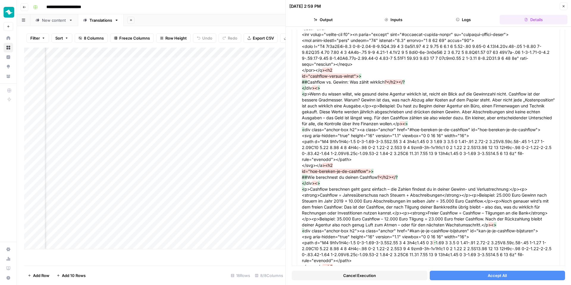
click at [495, 271] on button "Accept All" at bounding box center [498, 276] width 136 height 10
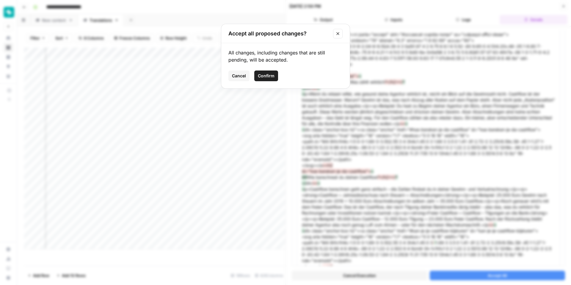
click at [271, 80] on button "Confirm" at bounding box center [266, 76] width 24 height 11
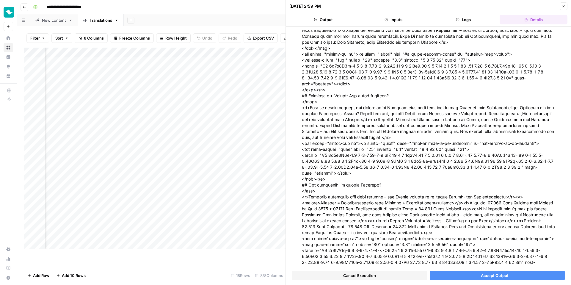
scroll to position [165, 0]
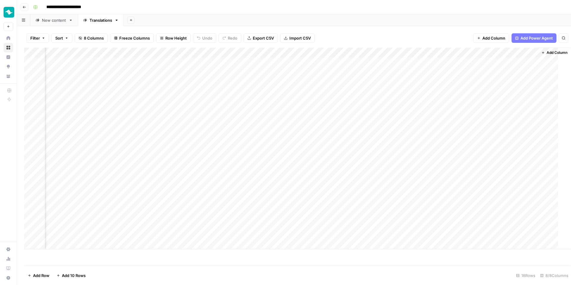
click at [567, 5] on header "**********" at bounding box center [294, 7] width 554 height 14
click at [480, 174] on div "Add Column" at bounding box center [294, 149] width 540 height 202
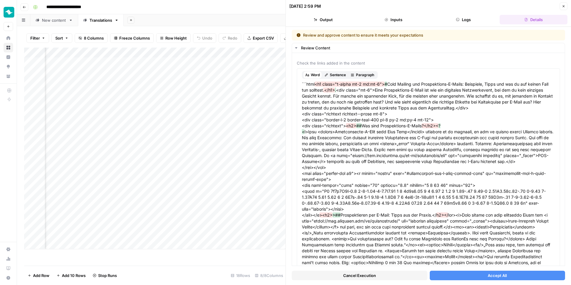
click at [465, 272] on button "Accept All" at bounding box center [498, 276] width 136 height 10
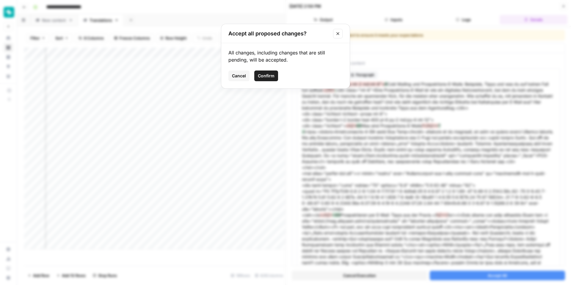
click at [263, 71] on button "Confirm" at bounding box center [266, 76] width 24 height 11
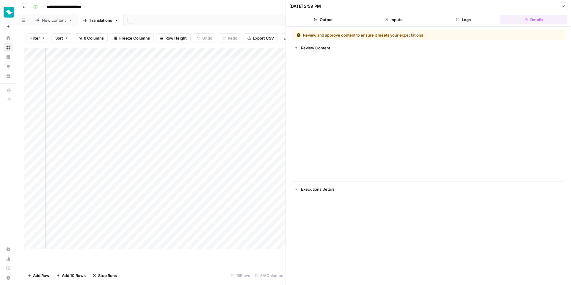
click at [565, 8] on header "[DATE] 2:59 PM Close Output Inputs Logs Details" at bounding box center [428, 13] width 285 height 27
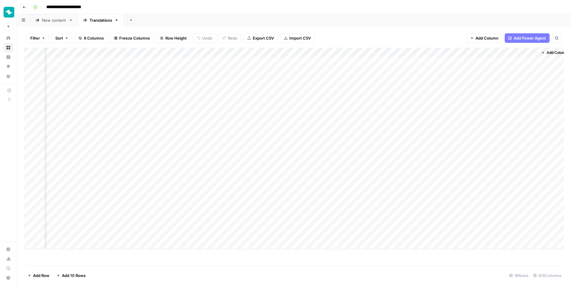
click at [529, 224] on div "Add Column" at bounding box center [294, 149] width 540 height 202
click at [532, 224] on div "Add Column" at bounding box center [294, 149] width 540 height 202
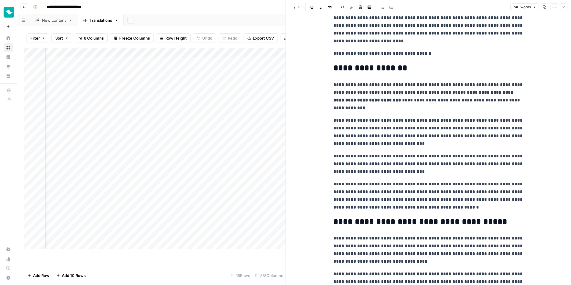
scroll to position [81, 0]
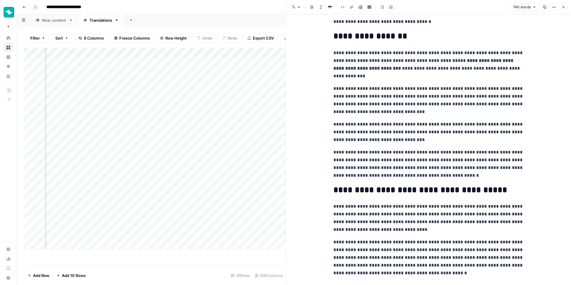
click at [459, 151] on p "**********" at bounding box center [429, 164] width 190 height 31
copy p "*"
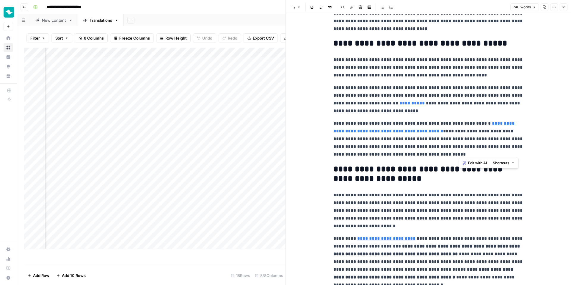
scroll to position [521, 0]
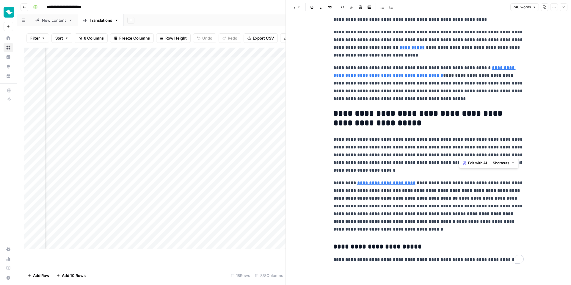
click at [565, 8] on icon "button" at bounding box center [564, 7] width 4 height 4
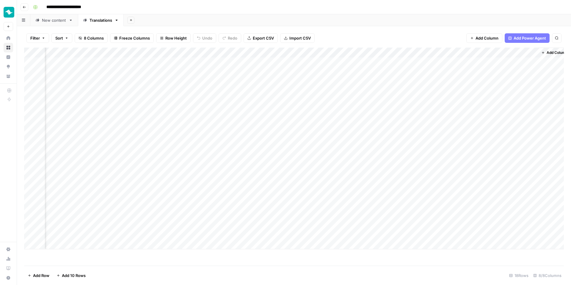
click at [471, 174] on div "Add Column" at bounding box center [294, 149] width 540 height 202
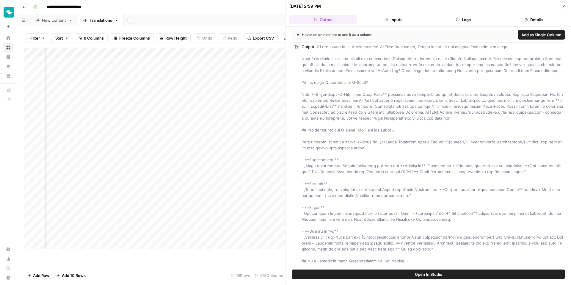
click at [482, 21] on button "Logs" at bounding box center [464, 20] width 68 height 10
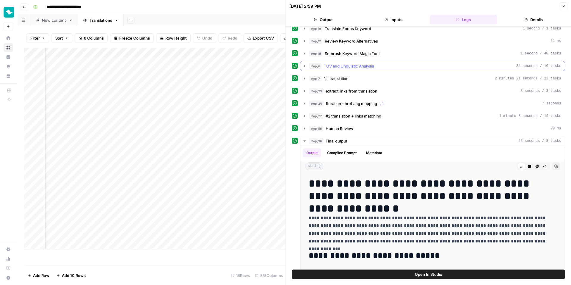
scroll to position [85, 0]
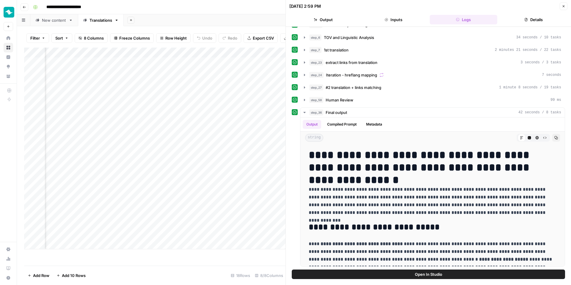
click at [563, 5] on icon "button" at bounding box center [564, 6] width 4 height 4
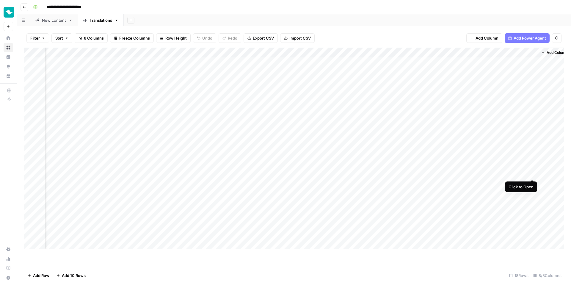
click at [532, 173] on div "Add Column" at bounding box center [294, 149] width 540 height 202
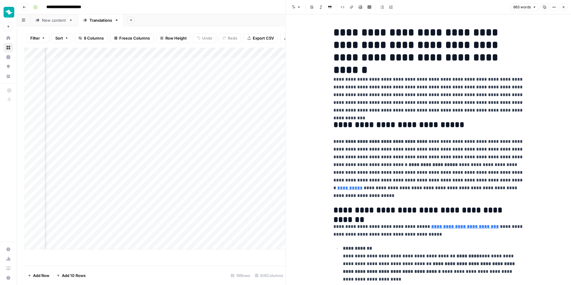
click at [567, 8] on button "Close" at bounding box center [564, 7] width 8 height 8
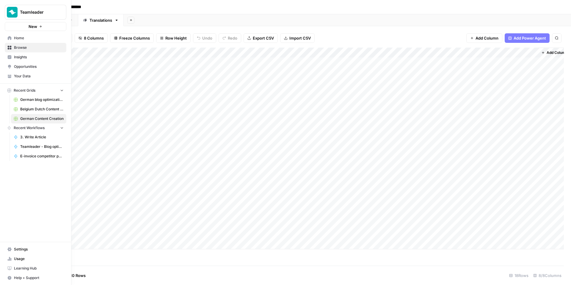
click at [17, 40] on span "Home" at bounding box center [39, 37] width 50 height 5
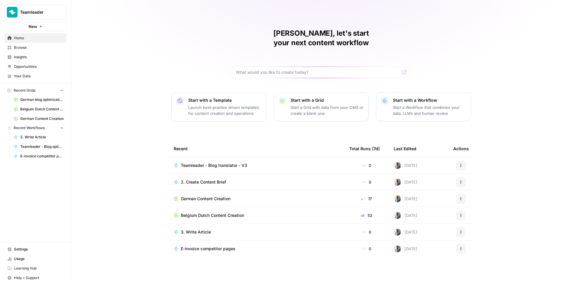
click at [34, 75] on span "Your Data" at bounding box center [39, 76] width 50 height 5
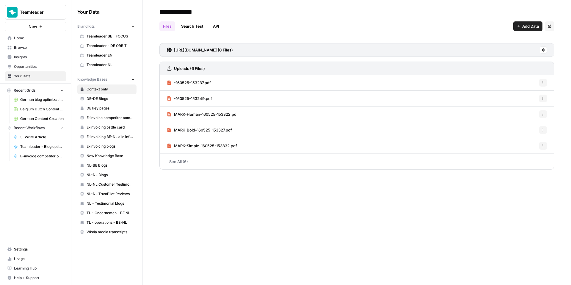
click at [121, 46] on span "Teamleader - DE ORBIT" at bounding box center [110, 45] width 47 height 5
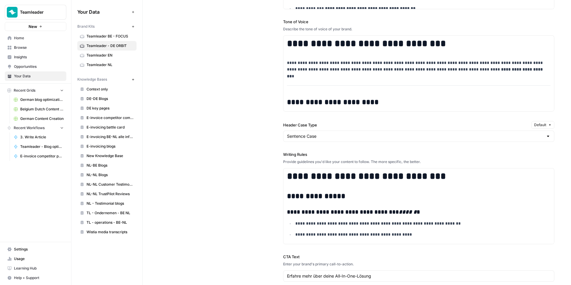
scroll to position [526, 0]
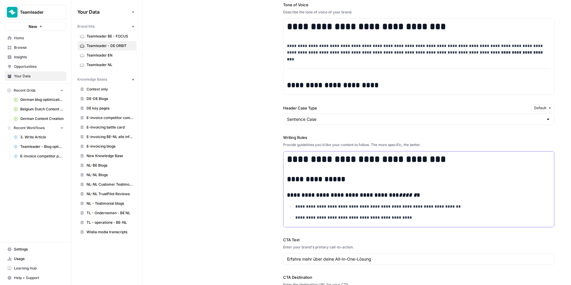
copy div "**********"
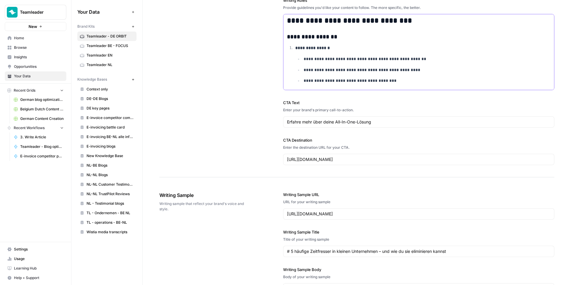
scroll to position [642, 0]
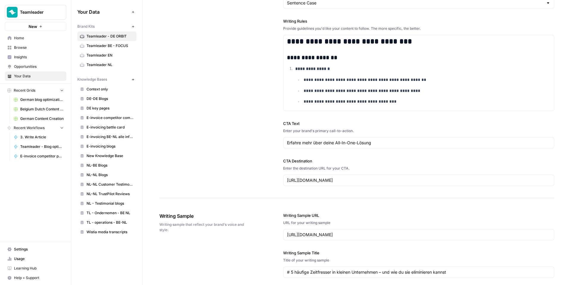
click at [285, 22] on label "Writing Rules" at bounding box center [418, 21] width 271 height 6
copy label "Writing Rules"
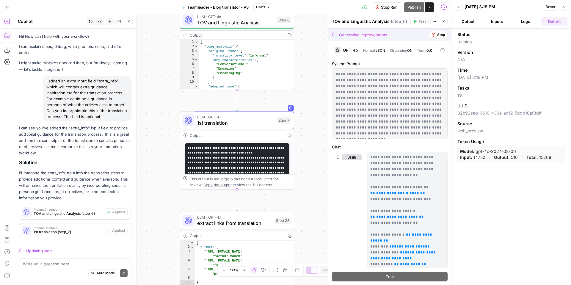
scroll to position [559, 0]
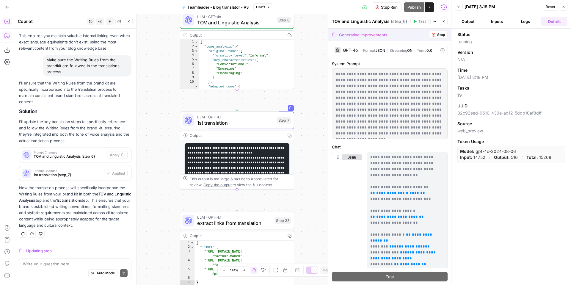
click at [247, 115] on span "LLM · GPT-4.1" at bounding box center [235, 117] width 77 height 6
click at [385, 10] on span "Stop Run" at bounding box center [389, 7] width 17 height 6
click at [257, 119] on span "1st translation" at bounding box center [236, 122] width 77 height 7
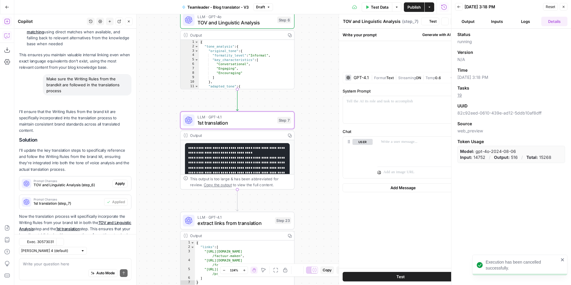
type textarea "1st translation"
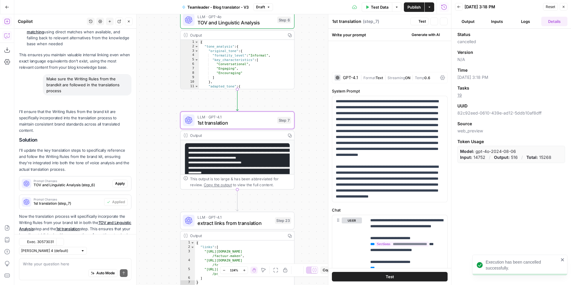
scroll to position [588, 0]
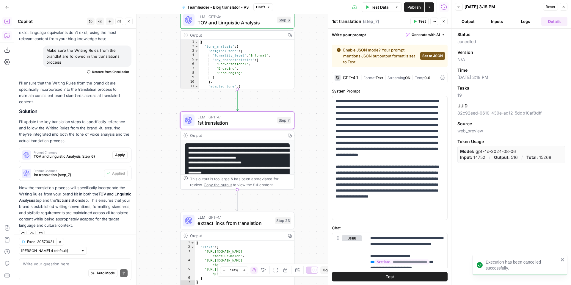
click at [374, 74] on div "GPT-4.1 | Format Text | Streaming ON | Temp 0.6" at bounding box center [390, 77] width 116 height 11
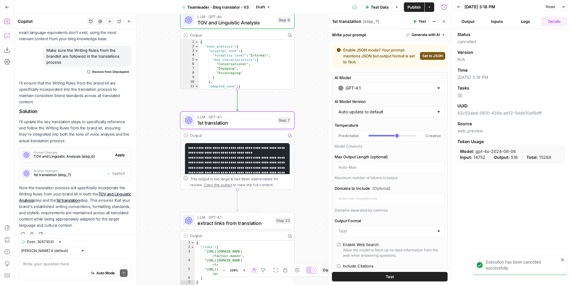
click at [378, 85] on div "GPT-4.1" at bounding box center [390, 87] width 110 height 11
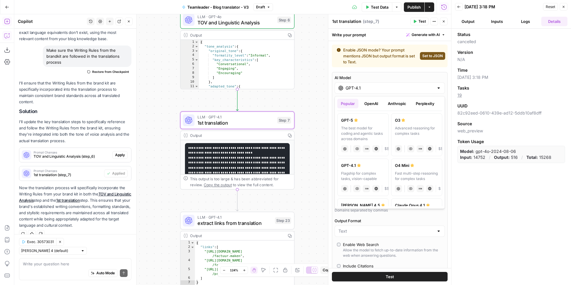
click at [396, 103] on button "Anthropic" at bounding box center [398, 104] width 26 height 10
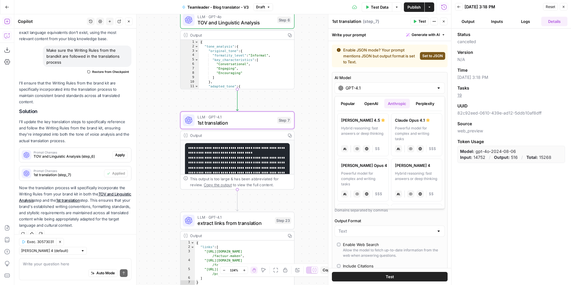
click at [376, 124] on label "[PERSON_NAME] 4.5 Hybrid reasoning: fast answers or deep thinking anthropic Vis…" at bounding box center [362, 134] width 51 height 43
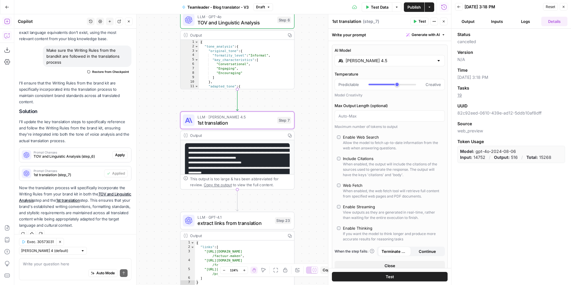
click at [386, 62] on input "[PERSON_NAME] 4.5" at bounding box center [390, 61] width 88 height 6
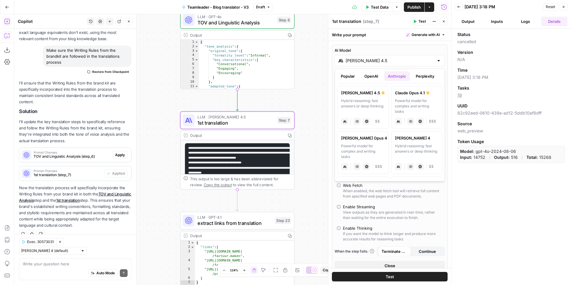
click at [404, 104] on div "Powerful model for complex and writing tasks" at bounding box center [417, 106] width 44 height 16
type input "Claude Opus 4.1"
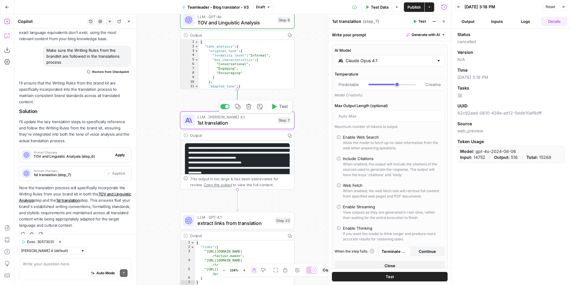
click at [276, 106] on icon "button" at bounding box center [274, 107] width 6 height 6
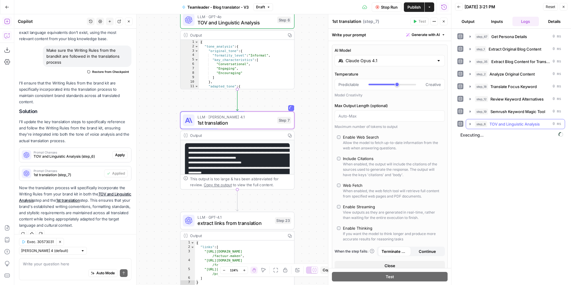
click at [504, 121] on span "TOV and Linguistic Analysis" at bounding box center [515, 124] width 50 height 6
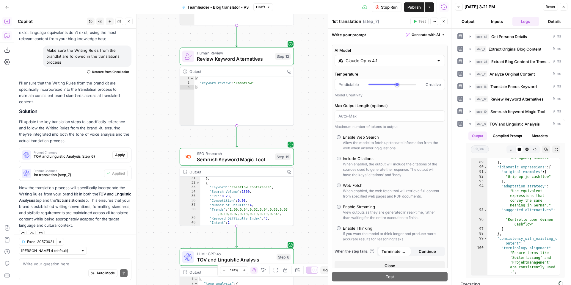
scroll to position [121, 0]
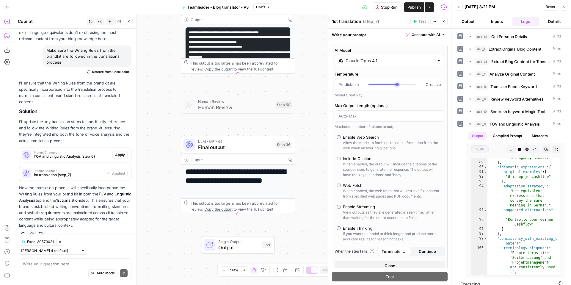
click at [256, 140] on span "LLM · GPT-4.1" at bounding box center [235, 141] width 74 height 6
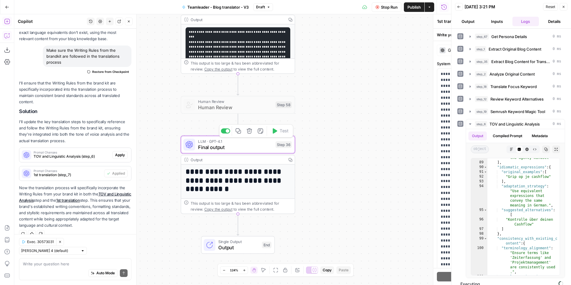
type textarea "Final output"
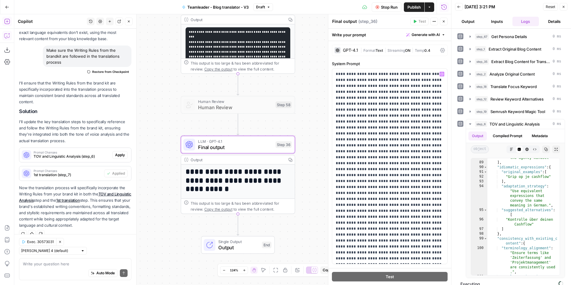
click at [376, 55] on div "GPT-4.1 | Format Text | Streaming ON | Temp 0.4" at bounding box center [390, 50] width 116 height 11
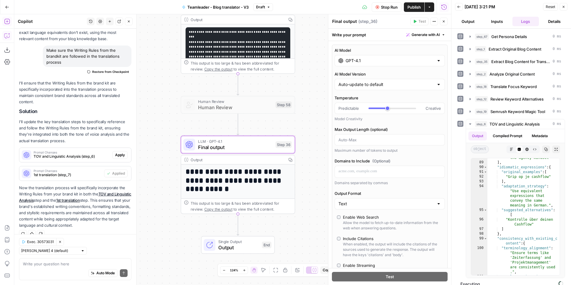
click at [376, 55] on div "GPT-4.1" at bounding box center [390, 60] width 110 height 11
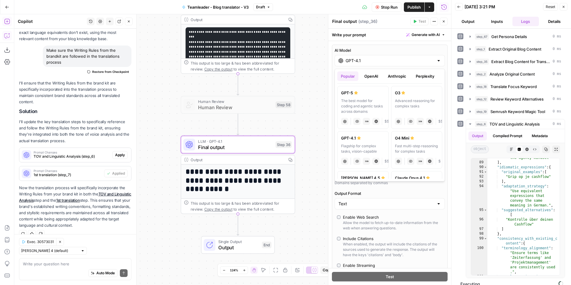
click at [393, 74] on button "Anthropic" at bounding box center [398, 76] width 26 height 10
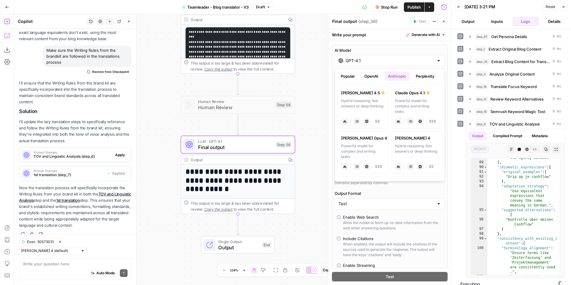
click at [362, 145] on div "Powerful model for complex and writing tasks" at bounding box center [363, 151] width 44 height 16
type input "[PERSON_NAME] Opus 4"
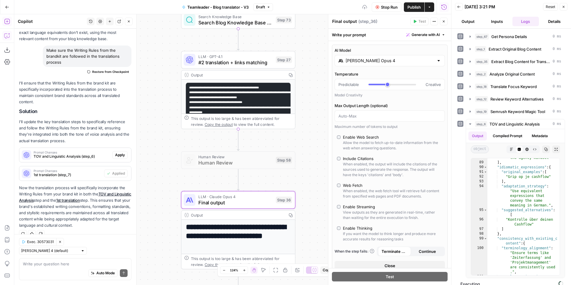
click at [266, 55] on span "LLM · GPT-4.1" at bounding box center [236, 57] width 74 height 6
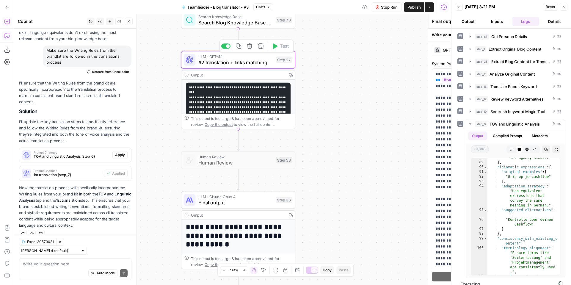
type textarea "#2 translation + links matching"
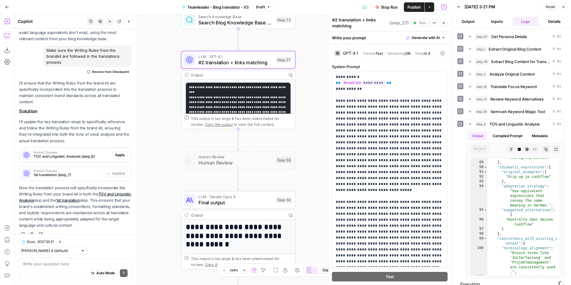
click at [367, 50] on div "GPT-4.1 | Format Text | Streaming ON | Temp 0.4" at bounding box center [390, 53] width 116 height 11
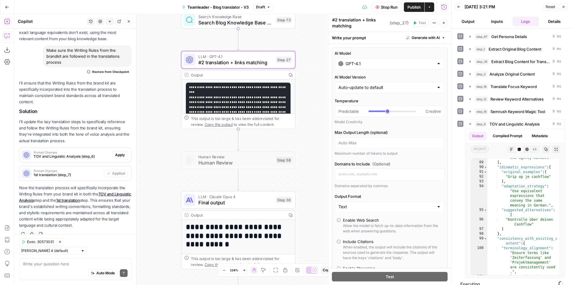
scroll to position [12, 0]
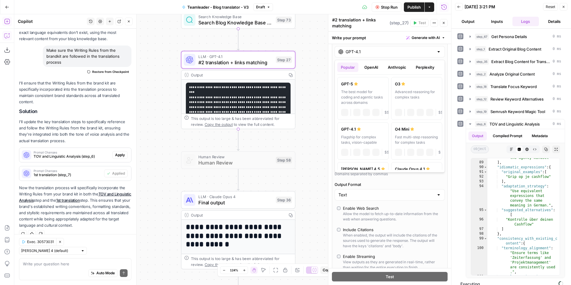
click at [362, 51] on input "GPT-4.1" at bounding box center [390, 52] width 88 height 6
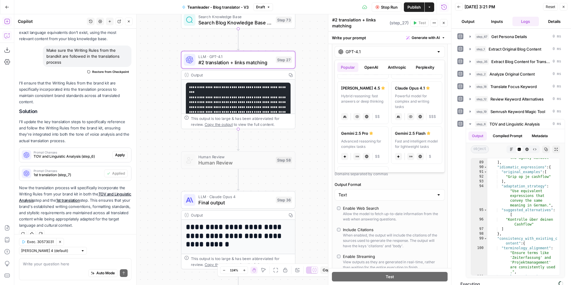
scroll to position [85, 0]
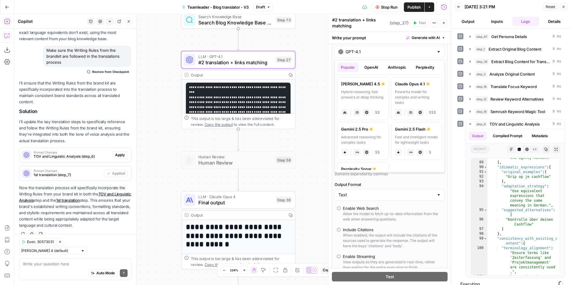
click at [412, 91] on div "Powerful model for complex and writing tasks" at bounding box center [417, 97] width 44 height 16
type input "Claude Opus 4.1"
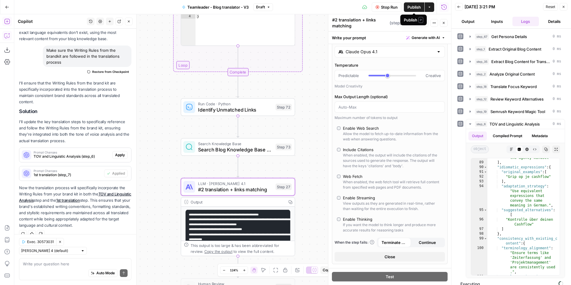
click at [414, 6] on span "Publish" at bounding box center [414, 7] width 13 height 6
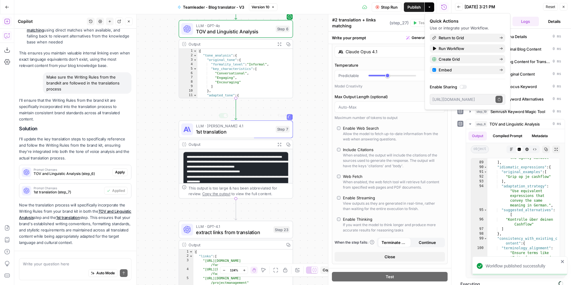
scroll to position [542, 0]
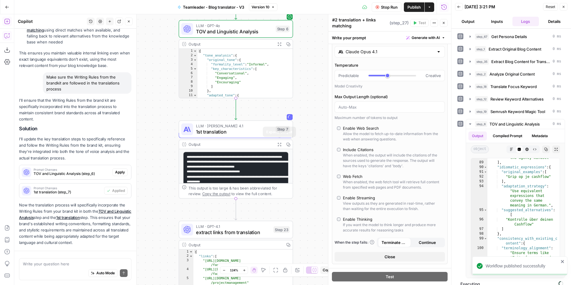
click at [281, 144] on span "Expand Output" at bounding box center [281, 144] width 0 height 0
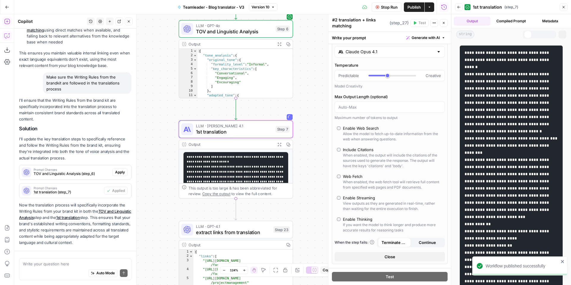
scroll to position [588, 0]
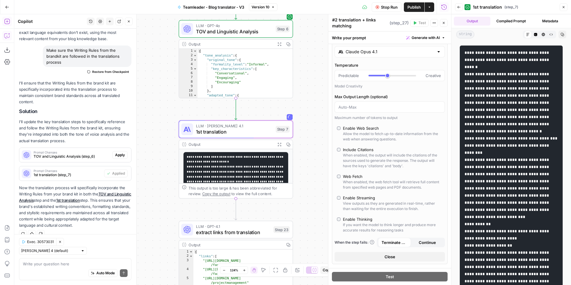
click at [549, 32] on button "Raw Output" at bounding box center [552, 35] width 8 height 8
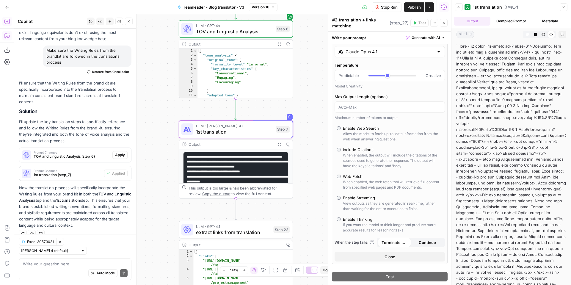
click at [543, 29] on div "string Markdown Code Editor HTML Viewer Raw Output Copy" at bounding box center [512, 34] width 120 height 12
click at [543, 33] on icon "button" at bounding box center [544, 35] width 4 height 4
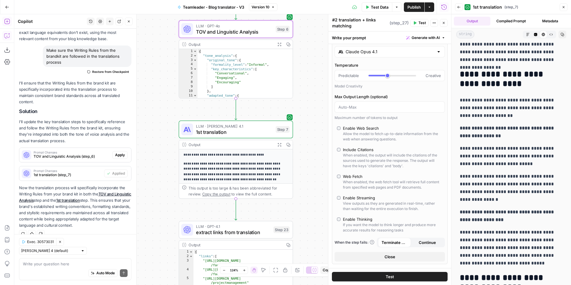
click at [124, 156] on span "Apply" at bounding box center [120, 154] width 10 height 5
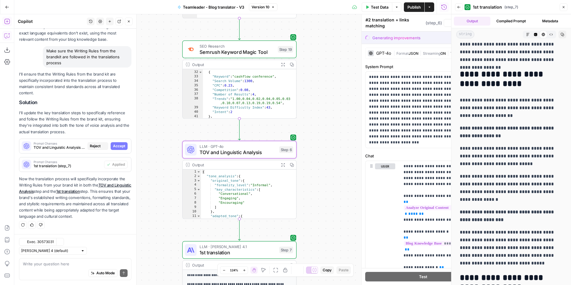
type textarea "TOV and Linguistic Analysis"
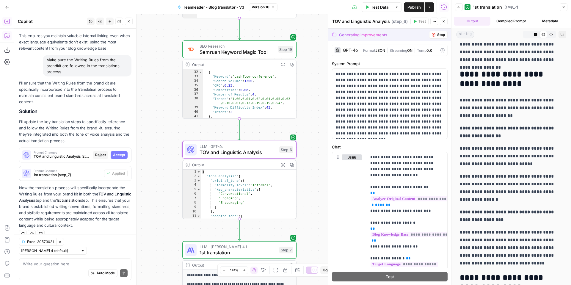
click at [124, 156] on span "Accept" at bounding box center [119, 154] width 12 height 5
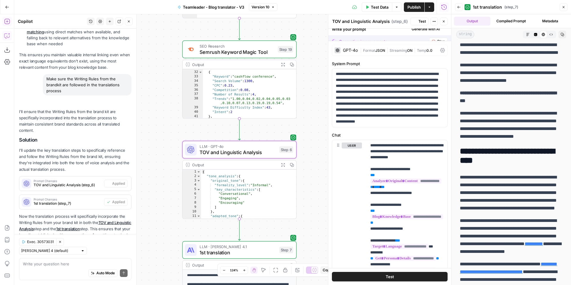
scroll to position [0, 0]
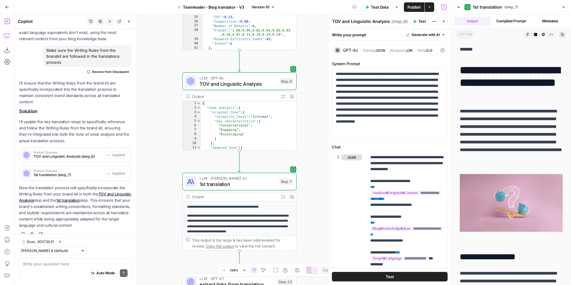
drag, startPoint x: 310, startPoint y: 120, endPoint x: 310, endPoint y: 52, distance: 68.5
click at [310, 51] on div "Workflow Input Settings Inputs Run Code · Python Get Persona Details Step 67 Ou…" at bounding box center [232, 149] width 437 height 271
click at [286, 67] on span "Test" at bounding box center [285, 67] width 9 height 7
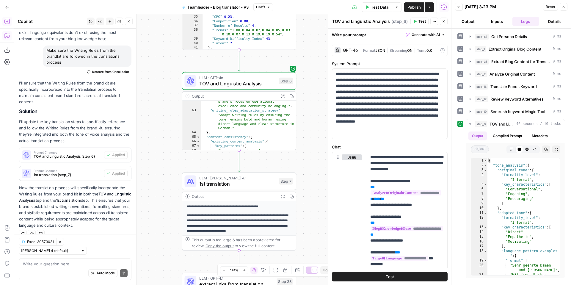
scroll to position [280, 0]
click at [280, 95] on button "Expand Output" at bounding box center [282, 96] width 9 height 9
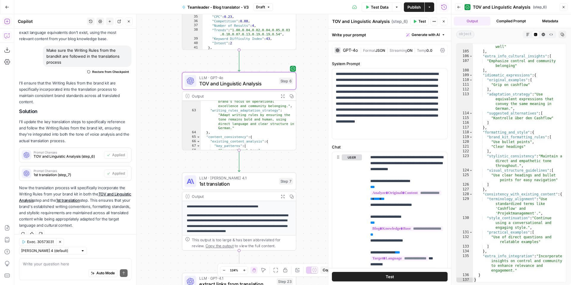
scroll to position [723, 0]
click at [278, 170] on icon "button" at bounding box center [276, 168] width 6 height 6
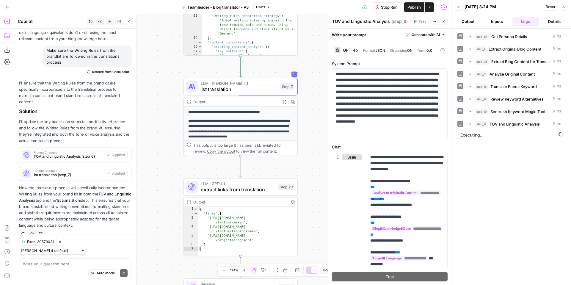
click at [283, 99] on button "Expand Output" at bounding box center [284, 101] width 9 height 9
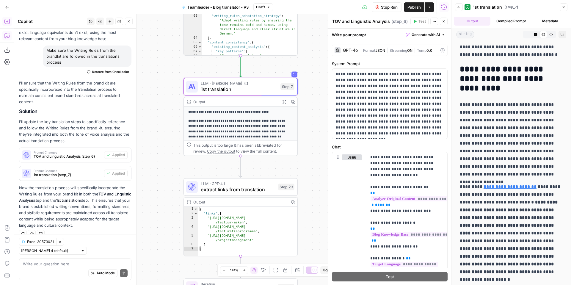
scroll to position [946, 0]
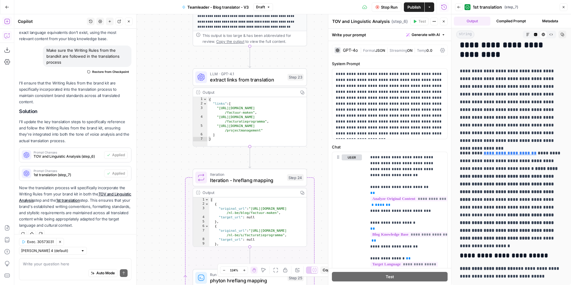
drag, startPoint x: 308, startPoint y: 181, endPoint x: 317, endPoint y: 71, distance: 110.2
click at [317, 71] on div "Workflow Input Settings Inputs Run Code · Python Get Persona Details Step 67 Ou…" at bounding box center [232, 149] width 437 height 271
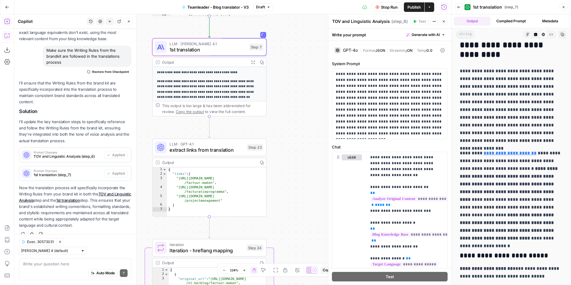
drag, startPoint x: 314, startPoint y: 94, endPoint x: 274, endPoint y: 165, distance: 81.4
click at [274, 165] on div "Workflow Input Settings Inputs Run Code · Python Get Persona Details Step 67 Ou…" at bounding box center [232, 149] width 437 height 271
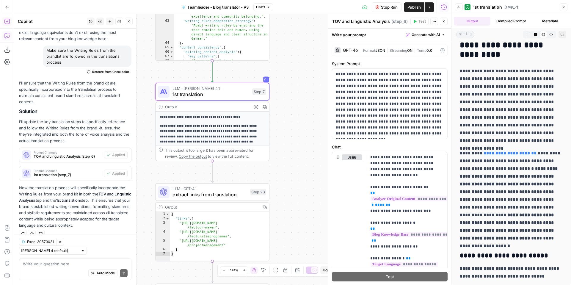
drag, startPoint x: 285, startPoint y: 91, endPoint x: 290, endPoint y: 173, distance: 82.0
click at [290, 173] on div "Workflow Input Settings Inputs Run Code · Python Get Persona Details Step 67 Ou…" at bounding box center [232, 149] width 437 height 271
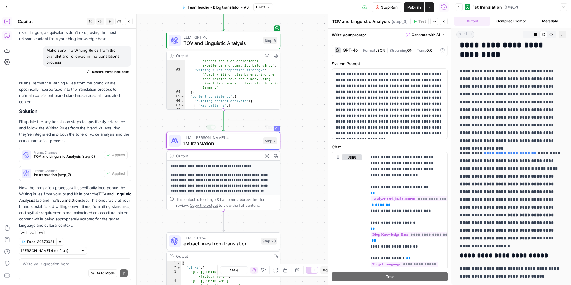
click at [265, 157] on icon "button" at bounding box center [267, 156] width 4 height 4
drag, startPoint x: 451, startPoint y: 124, endPoint x: 386, endPoint y: 121, distance: 64.6
click at [449, 121] on div at bounding box center [452, 142] width 6 height 285
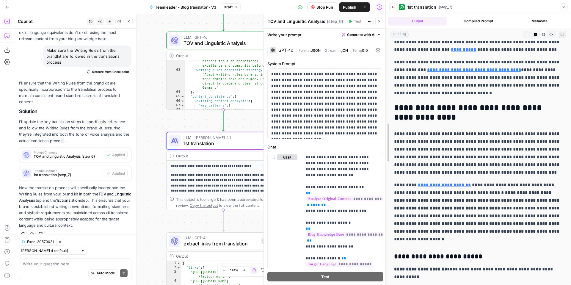
click at [385, 121] on div at bounding box center [386, 142] width 6 height 285
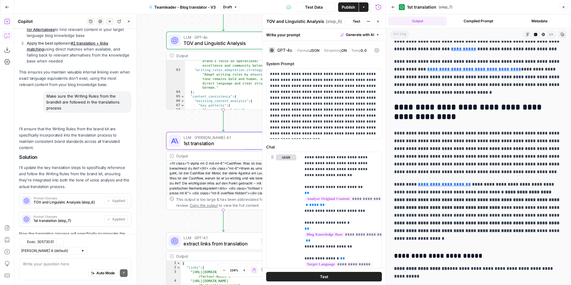
scroll to position [588, 0]
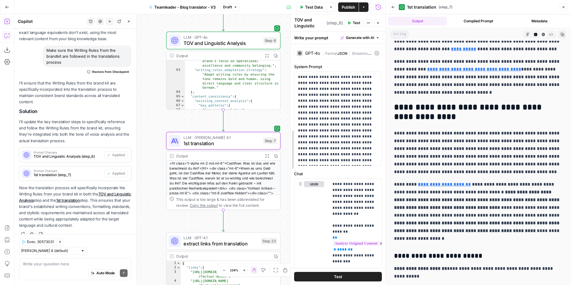
click at [483, 133] on p "**********" at bounding box center [478, 152] width 169 height 46
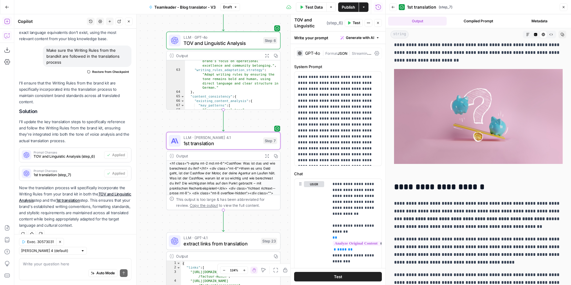
scroll to position [0, 0]
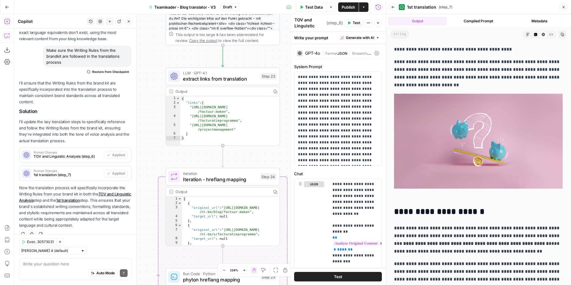
drag, startPoint x: 154, startPoint y: 201, endPoint x: 151, endPoint y: 69, distance: 131.6
click at [151, 69] on div "Workflow Input Settings Inputs Run Code · Python Get Persona Details Step 67 Ou…" at bounding box center [199, 149] width 371 height 271
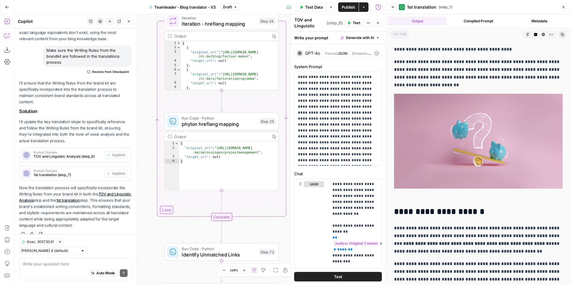
drag, startPoint x: 159, startPoint y: 149, endPoint x: 162, endPoint y: -36, distance: 185.1
click at [162, 0] on html "Teamleader New Home Browse Insights Opportunities Your Data Recent Grids German…" at bounding box center [285, 142] width 571 height 285
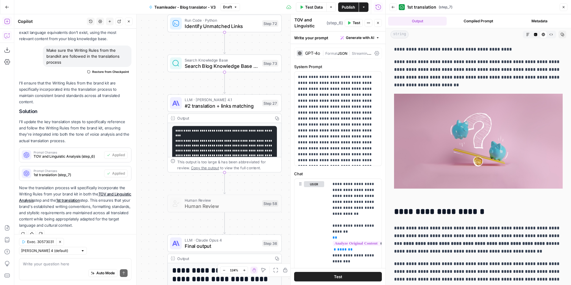
drag, startPoint x: 158, startPoint y: 216, endPoint x: 158, endPoint y: 6, distance: 210.7
click at [158, 9] on div "Go Back Teamleader - Blog translator - V3 Draft Test Data Options Publish Actio…" at bounding box center [193, 142] width 386 height 285
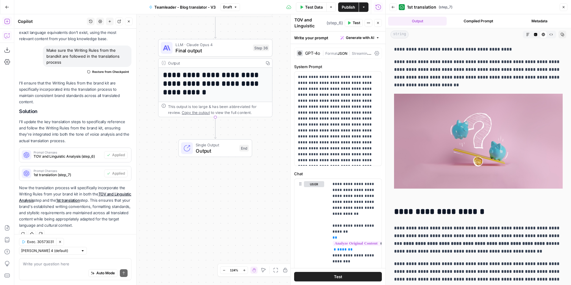
drag, startPoint x: 165, startPoint y: 214, endPoint x: 156, endPoint y: 34, distance: 179.7
click at [156, 33] on div "Workflow Input Settings Inputs Run Code · Python Get Persona Details Step 67 Ou…" at bounding box center [199, 149] width 371 height 271
click at [256, 39] on button "Test" at bounding box center [257, 36] width 23 height 10
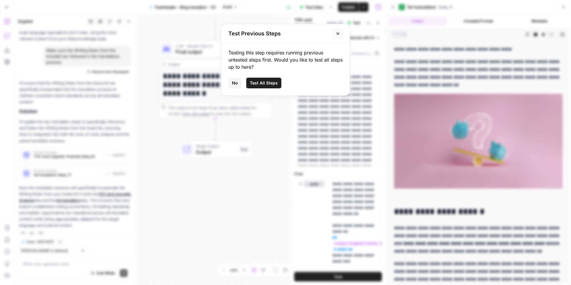
click at [270, 87] on button "Test All Steps" at bounding box center [263, 83] width 35 height 11
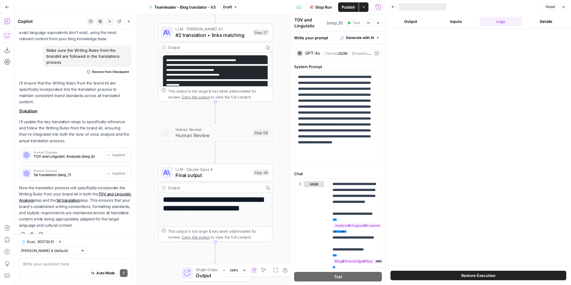
drag, startPoint x: 249, startPoint y: 195, endPoint x: 249, endPoint y: 338, distance: 142.9
click at [249, 285] on html "Teamleader New Home Browse Insights Opportunities Your Data Recent Grids German…" at bounding box center [285, 142] width 571 height 285
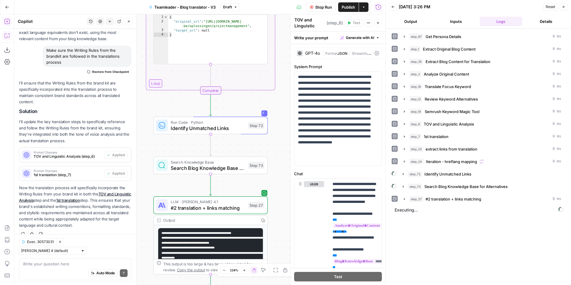
drag, startPoint x: 283, startPoint y: 57, endPoint x: 278, endPoint y: 254, distance: 196.5
click at [278, 254] on div "Workflow Input Settings Inputs Run Code · Python Get Persona Details Step 67 Ou…" at bounding box center [199, 149] width 371 height 271
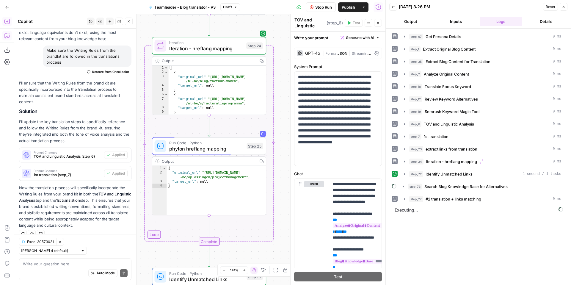
drag, startPoint x: 276, startPoint y: 151, endPoint x: 273, endPoint y: 263, distance: 111.9
click at [273, 263] on body "Teamleader New Home Browse Insights Opportunities Your Data Recent Grids German…" at bounding box center [285, 142] width 571 height 285
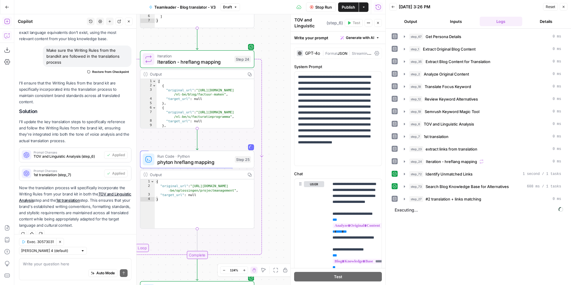
drag, startPoint x: 276, startPoint y: 95, endPoint x: 265, endPoint y: 99, distance: 11.5
click at [265, 99] on div "Workflow Input Settings Inputs Run Code · Python Get Persona Details Step 67 Ou…" at bounding box center [199, 149] width 371 height 271
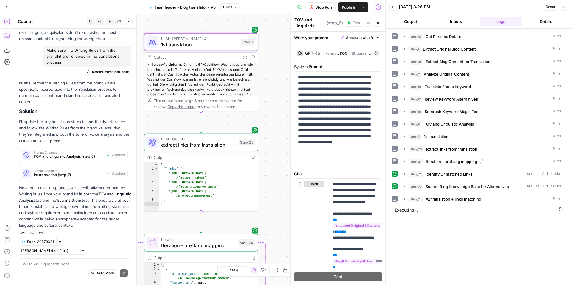
drag, startPoint x: 269, startPoint y: 45, endPoint x: 272, endPoint y: 229, distance: 184.2
click at [272, 229] on div "Workflow Input Settings Inputs Run Code · Python Get Persona Details Step 67 Ou…" at bounding box center [199, 149] width 371 height 271
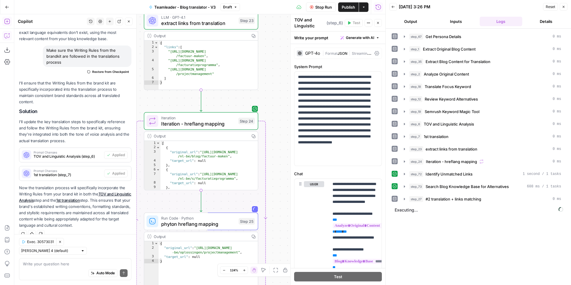
drag, startPoint x: 270, startPoint y: 239, endPoint x: 273, endPoint y: 104, distance: 135.1
click at [273, 104] on div "Workflow Input Settings Inputs Run Code · Python Get Persona Details Step 67 Ou…" at bounding box center [199, 149] width 371 height 271
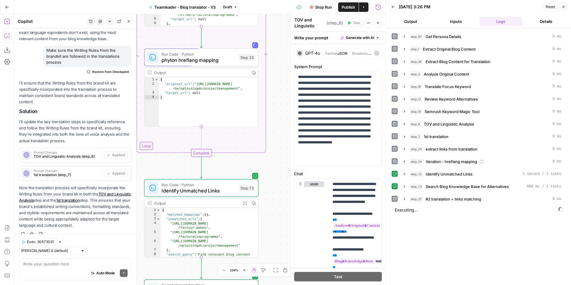
drag, startPoint x: 283, startPoint y: 207, endPoint x: 282, endPoint y: 56, distance: 150.9
click at [282, 56] on div "Workflow Input Settings Inputs Run Code · Python Get Persona Details Step 67 Ou…" at bounding box center [199, 149] width 371 height 271
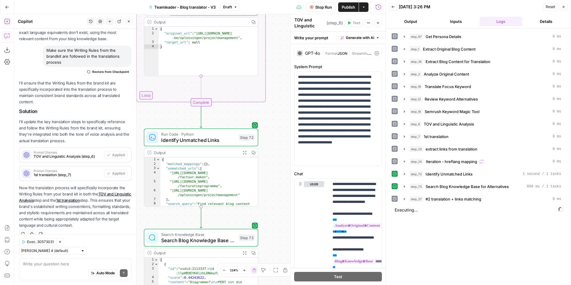
drag, startPoint x: 278, startPoint y: 190, endPoint x: 278, endPoint y: 140, distance: 50.3
click at [278, 140] on div "Workflow Input Settings Inputs Run Code · Python Get Persona Details Step 67 Ou…" at bounding box center [199, 149] width 371 height 271
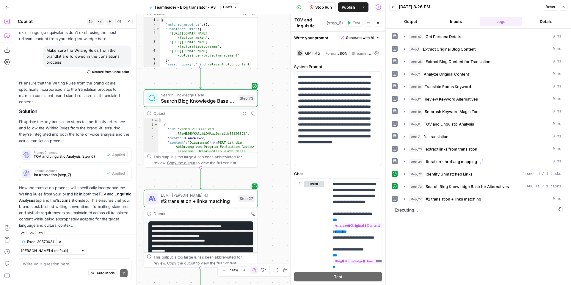
drag, startPoint x: 274, startPoint y: 176, endPoint x: 274, endPoint y: -10, distance: 186.3
click at [274, 0] on html "Teamleader New Home Browse Insights Opportunities Your Data Recent Grids German…" at bounding box center [285, 142] width 571 height 285
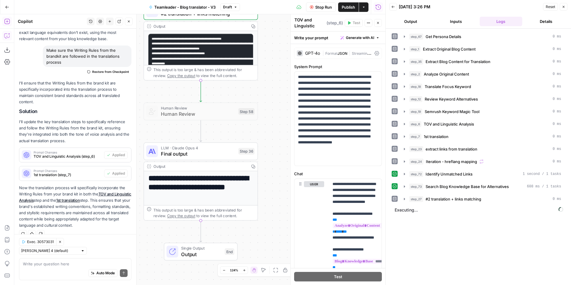
drag, startPoint x: 276, startPoint y: 147, endPoint x: 276, endPoint y: 3, distance: 144.3
click at [276, 3] on div "Go Back Teamleader - Blog translator - V3 Draft Stop Run Publish Actions Run Hi…" at bounding box center [193, 142] width 386 height 285
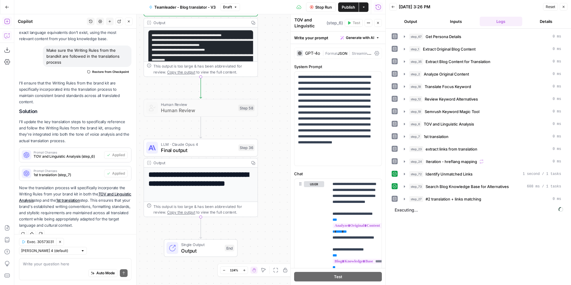
drag, startPoint x: 279, startPoint y: 161, endPoint x: 277, endPoint y: 217, distance: 56.6
click at [277, 216] on div "Workflow Input Settings Inputs Run Code · Python Get Persona Details Step 67 Ou…" at bounding box center [199, 149] width 371 height 271
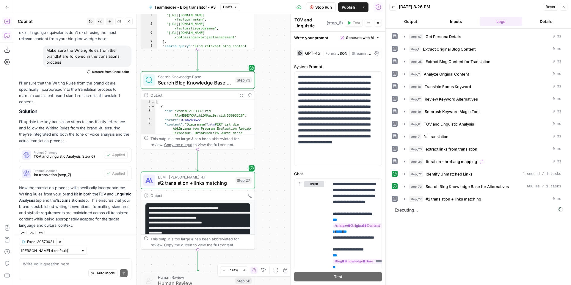
drag, startPoint x: 270, startPoint y: 100, endPoint x: 268, endPoint y: 243, distance: 142.9
click at [269, 243] on div "Workflow Input Settings Inputs Run Code · Python Get Persona Details Step 67 Ou…" at bounding box center [199, 149] width 371 height 271
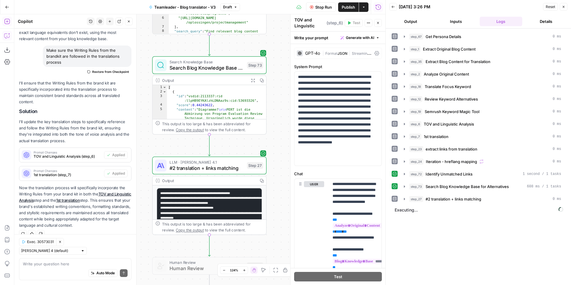
drag, startPoint x: 270, startPoint y: 168, endPoint x: 282, endPoint y: 127, distance: 42.1
click at [282, 127] on div "Workflow Input Settings Inputs Run Code · Python Get Persona Details Step 67 Ou…" at bounding box center [199, 149] width 371 height 271
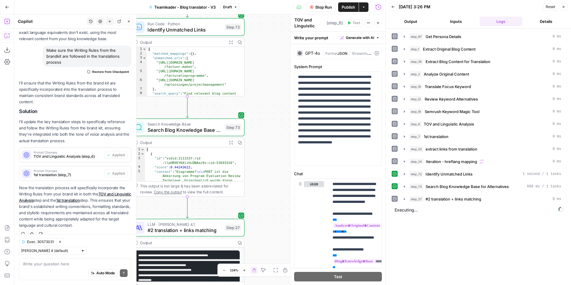
drag, startPoint x: 286, startPoint y: 101, endPoint x: 267, endPoint y: 99, distance: 19.1
click at [266, 101] on div "Workflow Input Settings Inputs Run Code · Python Get Persona Details Step 67 Ou…" at bounding box center [199, 149] width 371 height 271
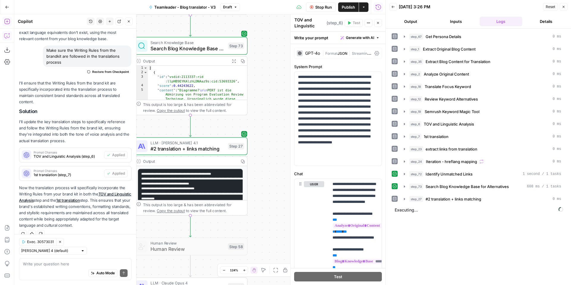
drag, startPoint x: 271, startPoint y: 142, endPoint x: 275, endPoint y: 198, distance: 56.4
click at [275, 190] on div "Workflow Input Settings Inputs Run Code · Python Get Persona Details Step 67 Ou…" at bounding box center [199, 149] width 371 height 271
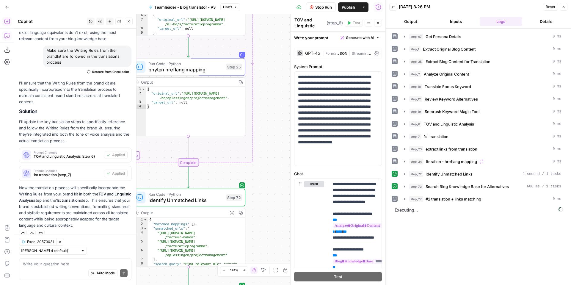
drag, startPoint x: 277, startPoint y: 80, endPoint x: 271, endPoint y: 264, distance: 183.4
click at [271, 265] on body "Teamleader New Home Browse Insights Opportunities Your Data Recent Grids German…" at bounding box center [285, 142] width 571 height 285
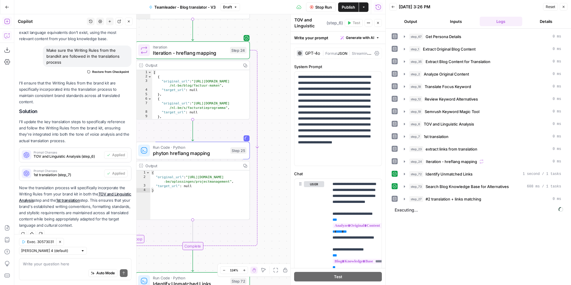
drag, startPoint x: 271, startPoint y: 96, endPoint x: 275, endPoint y: 179, distance: 83.7
click at [275, 179] on div "Workflow Input Settings Inputs Run Code · Python Get Persona Details Step 67 Ou…" at bounding box center [199, 149] width 371 height 271
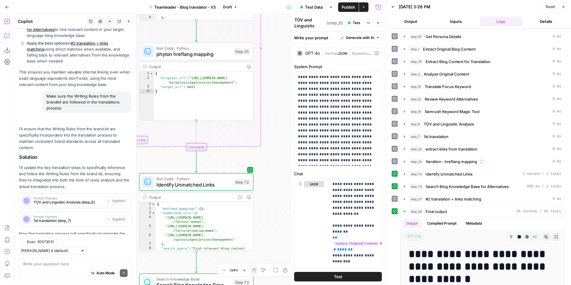
scroll to position [588, 0]
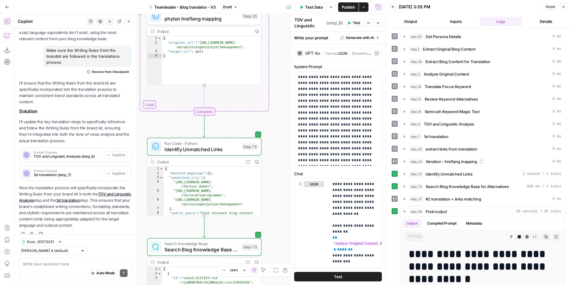
drag, startPoint x: 279, startPoint y: 161, endPoint x: 290, endPoint y: 26, distance: 135.9
click at [290, 26] on body "Teamleader New Home Browse Insights Opportunities Your Data Recent Grids German…" at bounding box center [285, 142] width 571 height 285
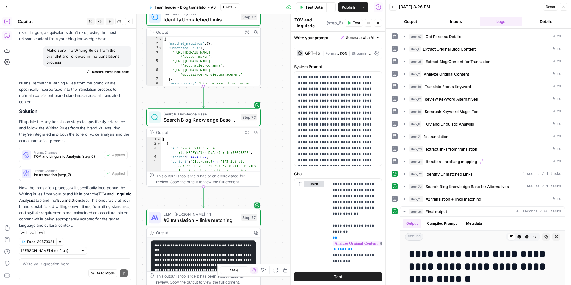
drag, startPoint x: 282, startPoint y: 204, endPoint x: 282, endPoint y: 64, distance: 140.2
click at [282, 64] on div "Workflow Input Settings Inputs Run Code · Python Get Persona Details Step 67 Ou…" at bounding box center [199, 149] width 371 height 271
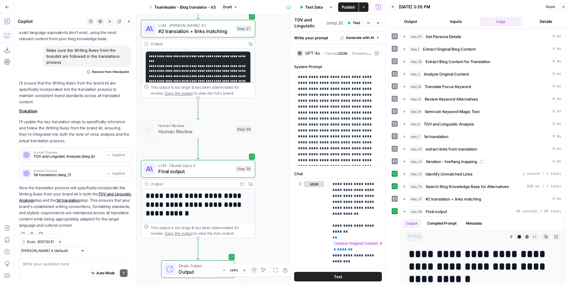
drag, startPoint x: 282, startPoint y: 222, endPoint x: 276, endPoint y: 43, distance: 179.6
click at [276, 43] on div "Workflow Input Settings Inputs Run Code · Python Get Persona Details Step 67 Ou…" at bounding box center [199, 149] width 371 height 271
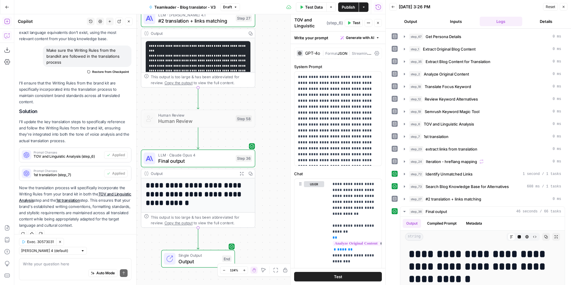
drag, startPoint x: 274, startPoint y: 176, endPoint x: 274, endPoint y: 150, distance: 26.5
click at [274, 150] on div "Workflow Input Settings Inputs Run Code · Python Get Persona Details Step 67 Ou…" at bounding box center [199, 149] width 371 height 271
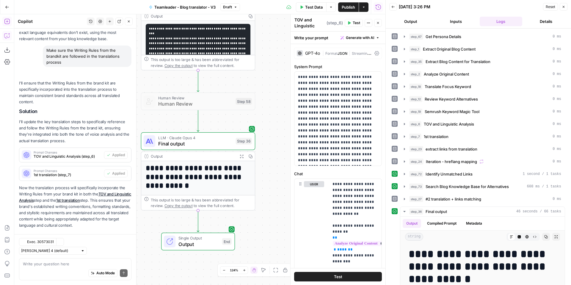
click at [241, 157] on icon "button" at bounding box center [242, 156] width 4 height 4
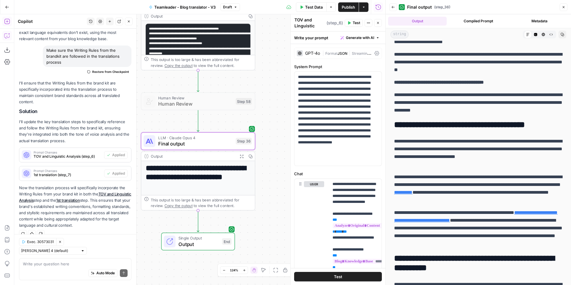
scroll to position [418, 0]
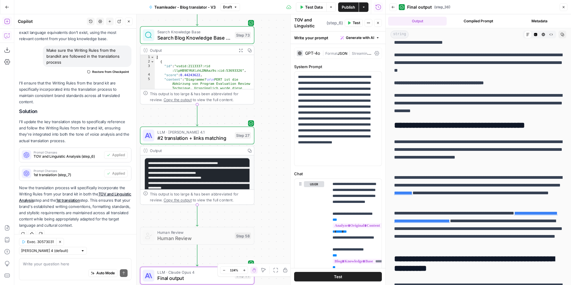
drag, startPoint x: 258, startPoint y: 41, endPoint x: 257, endPoint y: 175, distance: 134.5
click at [257, 175] on div "Workflow Input Settings Inputs Run Code · Python Get Persona Details Step 67 Ou…" at bounding box center [199, 149] width 371 height 271
click at [217, 133] on span "LLM · [PERSON_NAME] 4.1" at bounding box center [194, 132] width 74 height 6
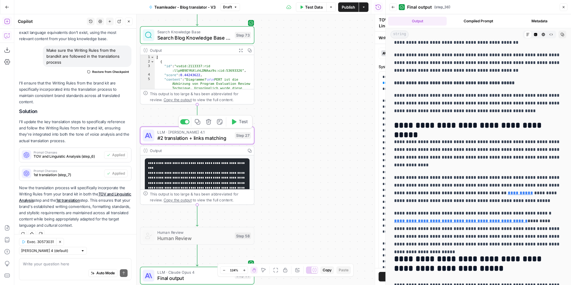
type textarea "#2 translation + links matching"
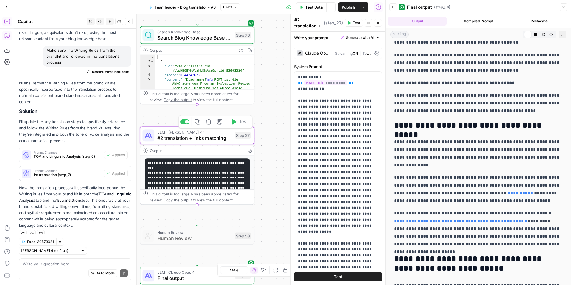
click at [241, 122] on span "Test" at bounding box center [243, 121] width 9 height 7
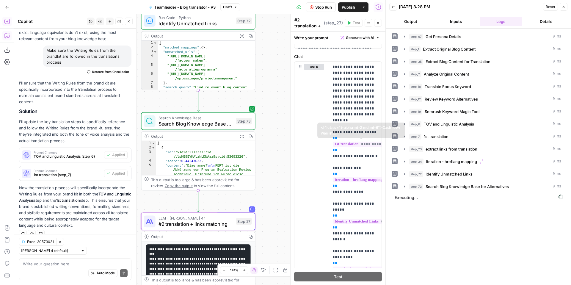
scroll to position [311, 0]
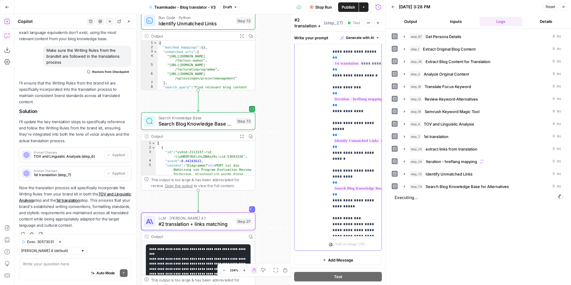
scroll to position [10, 0]
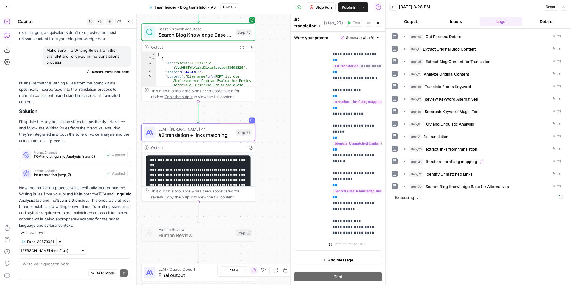
drag, startPoint x: 276, startPoint y: 175, endPoint x: 276, endPoint y: 86, distance: 89.0
click at [276, 86] on div "Workflow Input Settings Inputs Run Code · Python Get Persona Details Step 67 Ou…" at bounding box center [199, 149] width 371 height 271
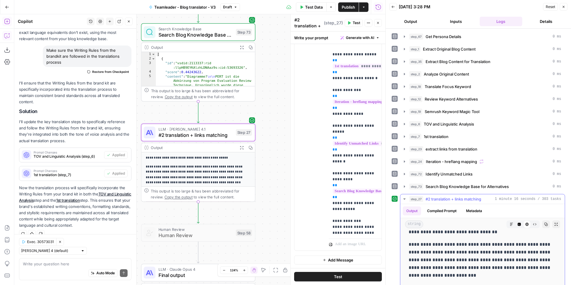
scroll to position [207, 0]
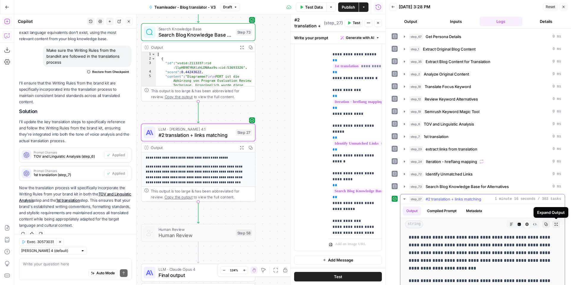
click at [554, 224] on button "Expand Output" at bounding box center [557, 225] width 8 height 8
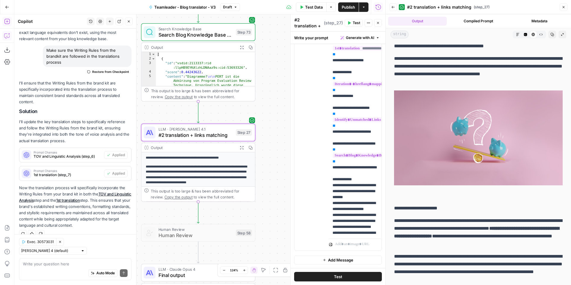
scroll to position [0, 0]
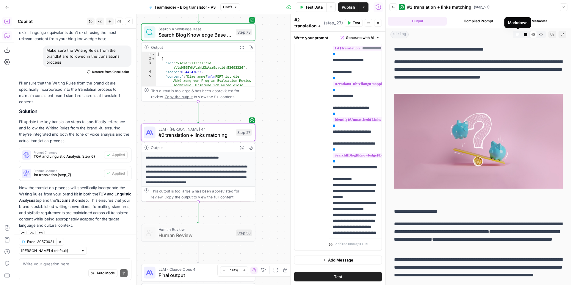
click at [520, 35] on button "Markdown" at bounding box center [518, 35] width 8 height 8
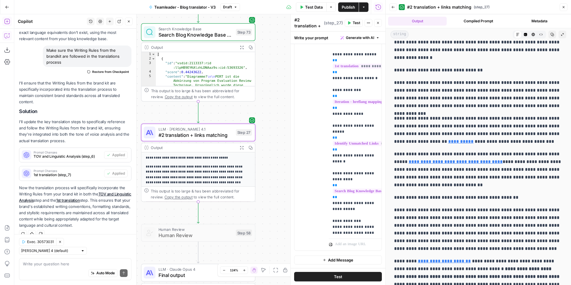
scroll to position [593, 0]
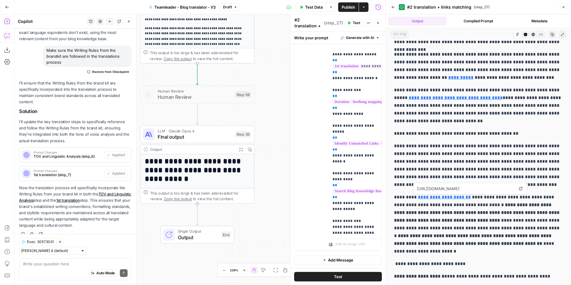
drag, startPoint x: 262, startPoint y: 193, endPoint x: 261, endPoint y: 56, distance: 137.5
click at [261, 55] on div "Workflow Input Settings Inputs Run Code · Python Get Persona Details Step 67 Ou…" at bounding box center [199, 149] width 371 height 271
click at [235, 123] on icon "button" at bounding box center [234, 121] width 6 height 6
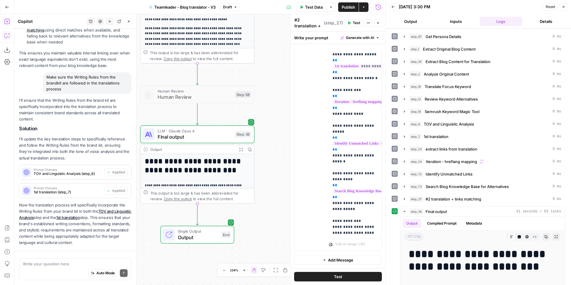
scroll to position [588, 0]
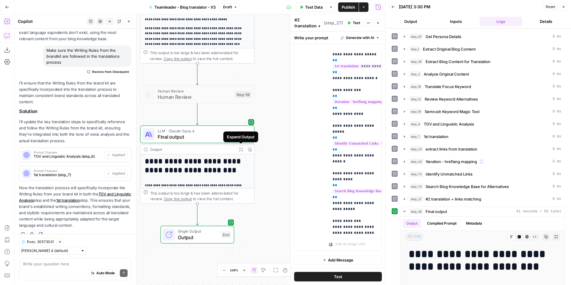
click at [242, 151] on icon "button" at bounding box center [240, 149] width 3 height 3
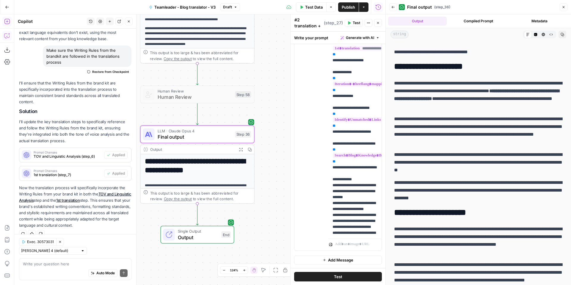
scroll to position [0, 0]
